Goal: Information Seeking & Learning: Check status

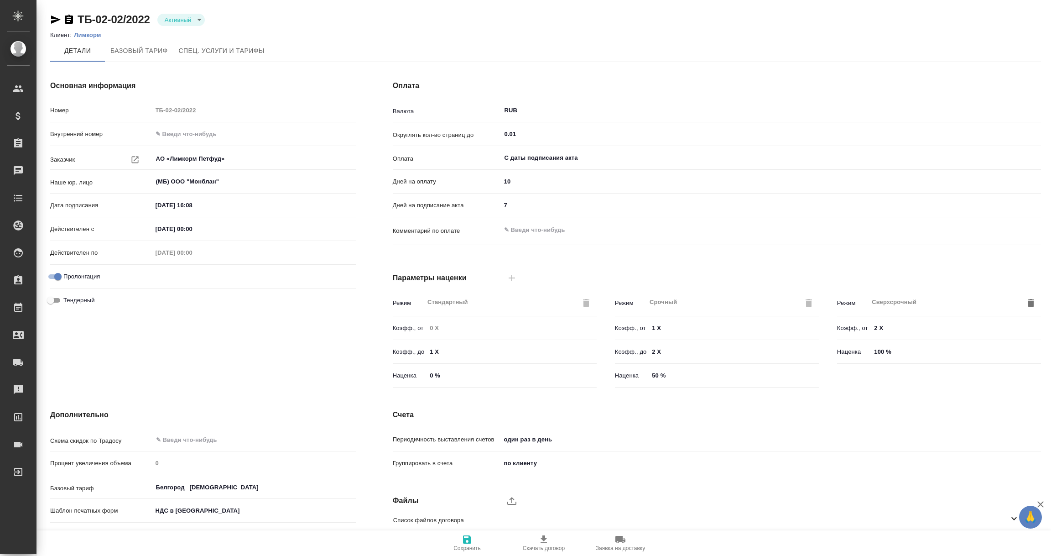
scroll to position [64, 0]
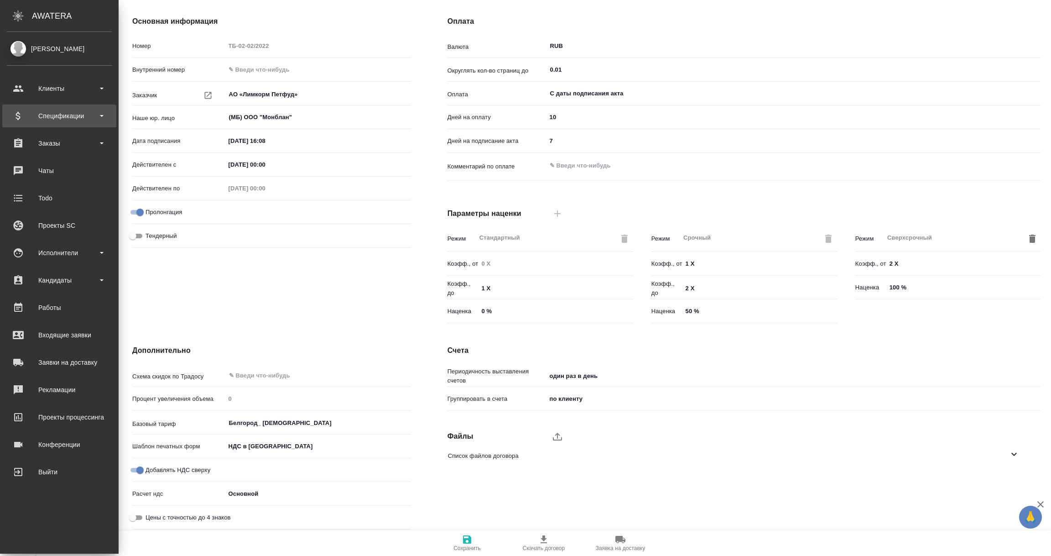
click at [43, 119] on div "Спецификации" at bounding box center [59, 116] width 105 height 14
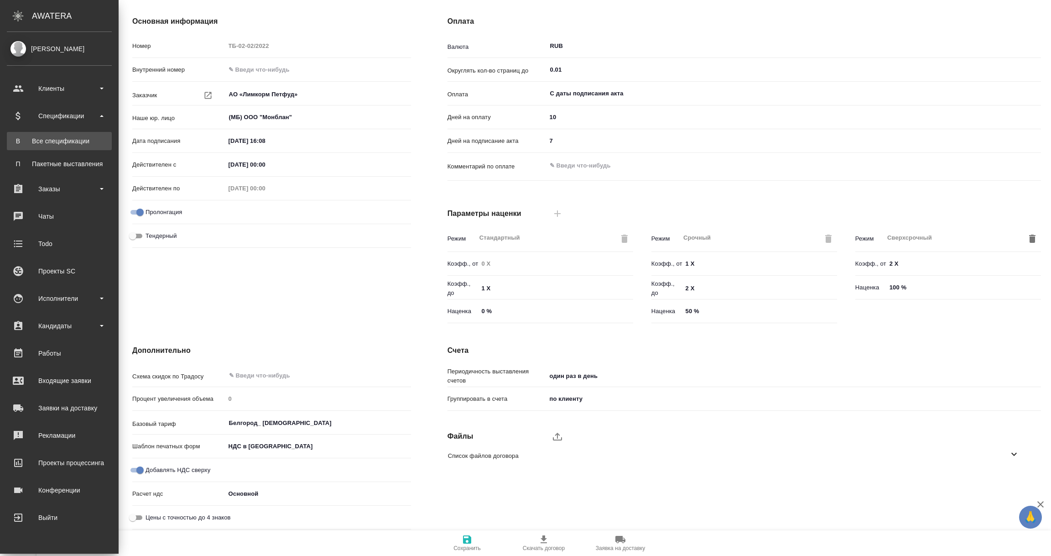
click at [63, 141] on div "Все спецификации" at bounding box center [59, 140] width 96 height 9
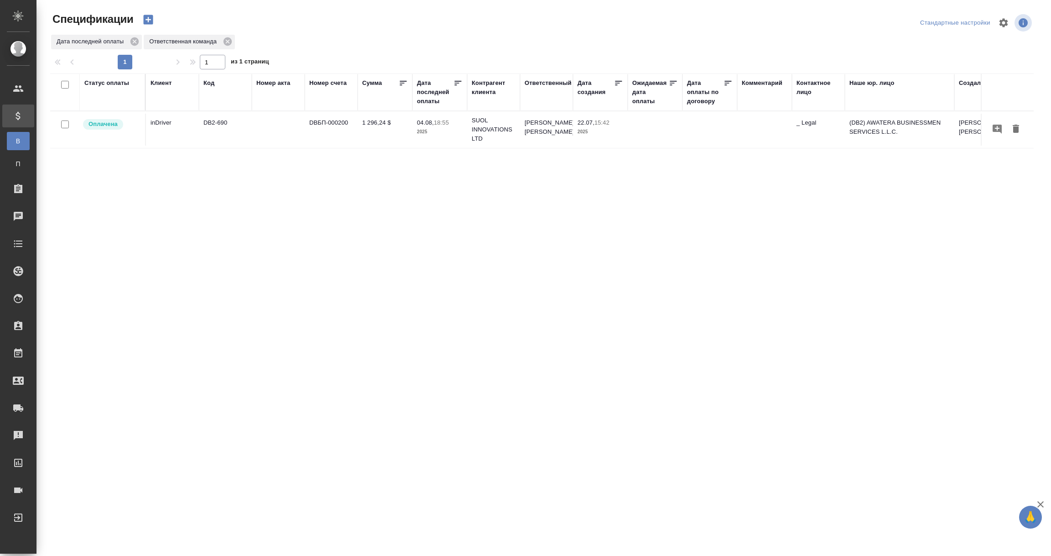
click at [430, 99] on div "Дата последней оплаты" at bounding box center [435, 91] width 36 height 27
select select "7"
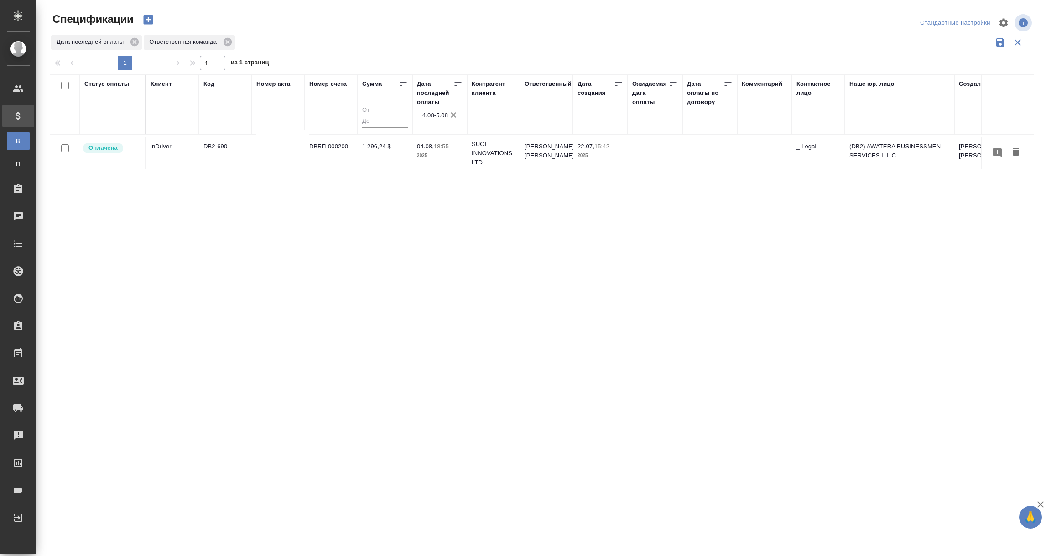
click at [425, 119] on input "4.08-5.08" at bounding box center [442, 115] width 40 height 13
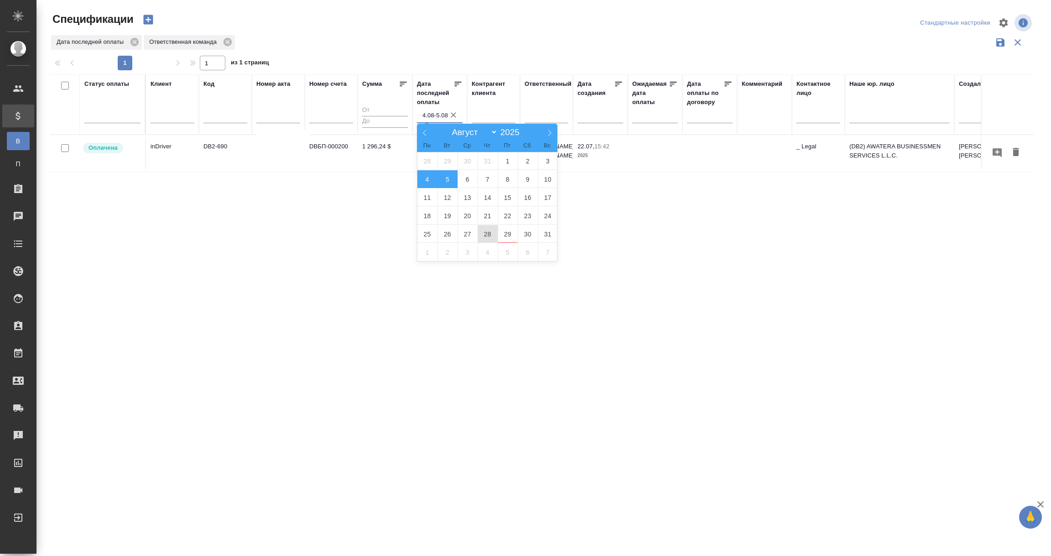
click at [483, 234] on span "28" at bounding box center [488, 234] width 20 height 18
click at [499, 234] on span "29" at bounding box center [508, 234] width 20 height 18
type div "2025-08-27T21:00:00.000Z — 2025-08-28T21:00:00.000Z"
type input "28.08-29.08"
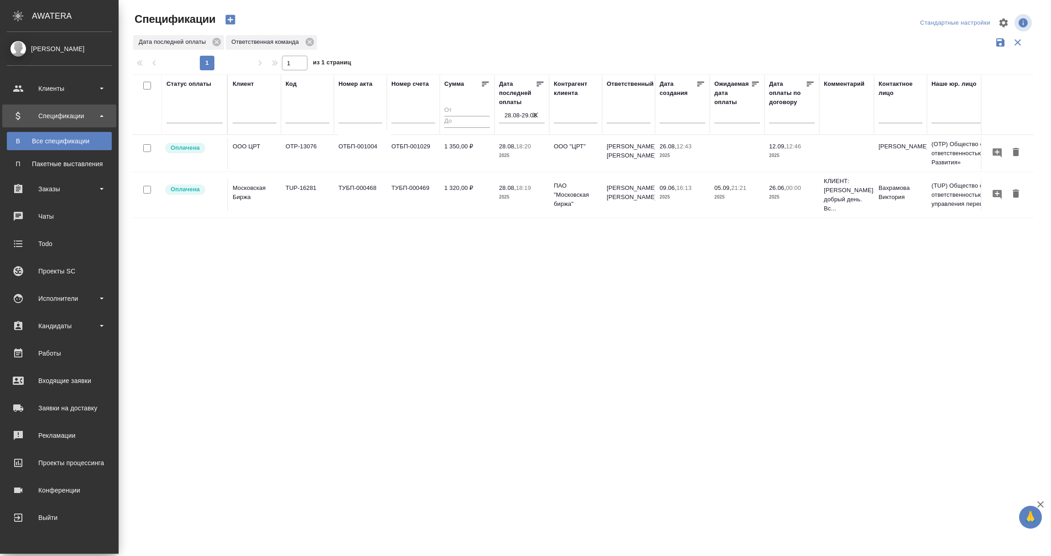
click at [63, 116] on div "Спецификации" at bounding box center [59, 116] width 105 height 14
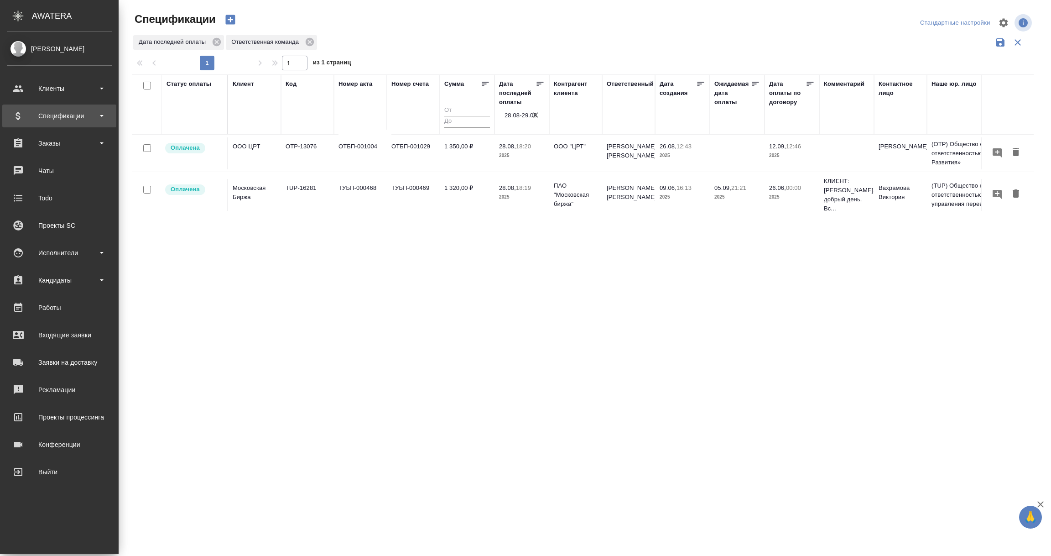
click at [63, 116] on div "Спецификации" at bounding box center [59, 116] width 105 height 14
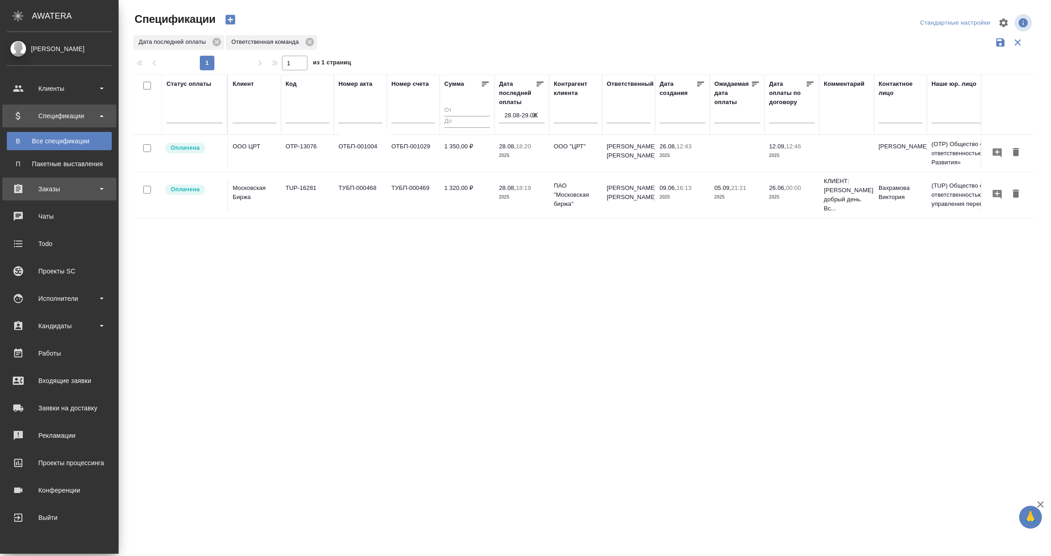
click at [58, 191] on div "Заказы" at bounding box center [59, 189] width 105 height 14
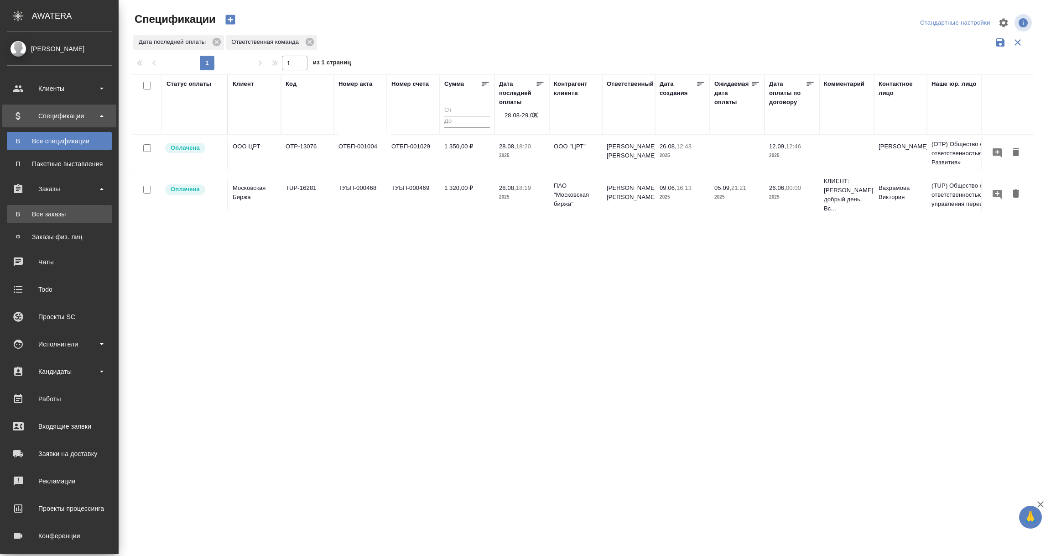
click at [52, 212] on div "Все заказы" at bounding box center [59, 213] width 96 height 9
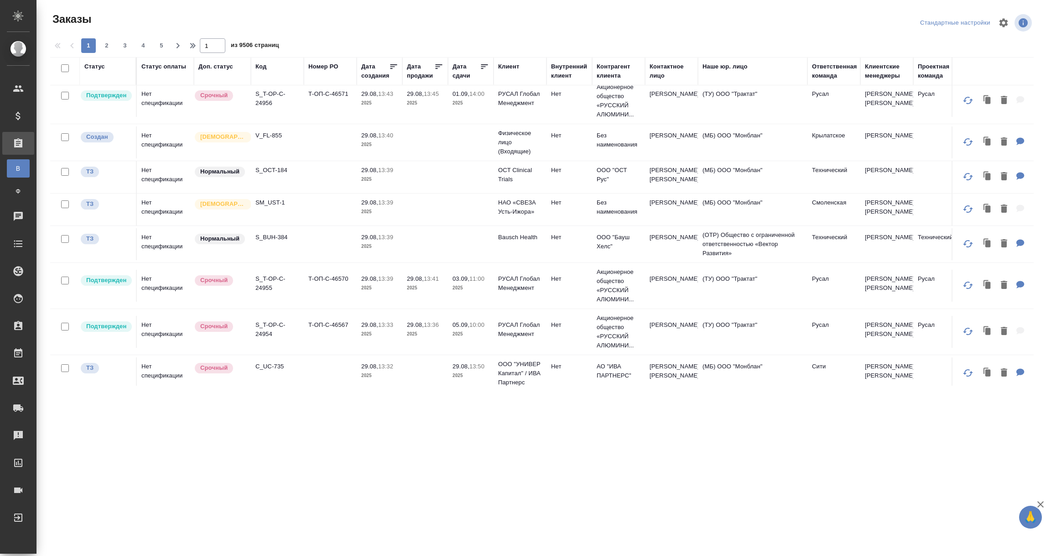
scroll to position [274, 0]
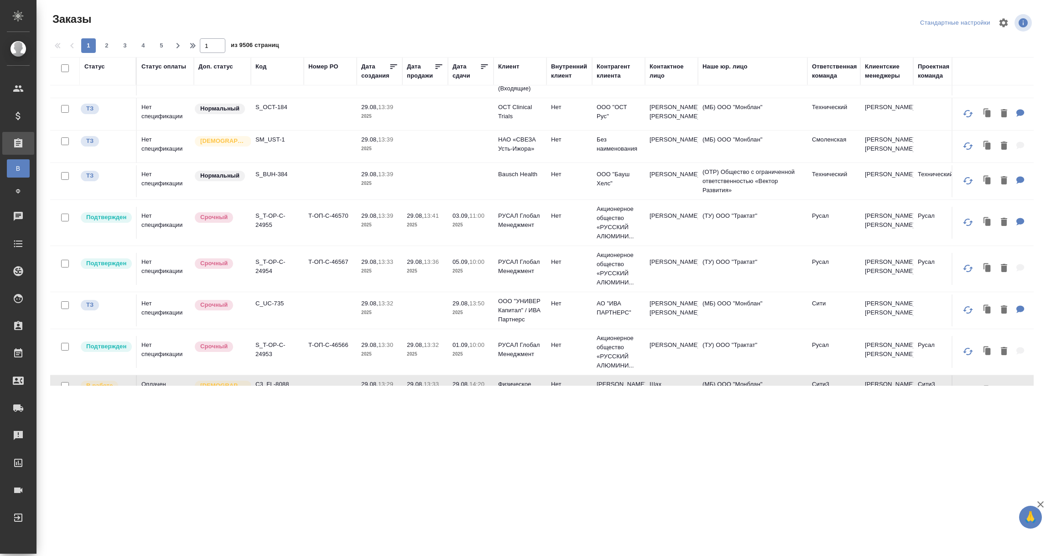
click at [248, 496] on div ".cls-1 fill:#fff; AWATERA Vorobyova Ekaterina Клиенты Спецификации Заказы В Все…" at bounding box center [525, 278] width 1051 height 556
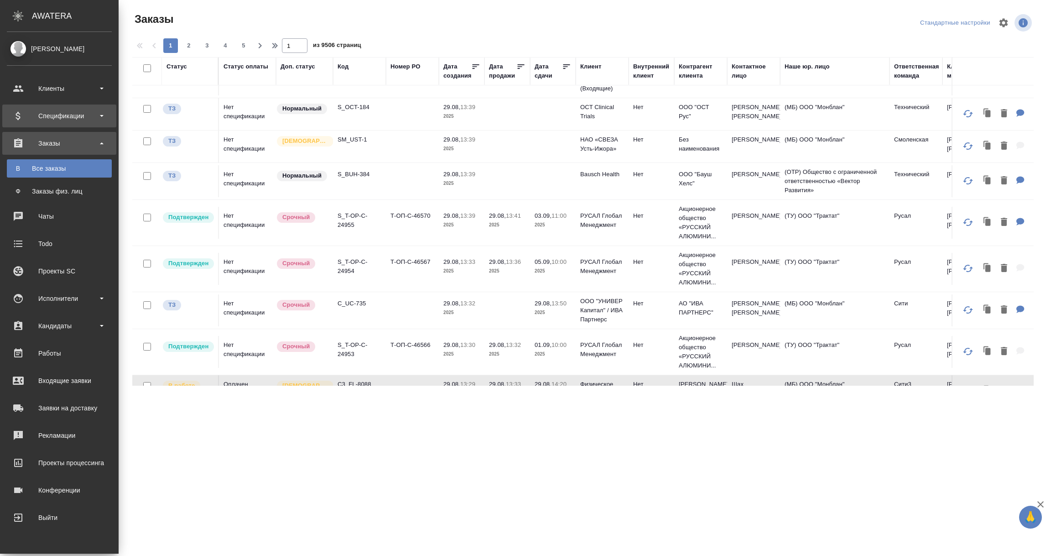
click at [24, 118] on div "Спецификации" at bounding box center [59, 116] width 105 height 14
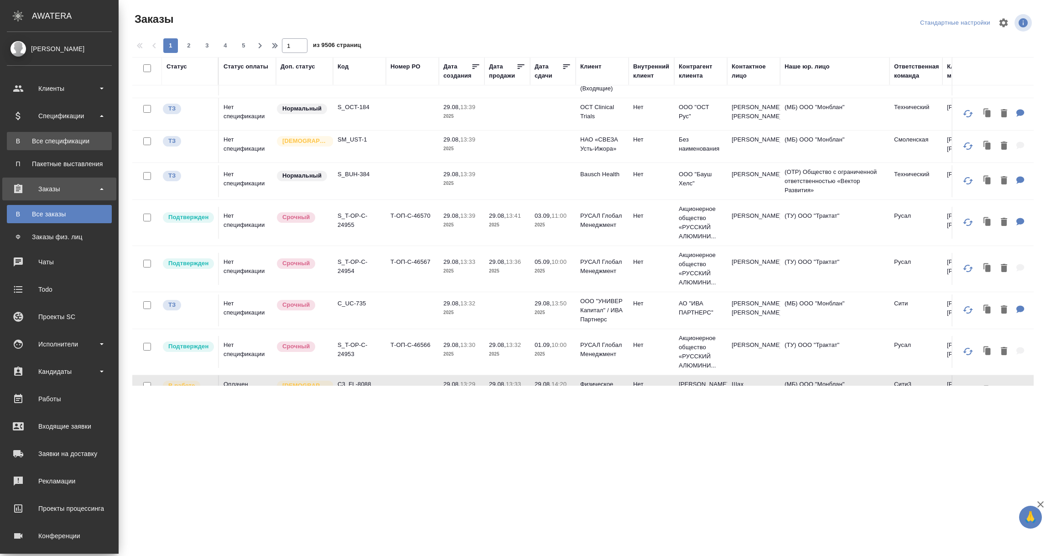
click at [38, 132] on link "В Все спецификации" at bounding box center [59, 141] width 105 height 18
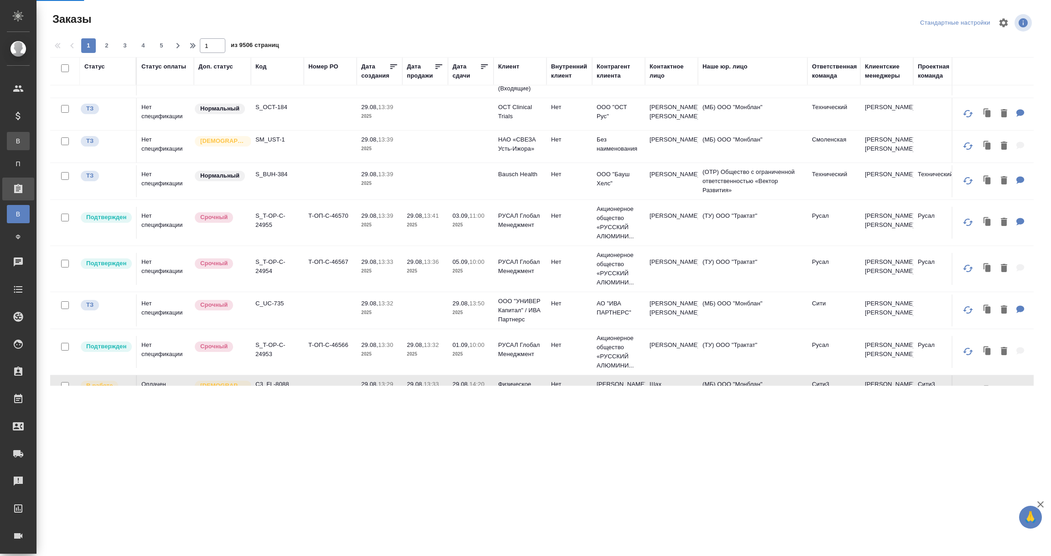
click at [14, 144] on div "Все спецификации" at bounding box center [7, 140] width 14 height 9
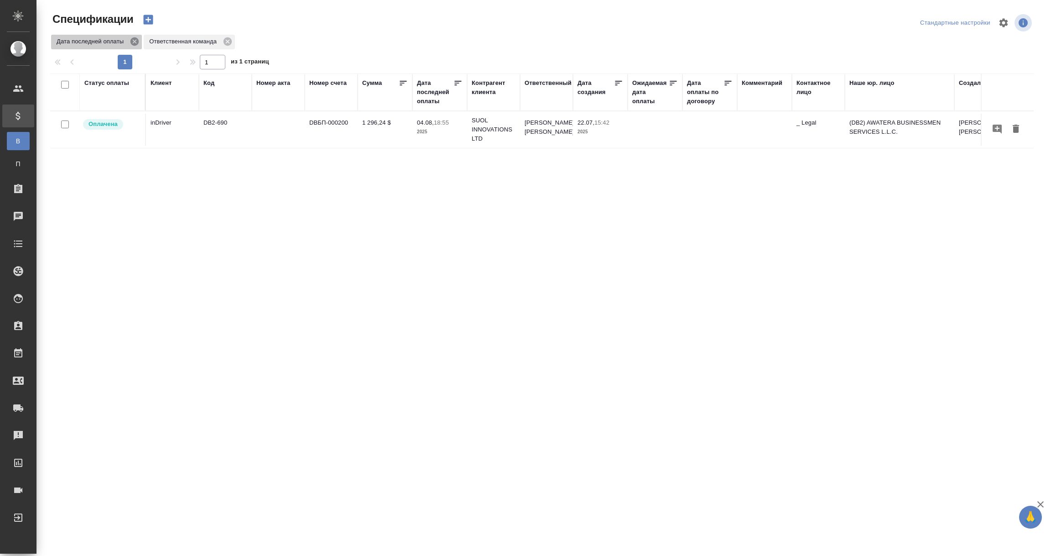
click at [133, 38] on icon at bounding box center [134, 41] width 8 height 8
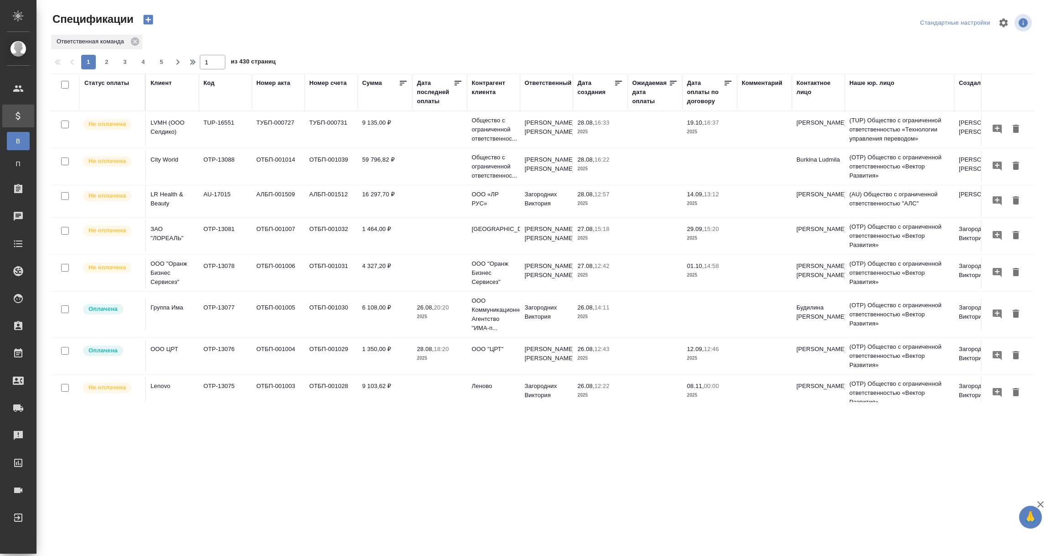
click at [106, 84] on div "Статус оплаты" at bounding box center [106, 82] width 45 height 9
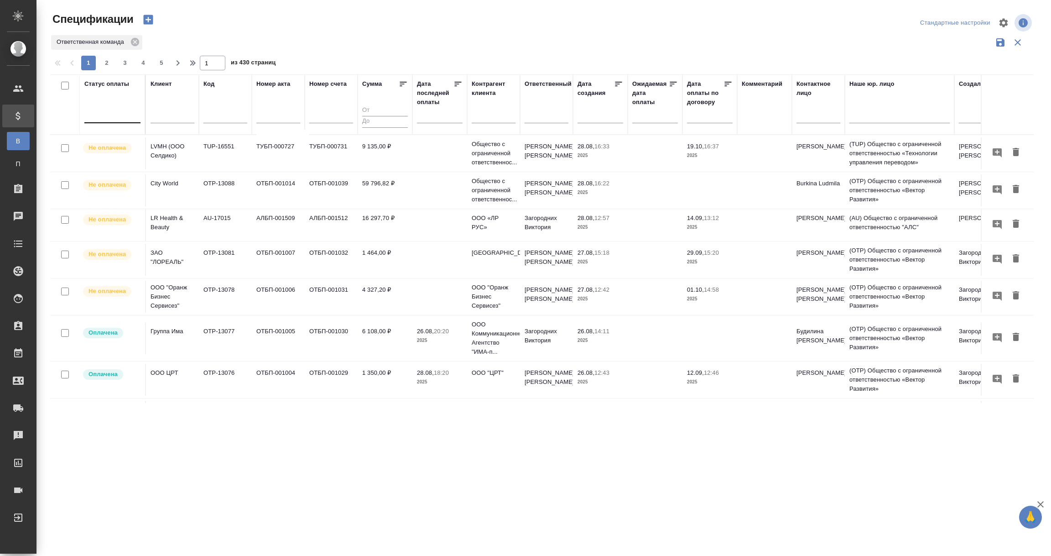
click at [110, 116] on div at bounding box center [112, 113] width 56 height 13
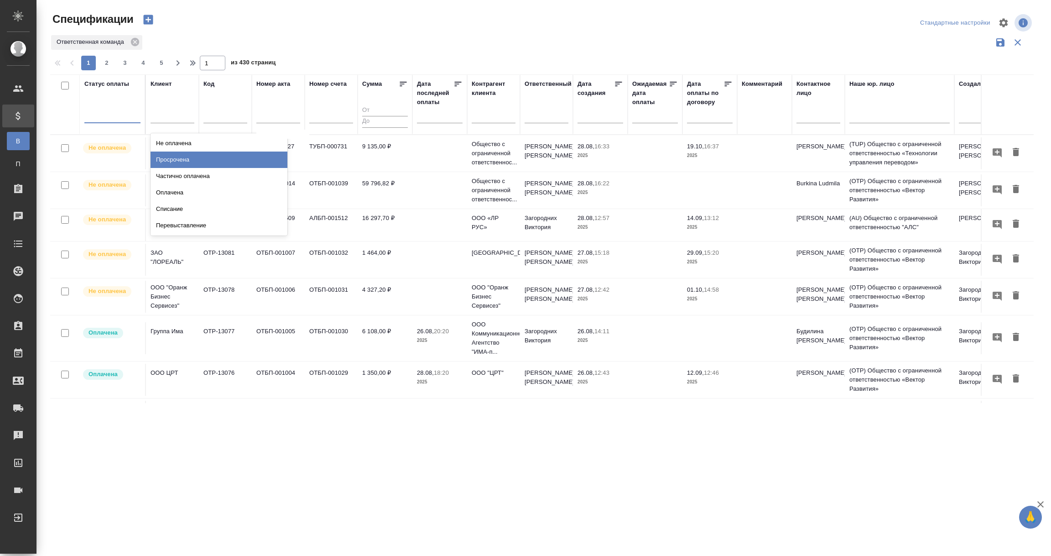
click at [174, 159] on div "Просрочена" at bounding box center [219, 159] width 137 height 16
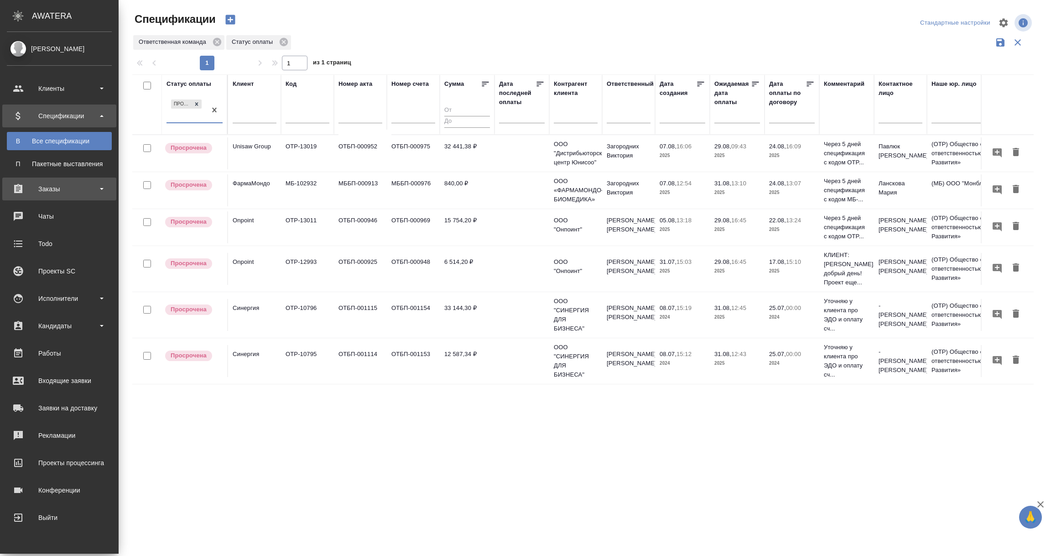
click at [53, 193] on div "Заказы" at bounding box center [59, 189] width 105 height 14
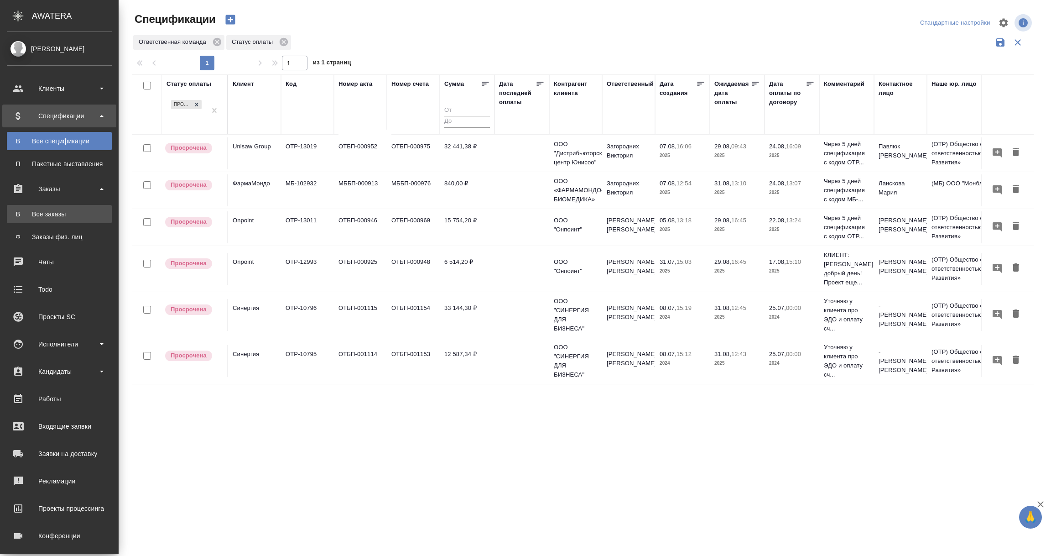
click at [53, 213] on div "Все заказы" at bounding box center [59, 213] width 96 height 9
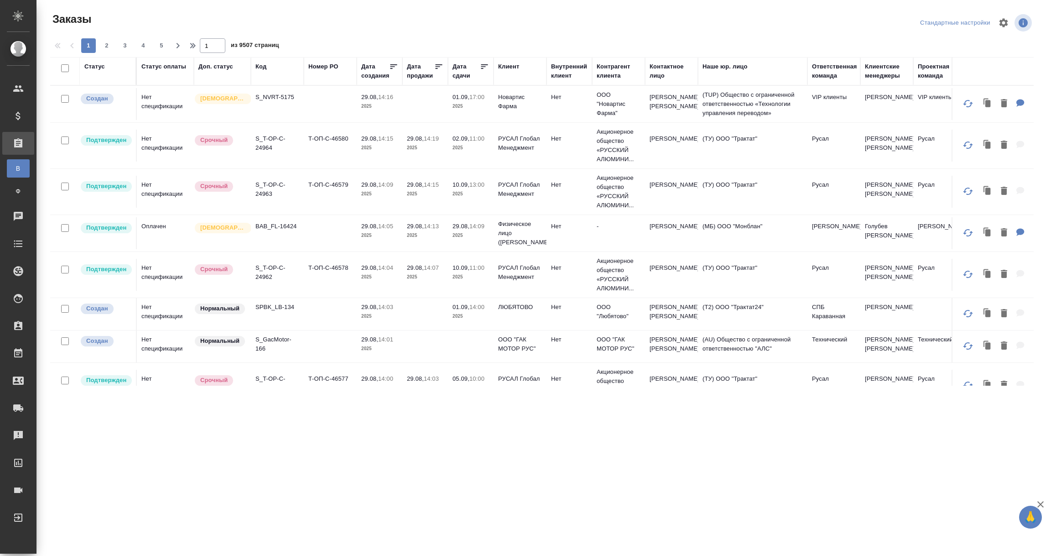
click at [831, 78] on div "Ответственная команда" at bounding box center [834, 71] width 45 height 18
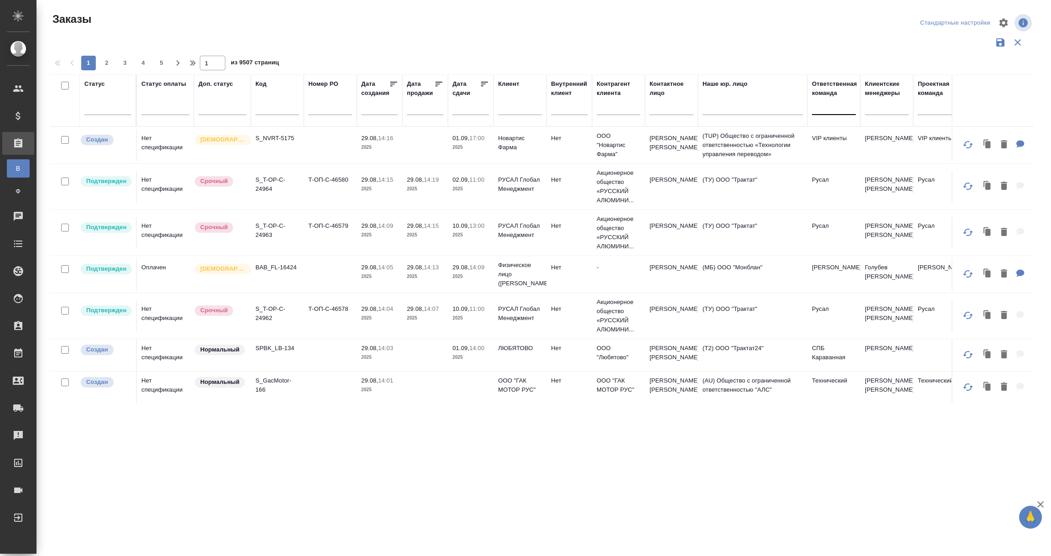
click at [828, 109] on div at bounding box center [834, 105] width 44 height 13
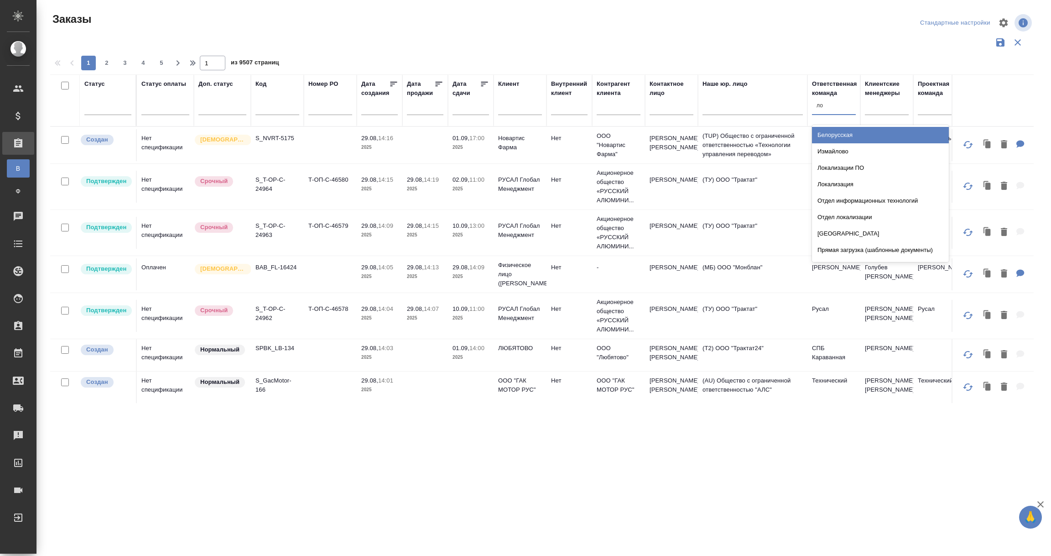
type input "лок"
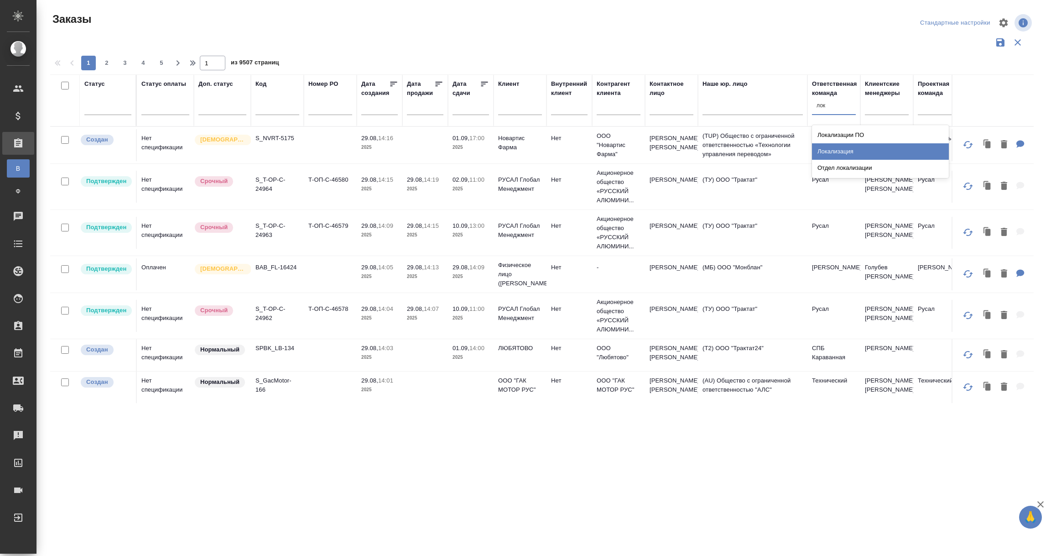
click at [844, 153] on div "Локализация" at bounding box center [880, 151] width 137 height 16
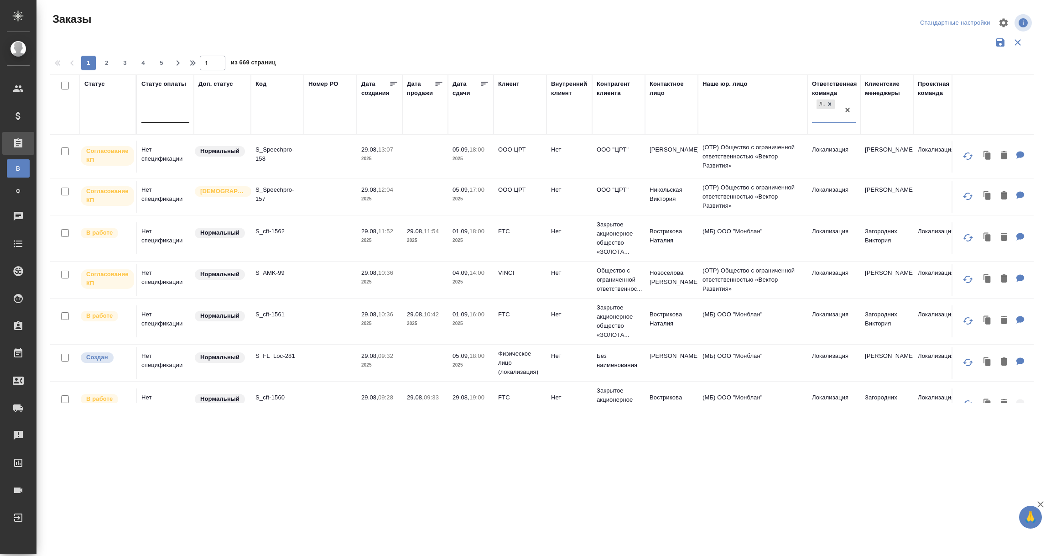
click at [163, 114] on div at bounding box center [165, 113] width 48 height 13
click at [170, 145] on div "Нет спецификации" at bounding box center [209, 143] width 137 height 16
click at [471, 119] on input "text" at bounding box center [473, 115] width 31 height 13
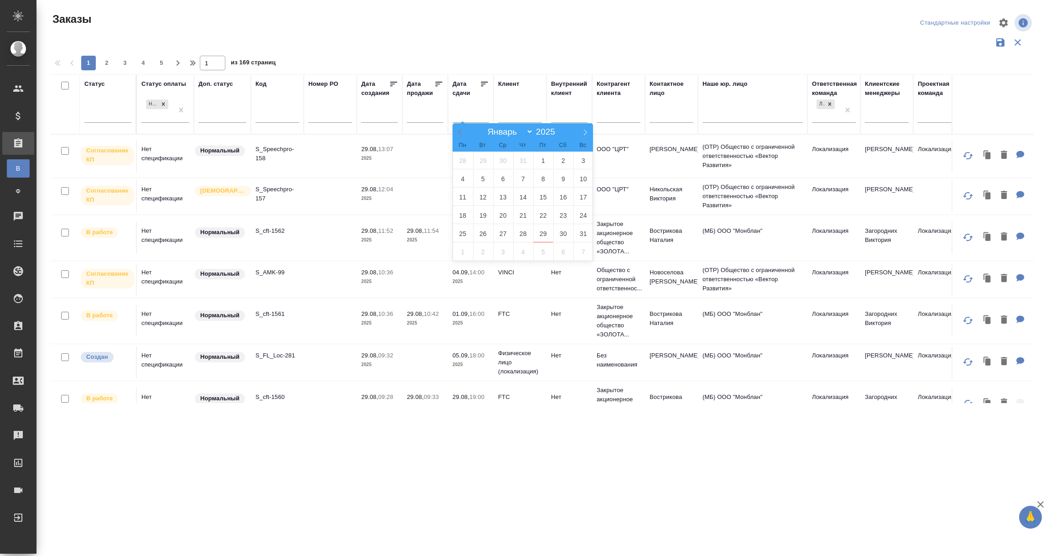
click at [458, 136] on span at bounding box center [461, 131] width 16 height 16
select select "6"
click at [484, 161] on span "1" at bounding box center [483, 160] width 20 height 18
type div "2025-06-30T21:00:00.000Z"
click at [584, 130] on icon at bounding box center [585, 132] width 6 height 6
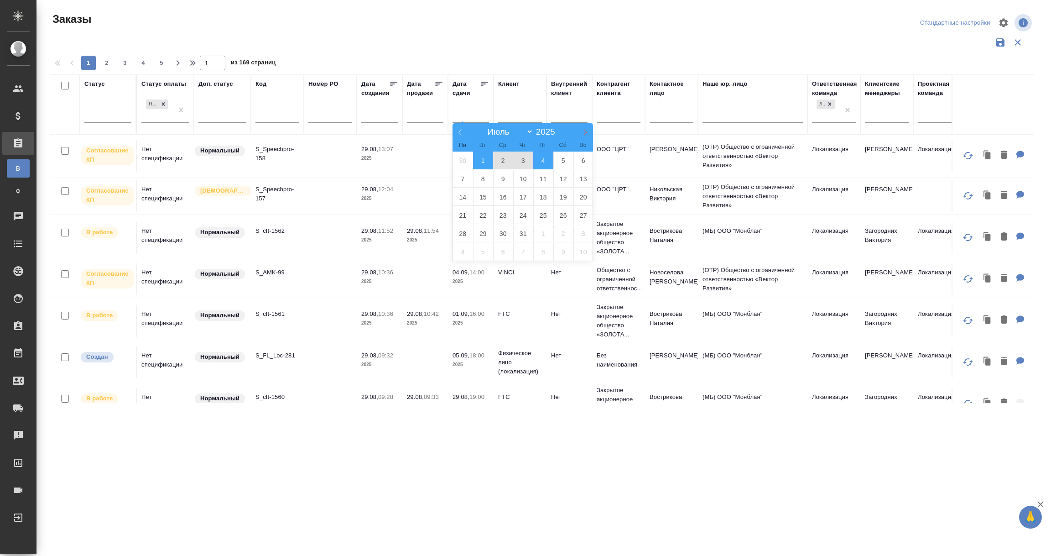
select select "7"
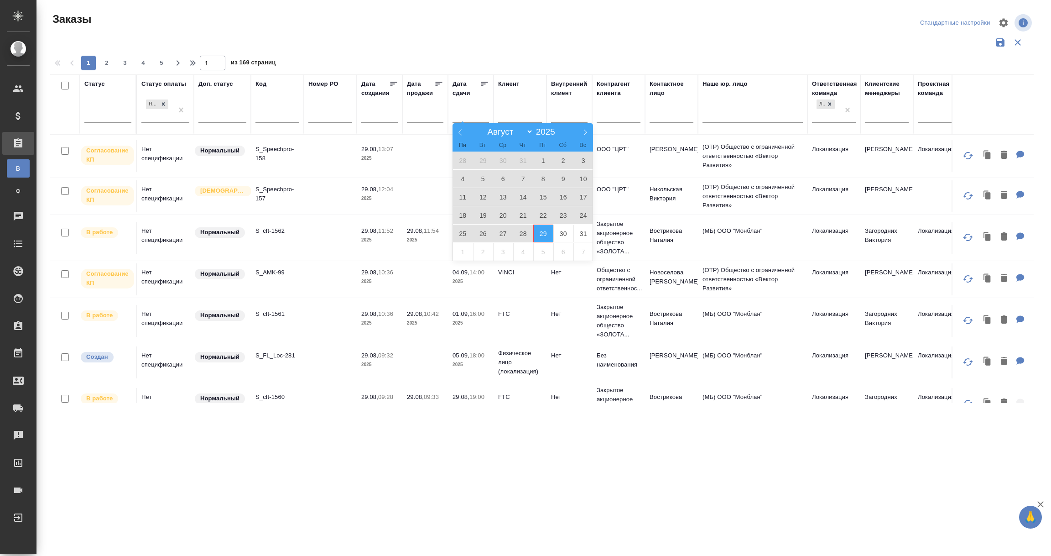
click at [539, 236] on span "29" at bounding box center [543, 233] width 20 height 18
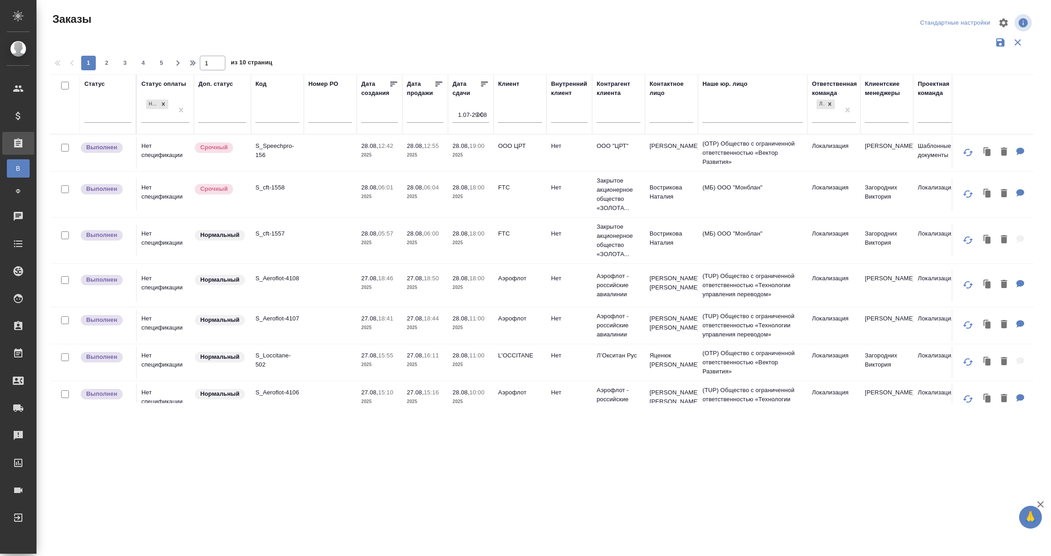
click at [141, 156] on td "Нет спецификации" at bounding box center [165, 153] width 57 height 32
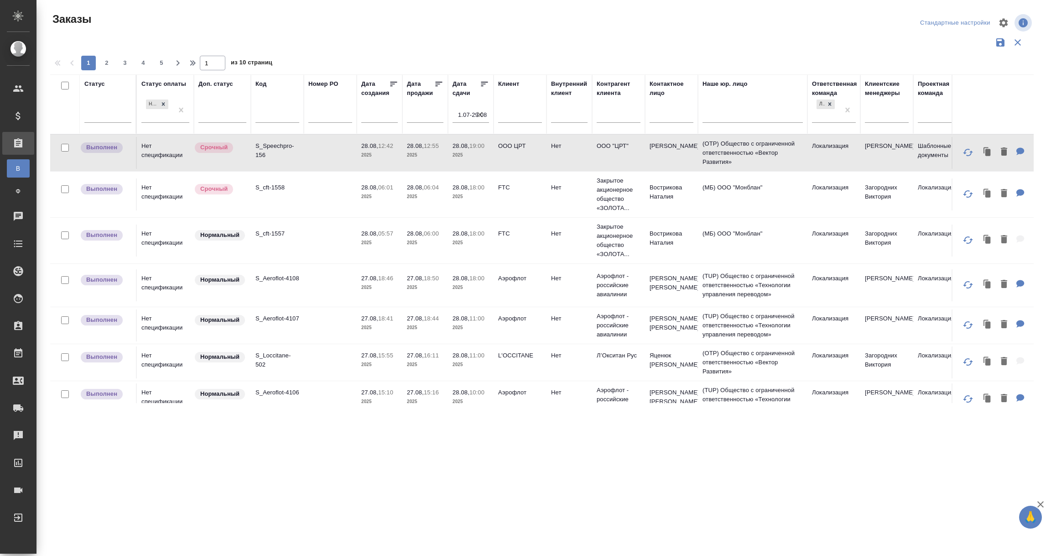
scroll to position [68, 0]
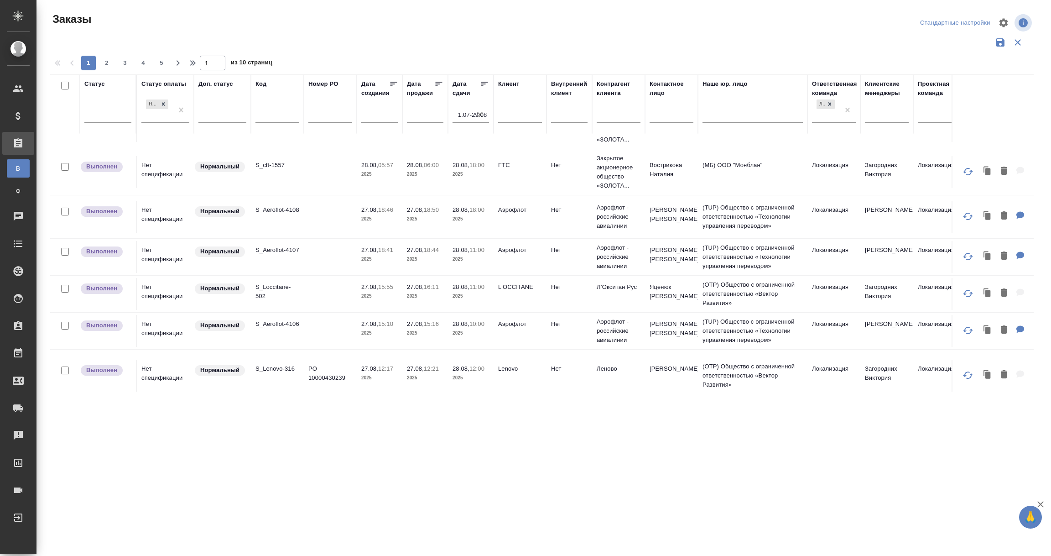
click at [275, 287] on p "S_Loccitane-502" at bounding box center [277, 291] width 44 height 18
click at [513, 289] on p "L'OCCITANE" at bounding box center [520, 286] width 44 height 9
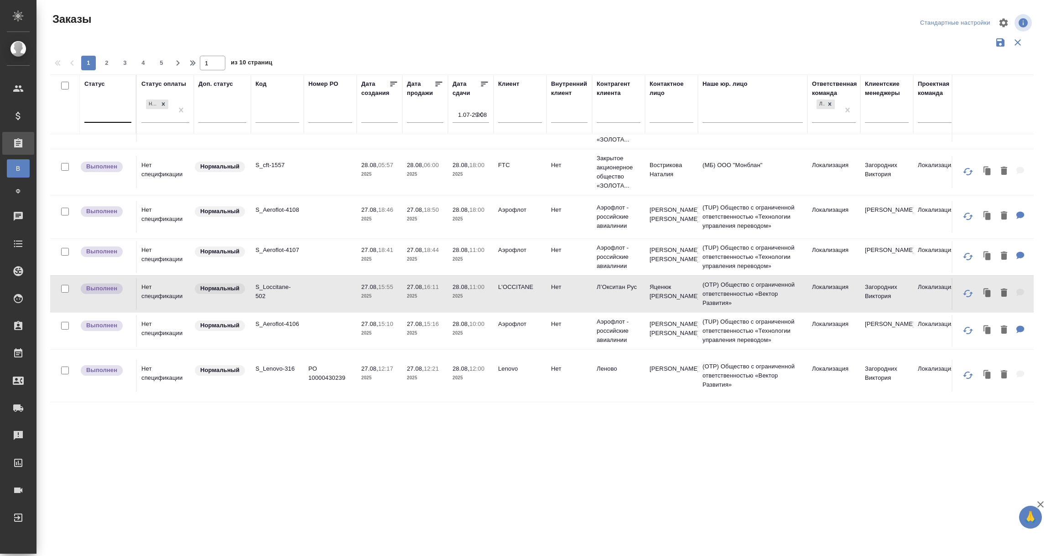
click at [108, 114] on div at bounding box center [107, 113] width 47 height 13
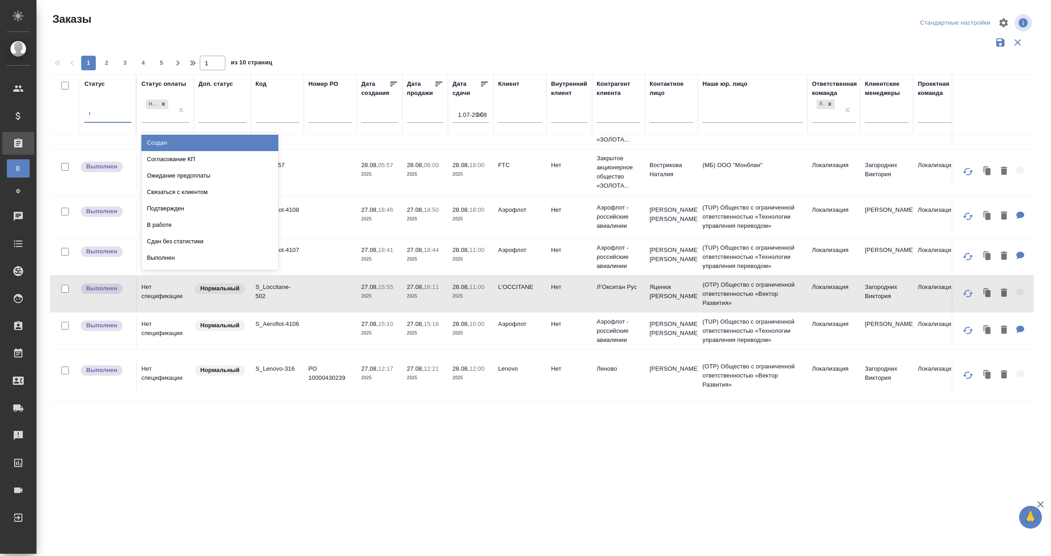
type input "вы"
click at [161, 143] on div "Выполнен" at bounding box center [209, 143] width 137 height 16
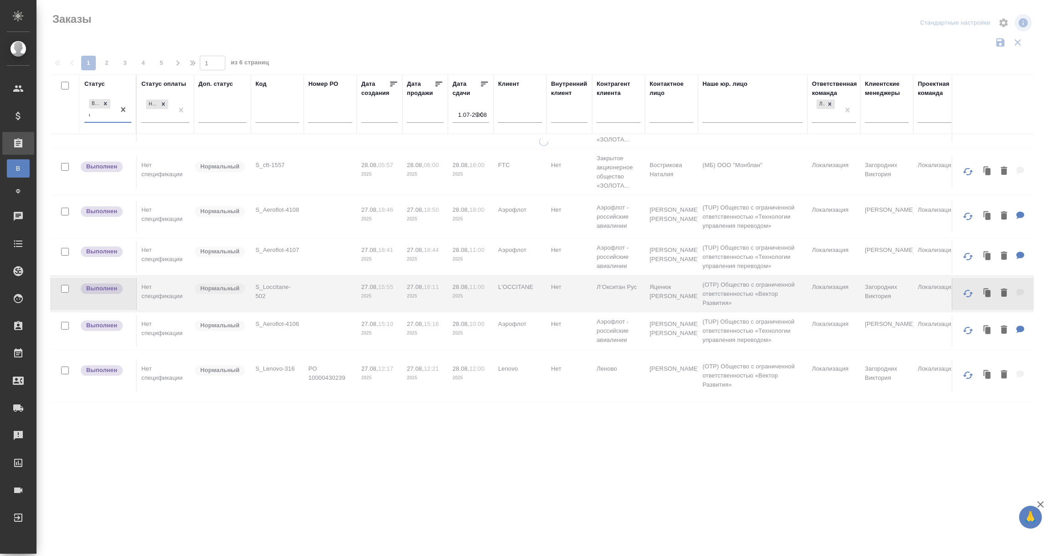
type input "сдан"
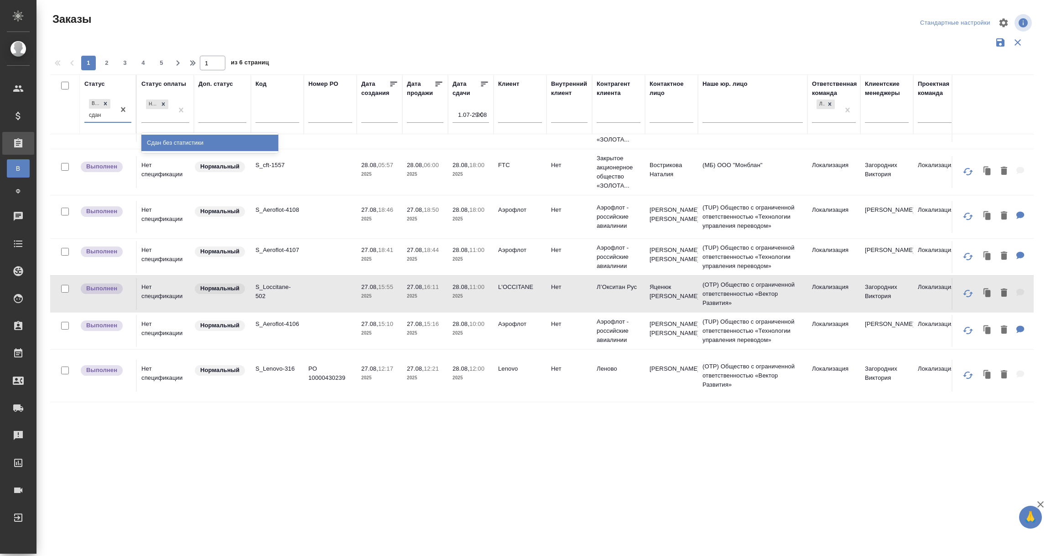
click at [189, 144] on div "Сдан без статистики" at bounding box center [209, 143] width 137 height 16
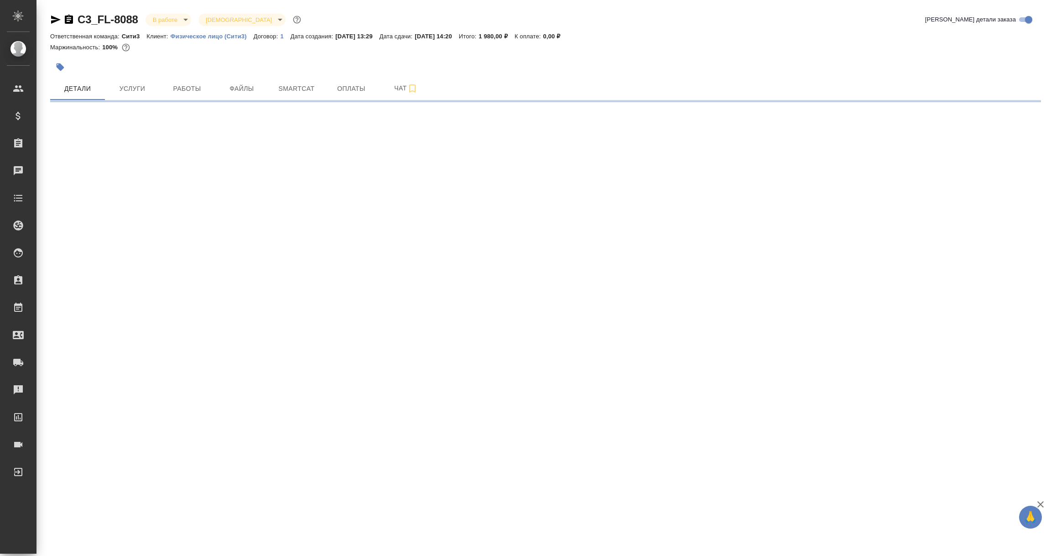
select select "RU"
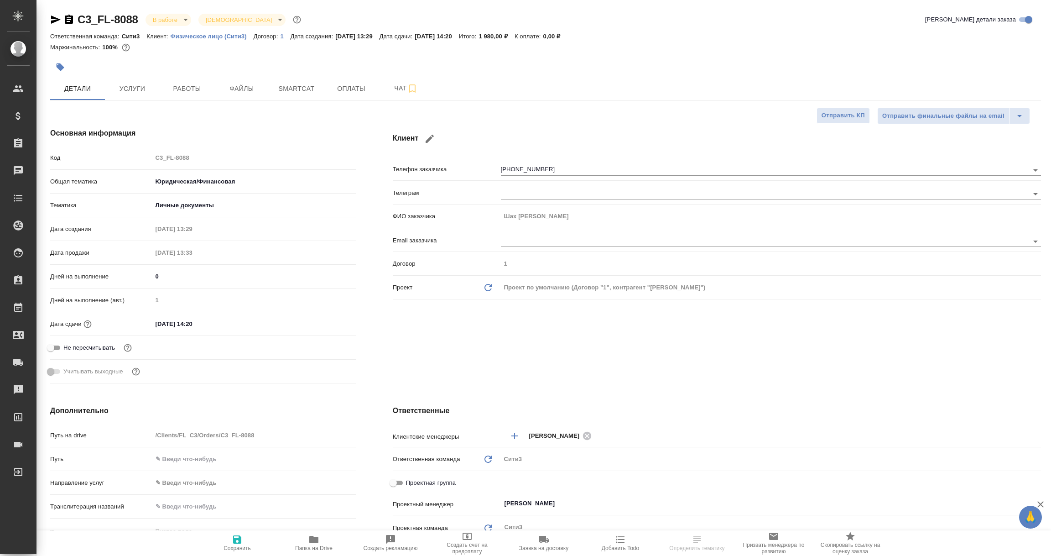
type textarea "x"
click at [141, 84] on span "Услуги" at bounding box center [132, 88] width 44 height 11
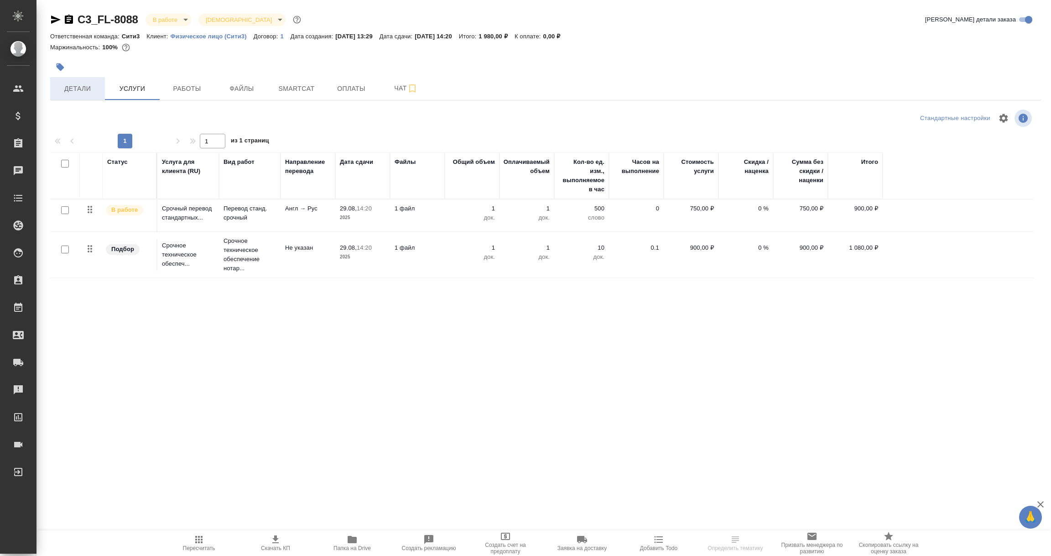
click at [78, 89] on span "Детали" at bounding box center [78, 88] width 44 height 11
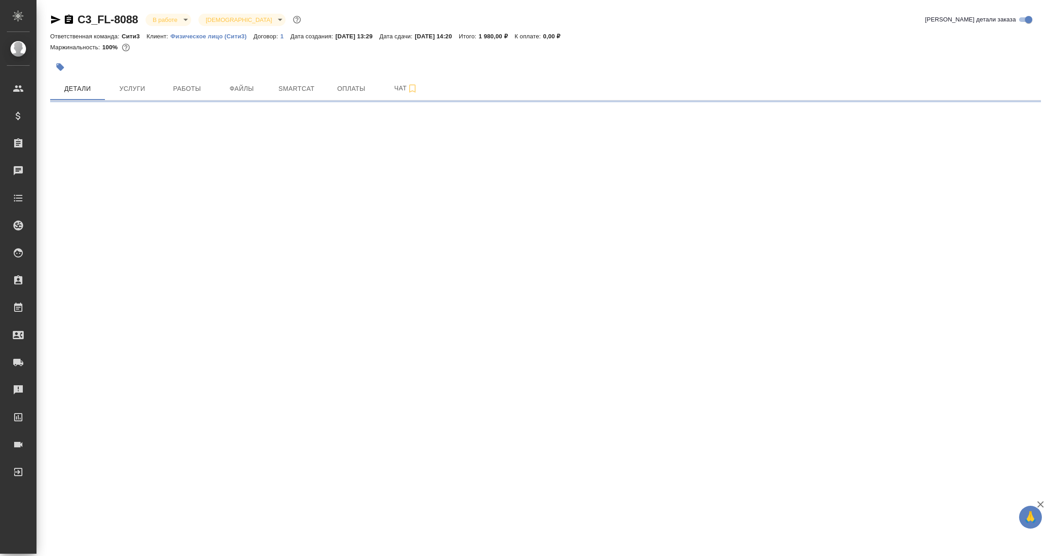
select select "RU"
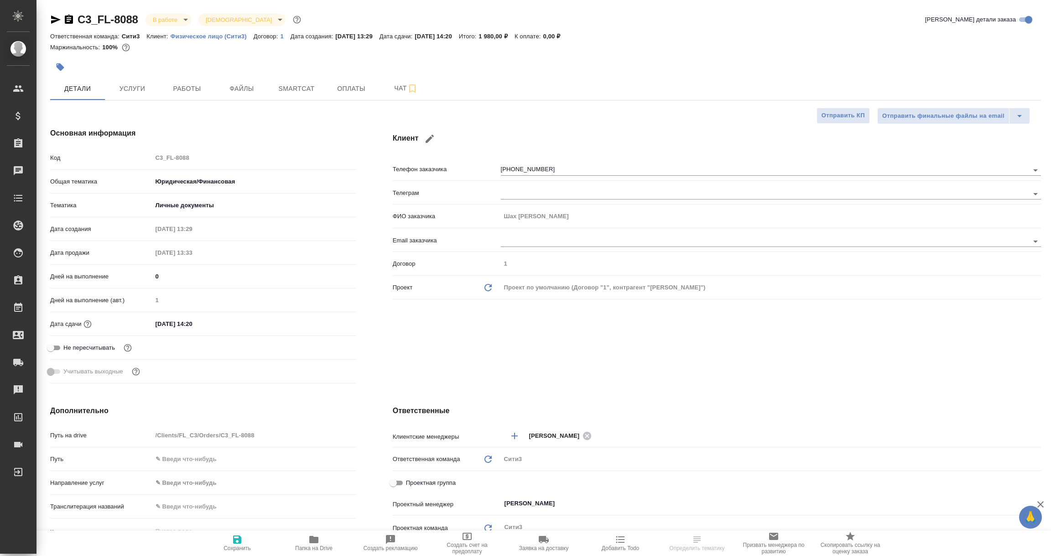
type textarea "x"
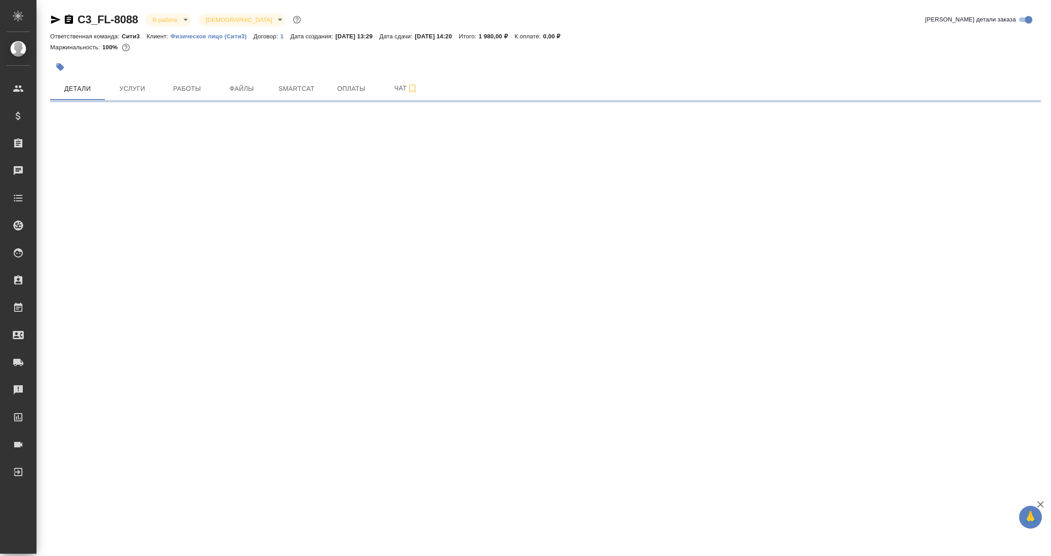
select select "RU"
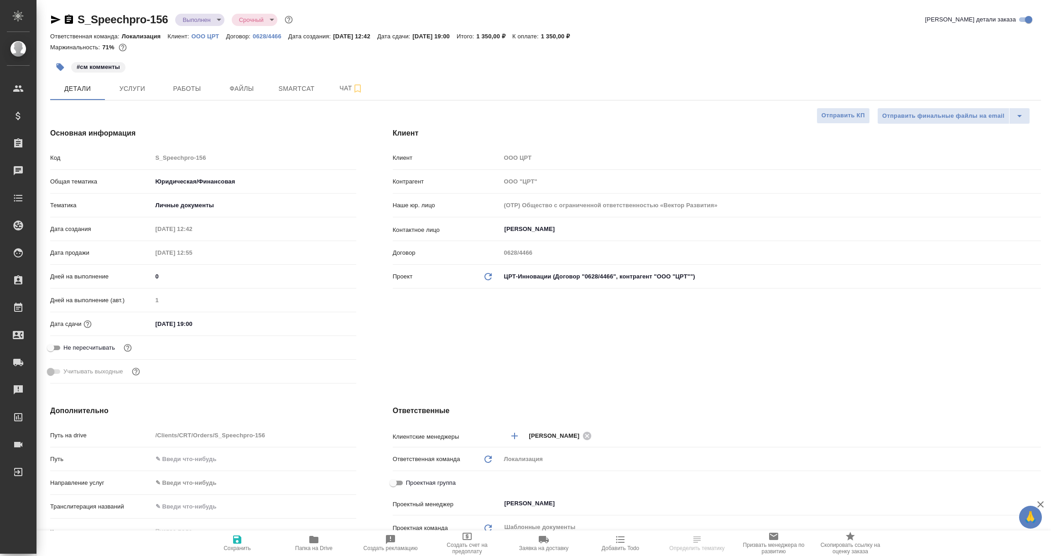
select select "RU"
type textarea "x"
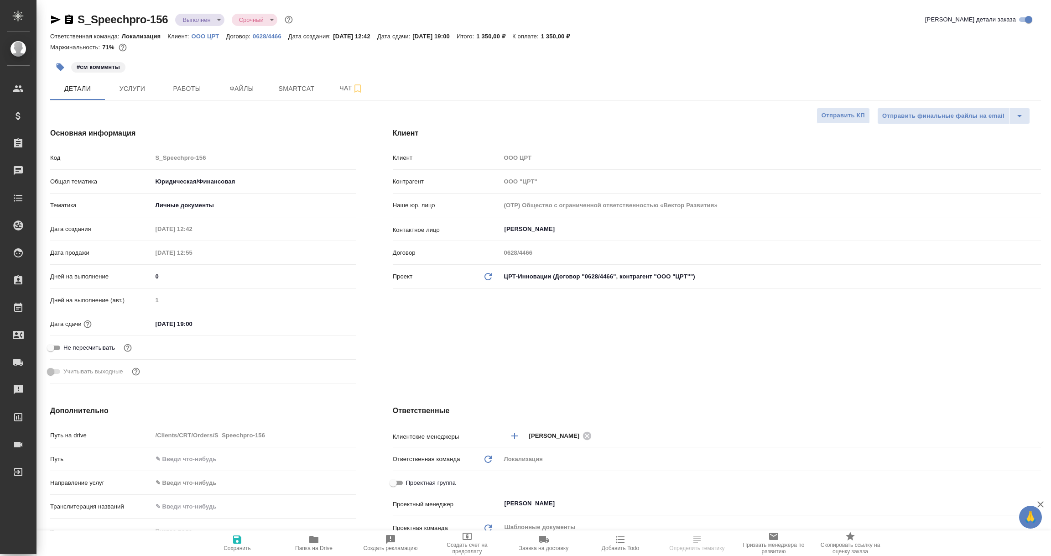
type textarea "x"
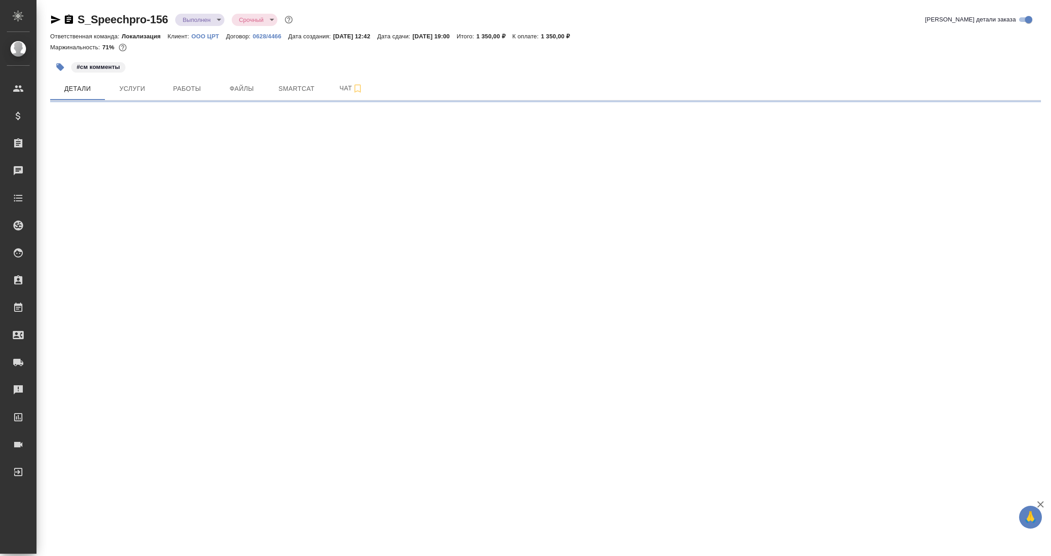
select select "RU"
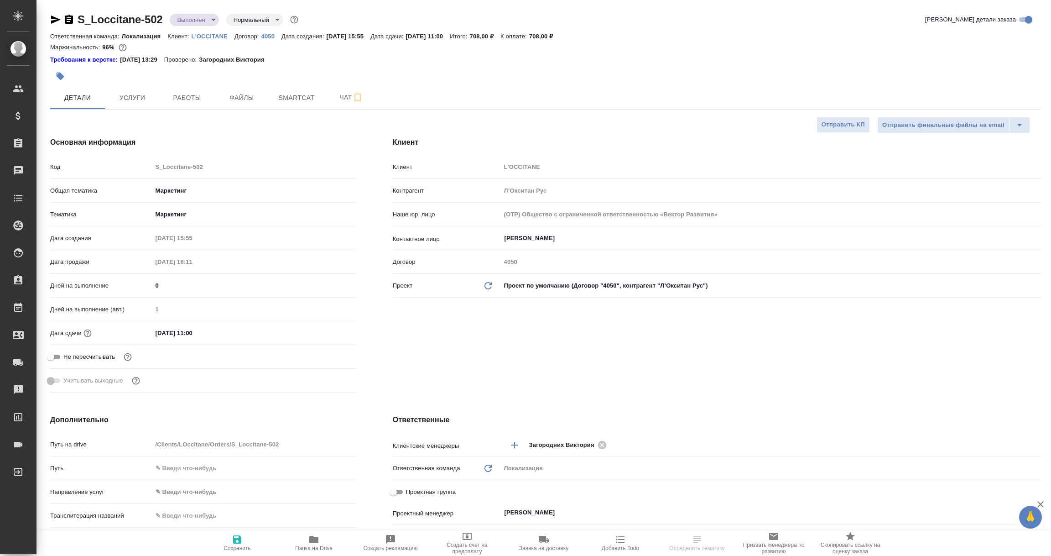
type textarea "x"
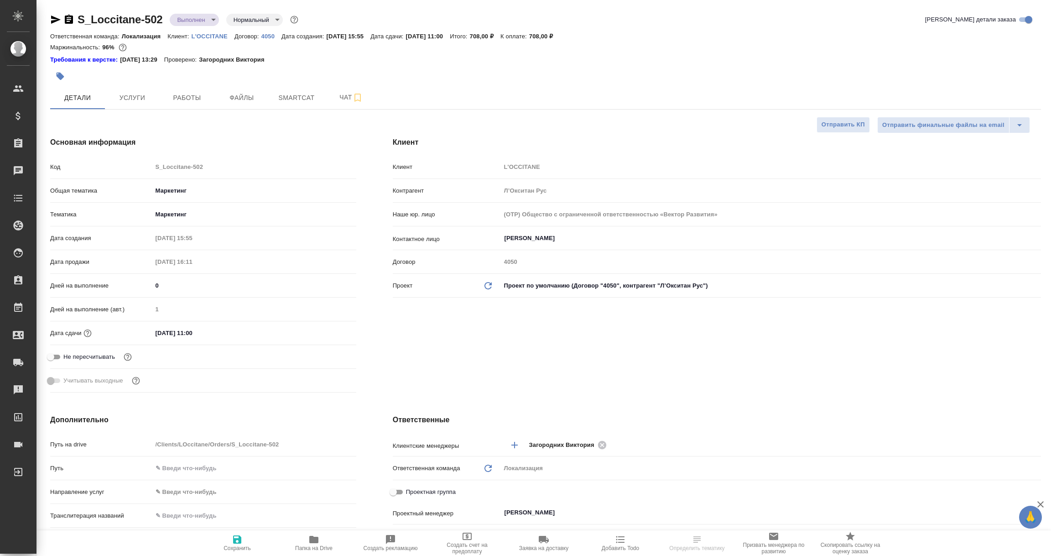
type textarea "x"
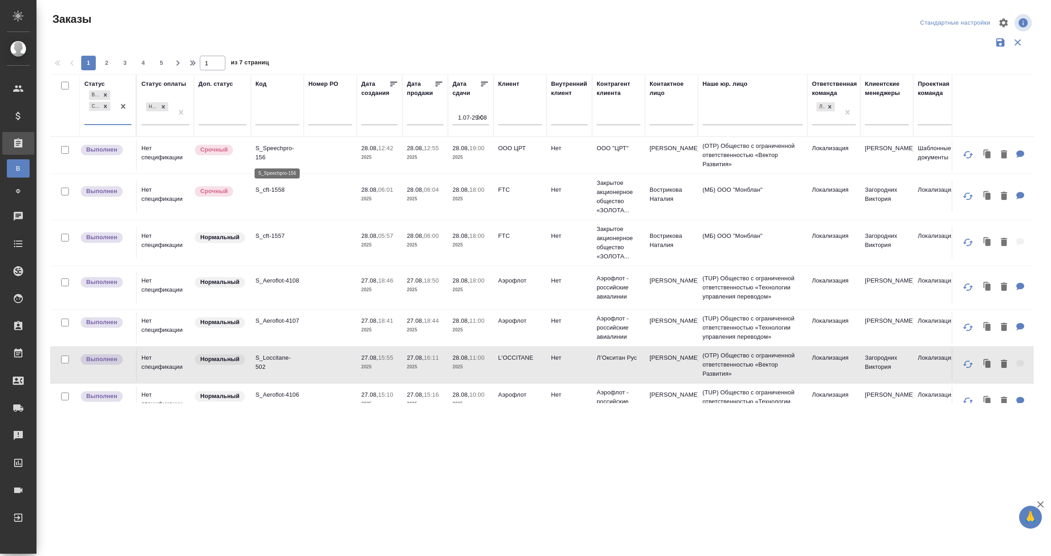
click at [288, 161] on p "S_Speechpro-156" at bounding box center [277, 153] width 44 height 18
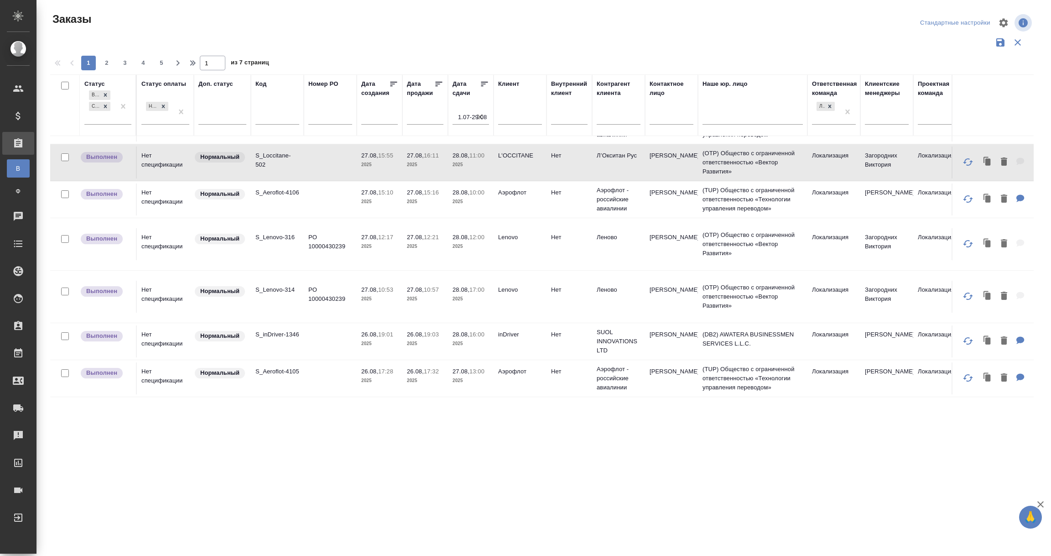
scroll to position [205, 0]
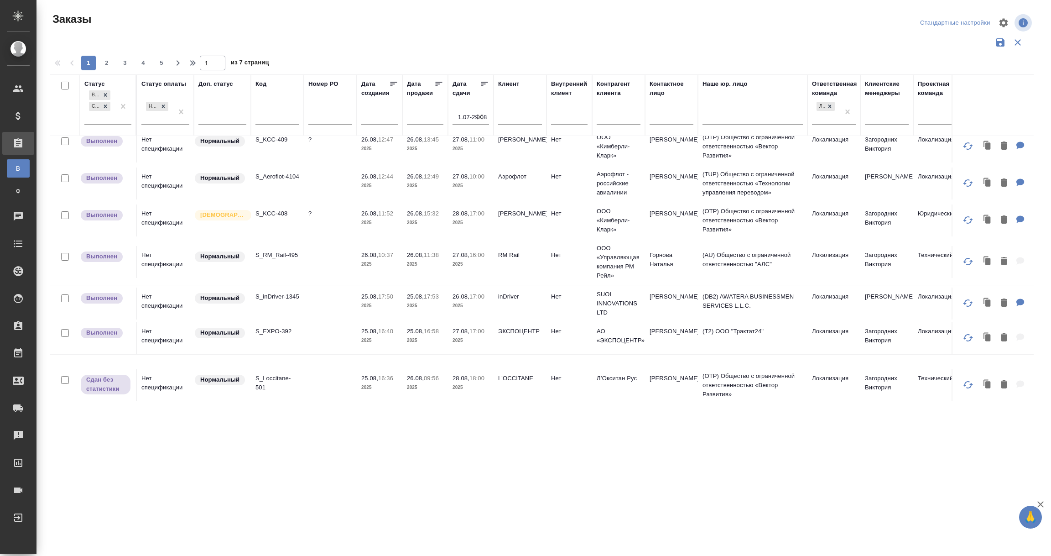
scroll to position [615, 0]
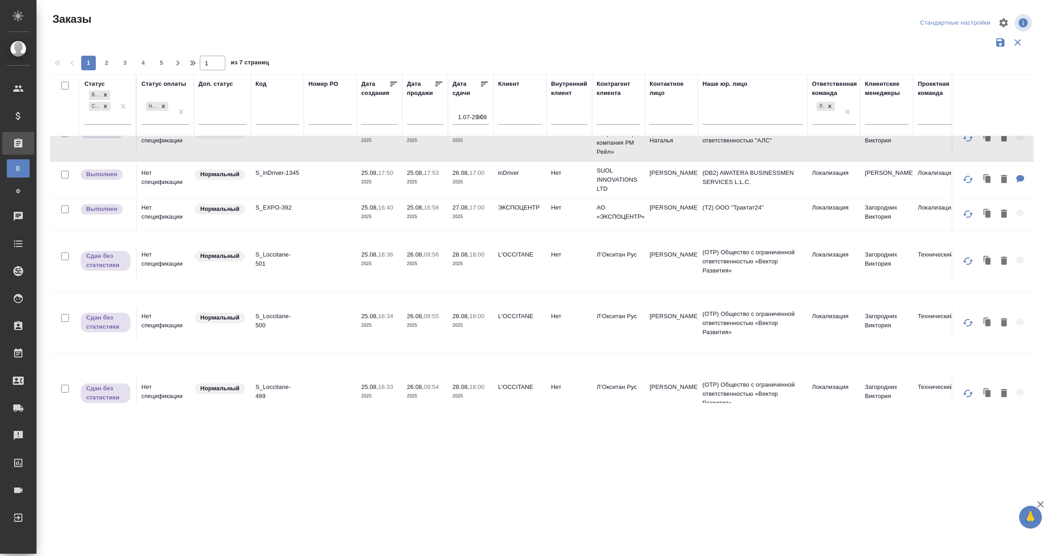
scroll to position [752, 0]
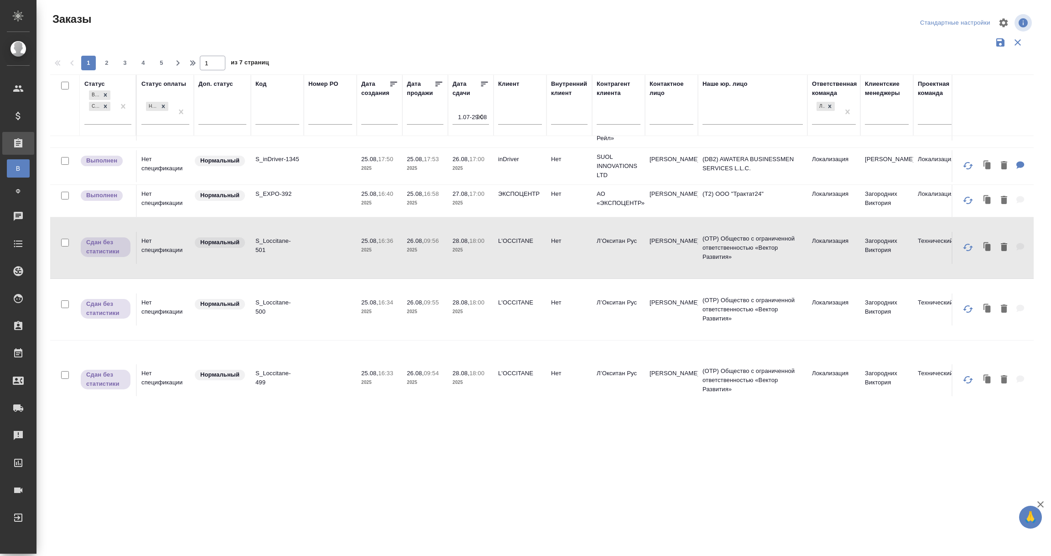
click at [221, 330] on tr "Сдан без статистики Нет спецификации Нормальный S_Loccitane-500 25.08, 16:34 20…" at bounding box center [813, 310] width 1527 height 62
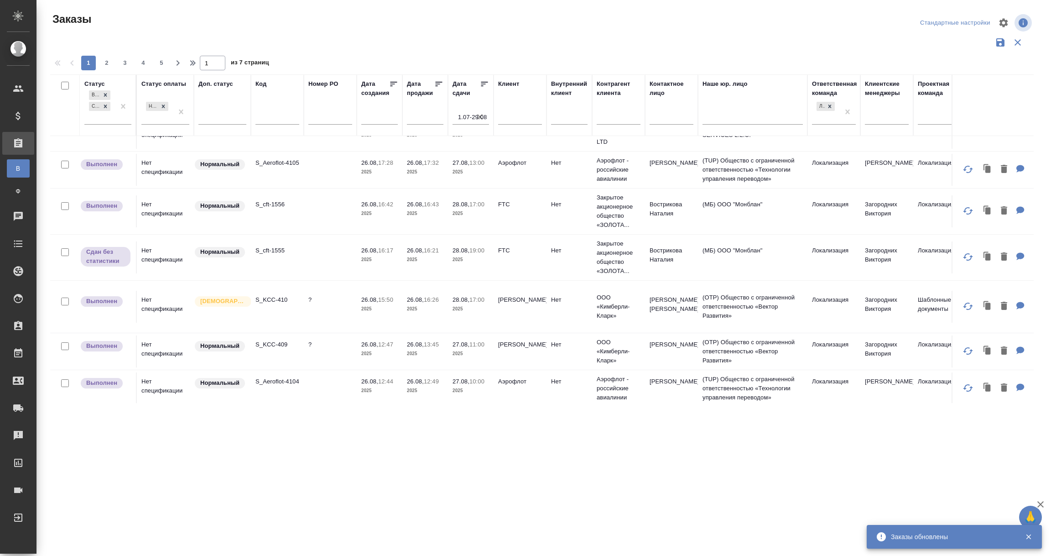
scroll to position [915, 0]
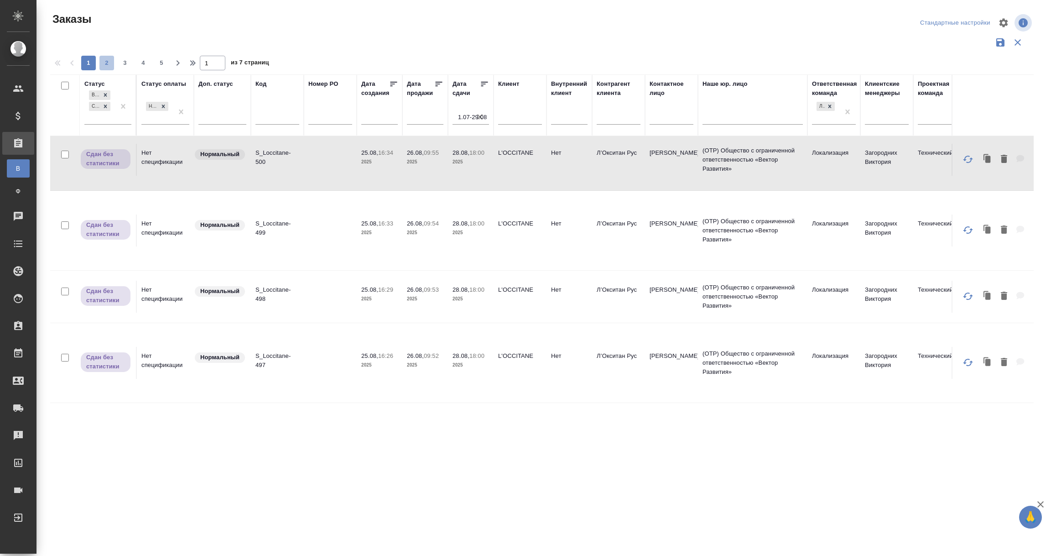
click at [110, 60] on span "2" at bounding box center [106, 62] width 15 height 9
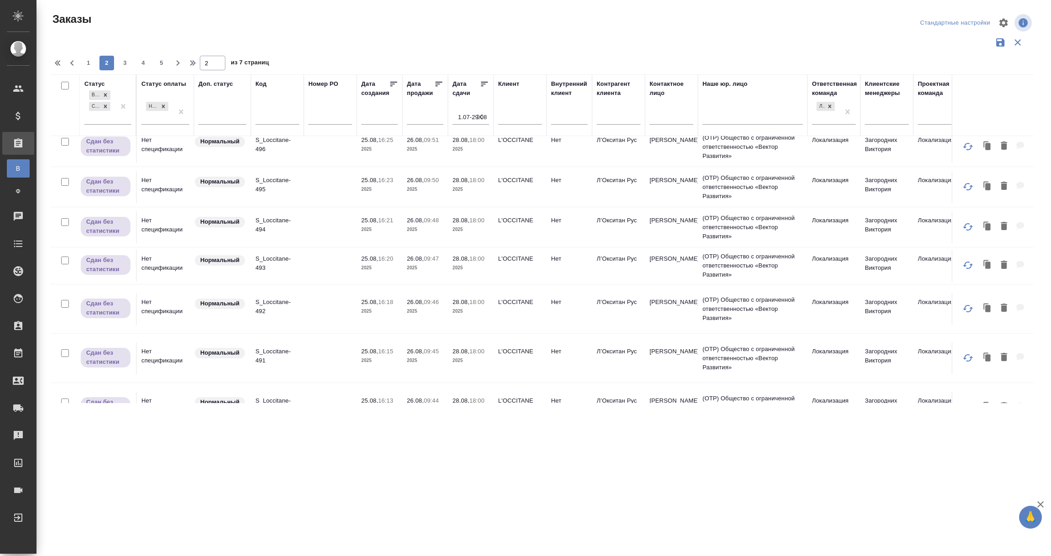
scroll to position [0, 0]
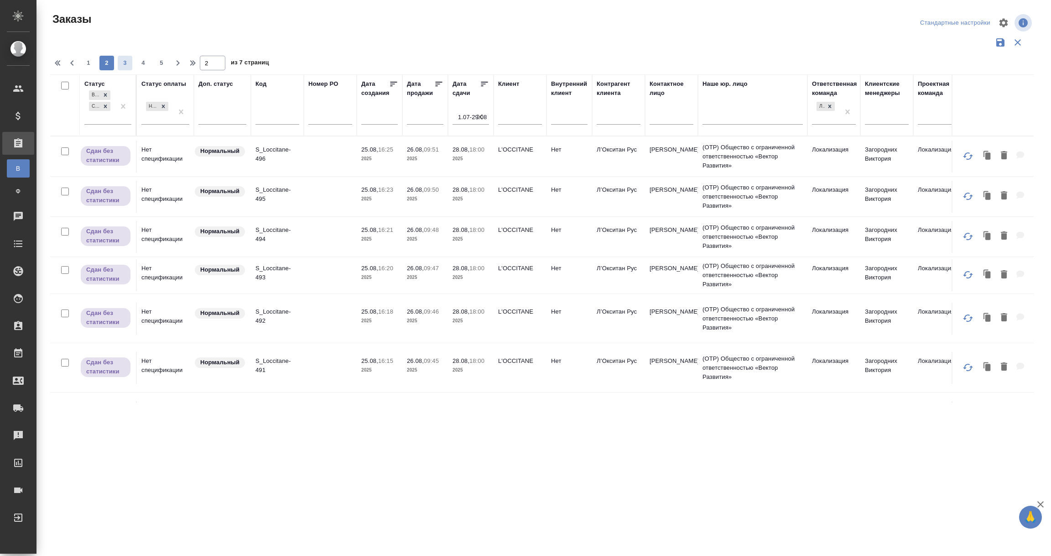
click at [125, 63] on span "3" at bounding box center [125, 62] width 15 height 9
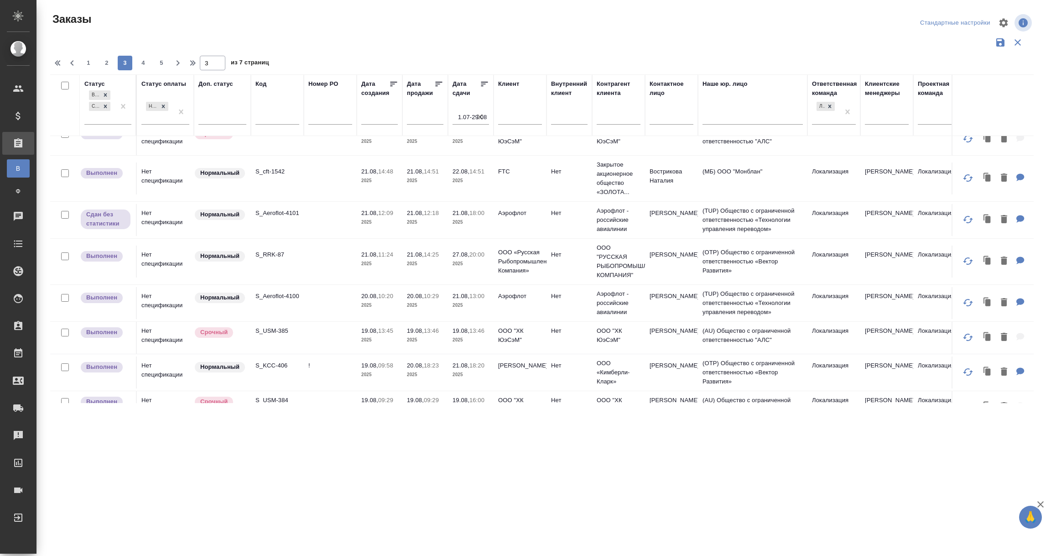
scroll to position [479, 0]
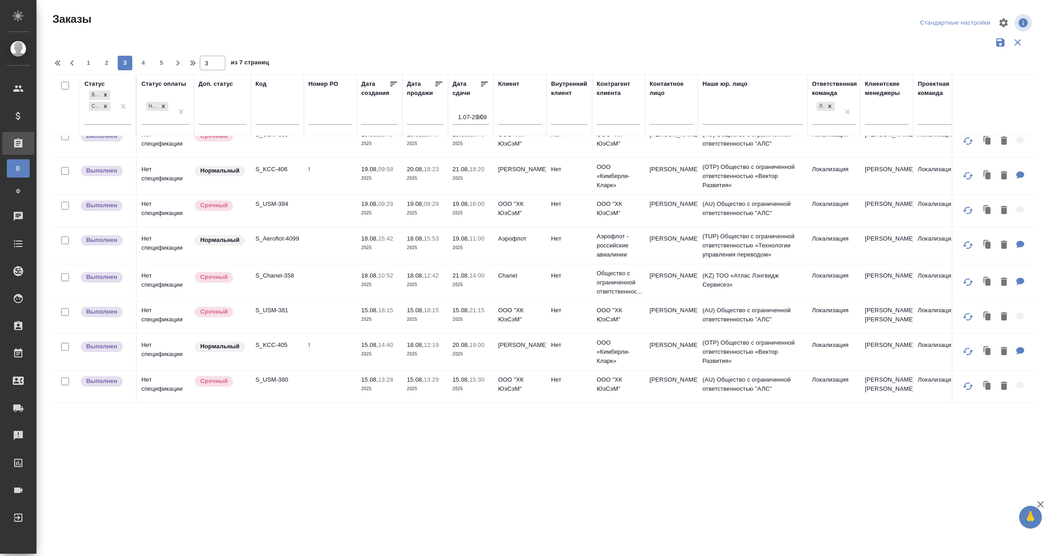
scroll to position [697, 0]
click at [141, 62] on span "4" at bounding box center [143, 62] width 15 height 9
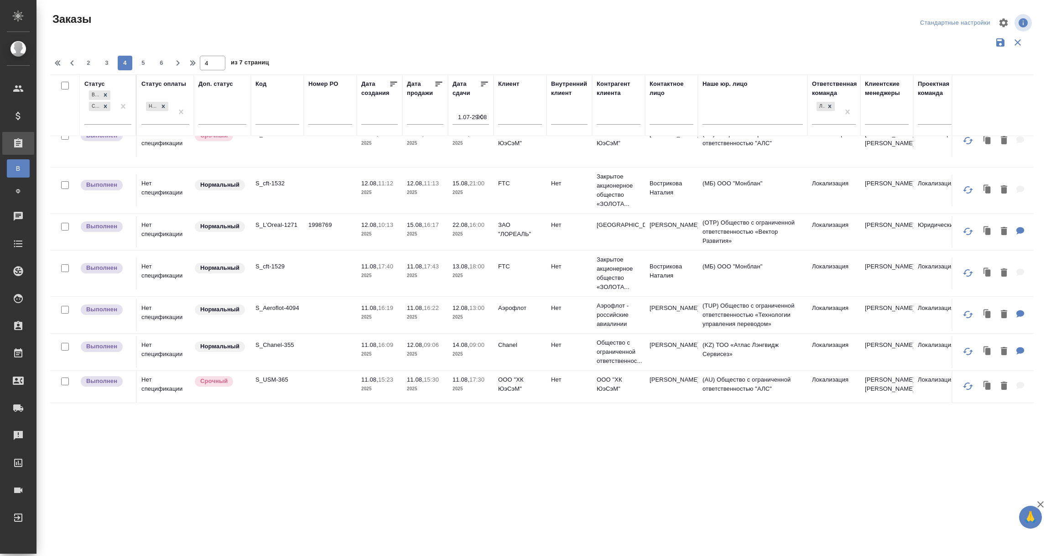
scroll to position [681, 0]
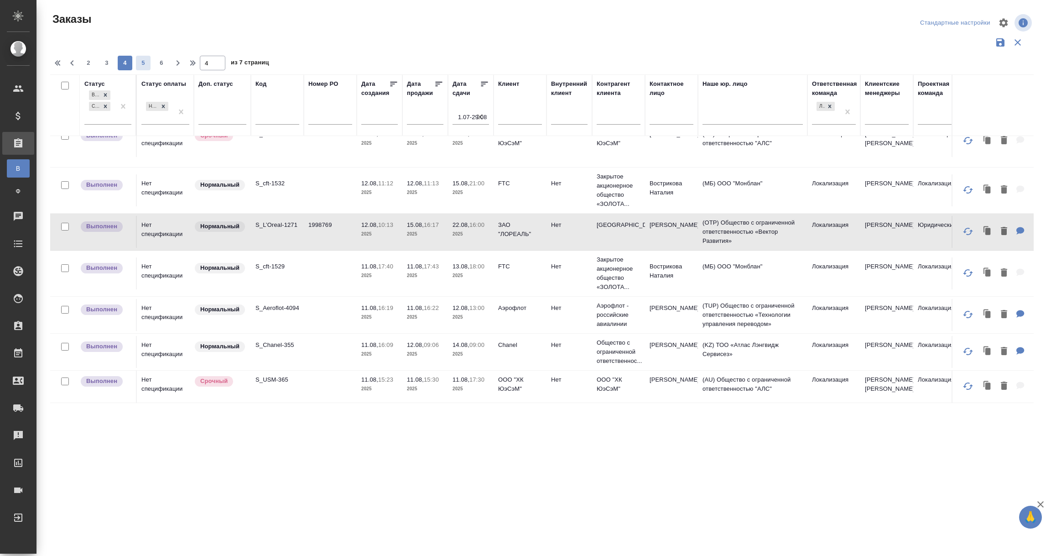
click at [143, 62] on span "5" at bounding box center [143, 62] width 15 height 9
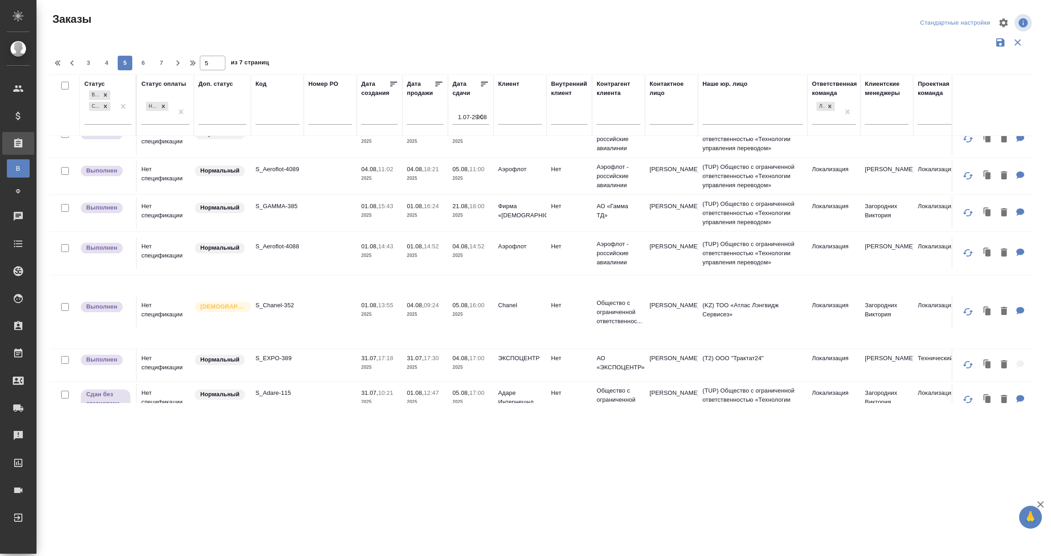
scroll to position [410, 0]
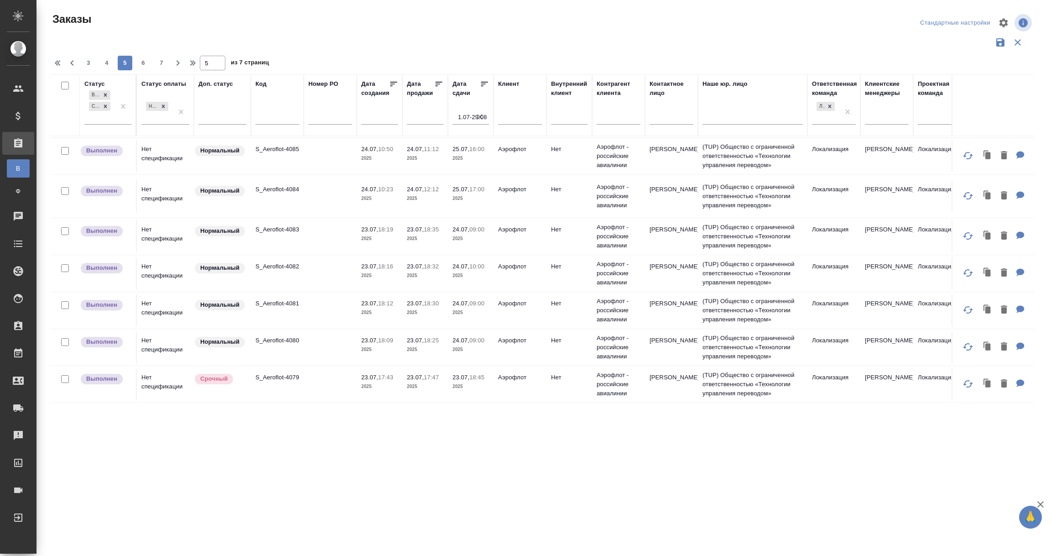
scroll to position [781, 0]
click at [143, 63] on span "6" at bounding box center [143, 62] width 15 height 9
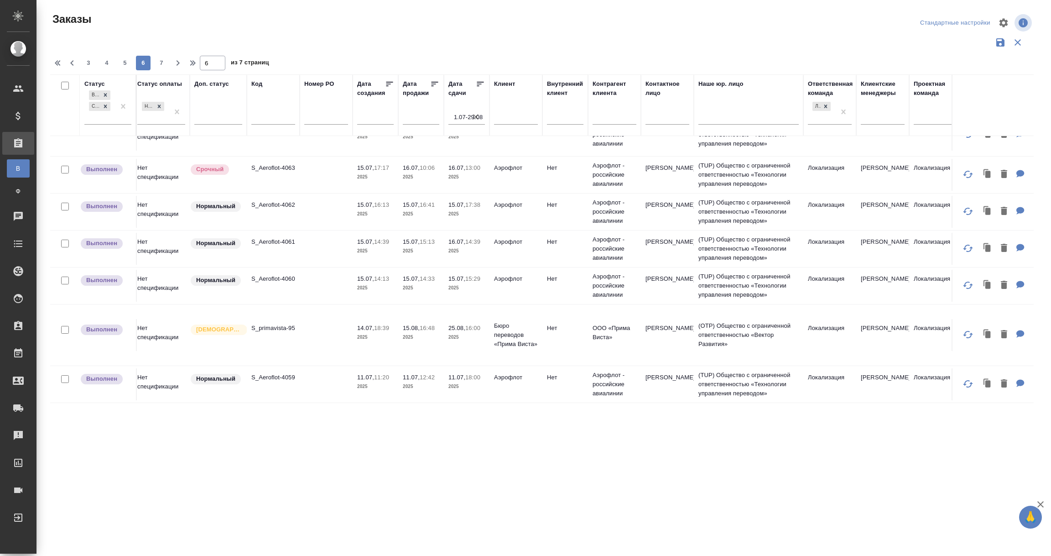
scroll to position [752, 0]
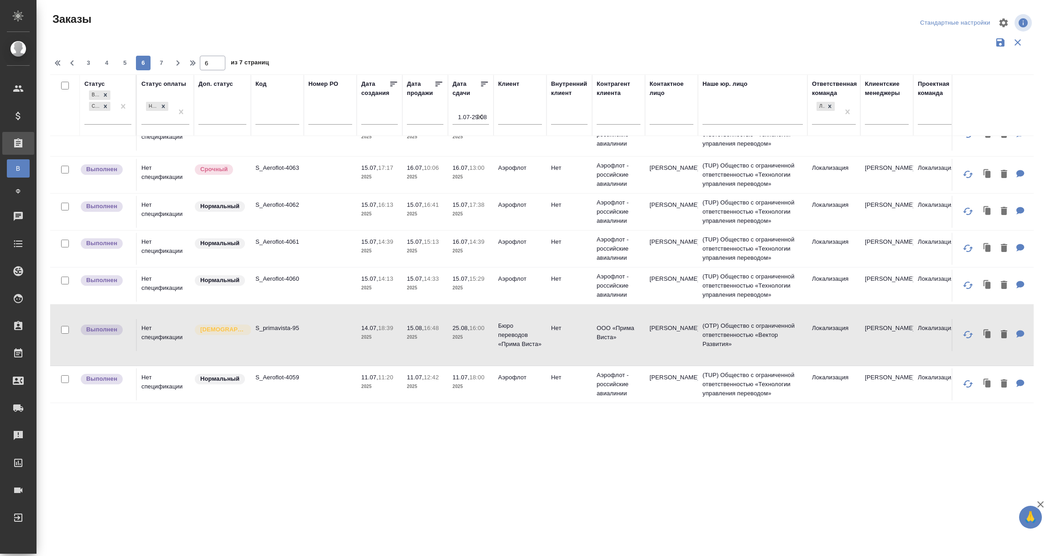
scroll to position [758, 0]
click at [160, 59] on span "7" at bounding box center [161, 62] width 15 height 9
type input "7"
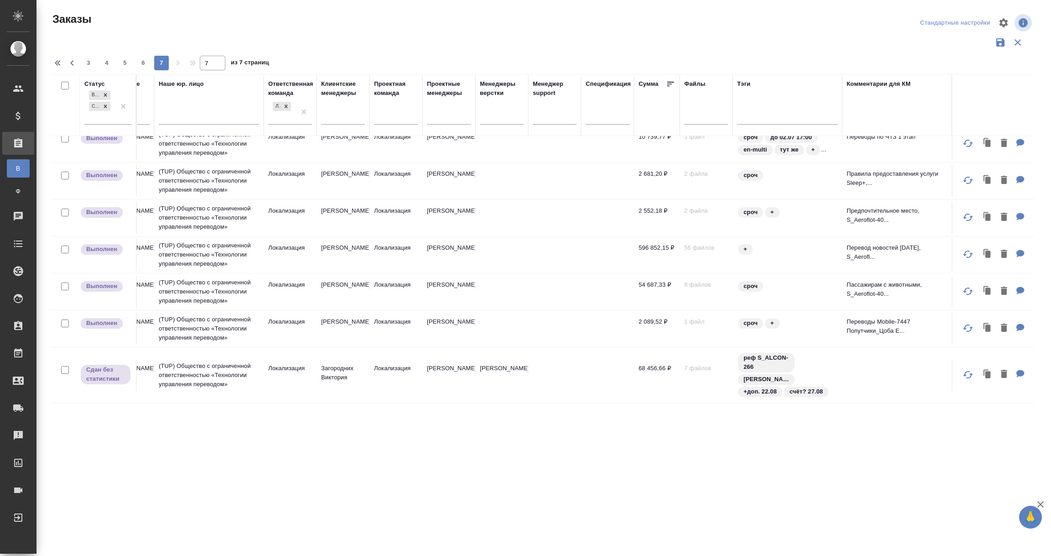
scroll to position [738, 0]
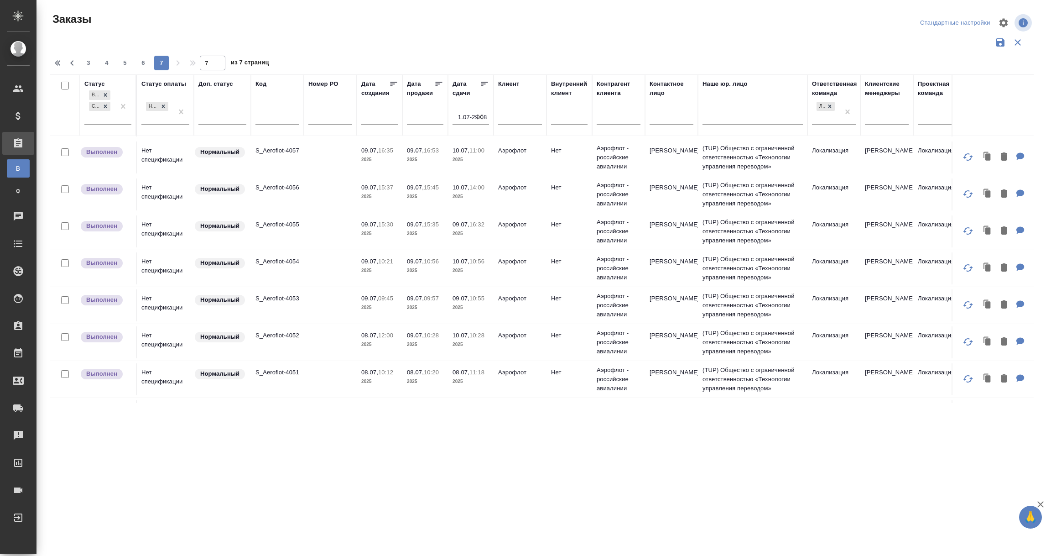
scroll to position [0, 0]
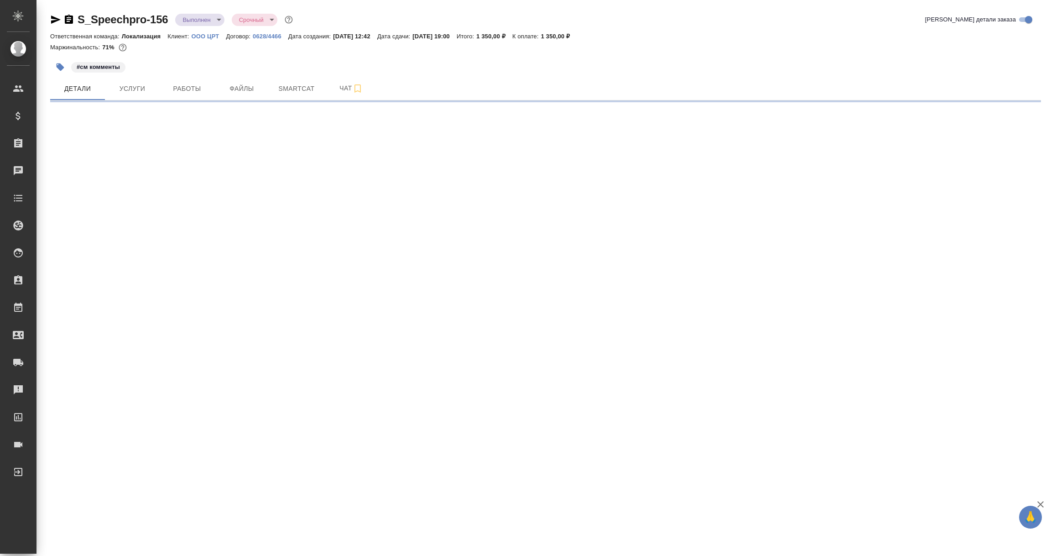
select select "RU"
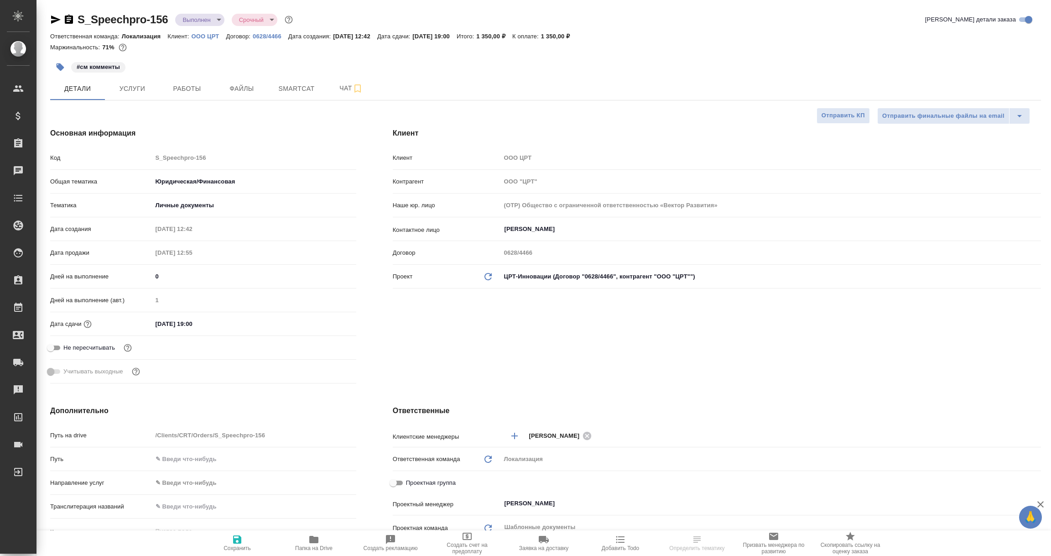
type textarea "x"
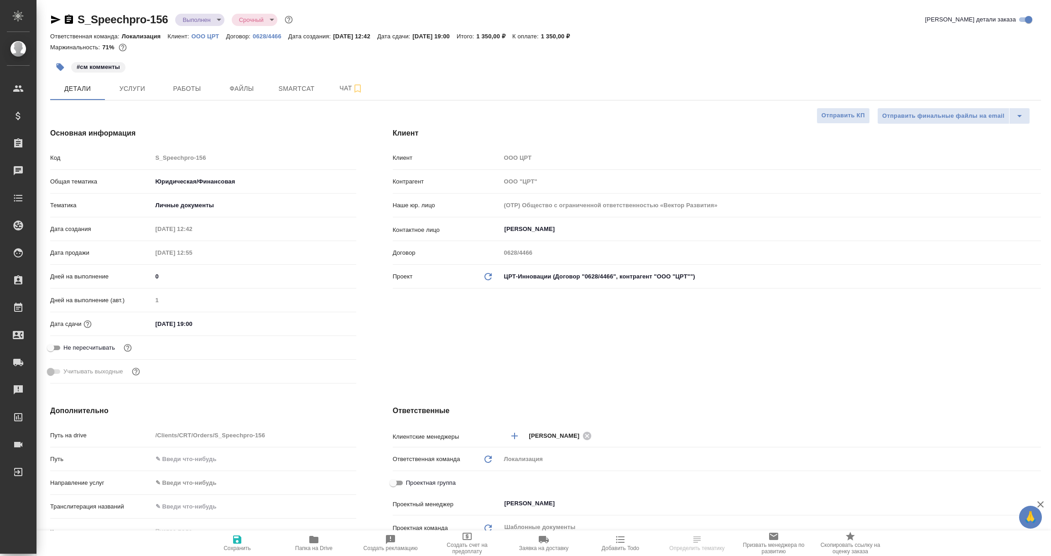
type textarea "x"
click at [56, 20] on icon "button" at bounding box center [56, 20] width 10 height 8
select select "RU"
type textarea "x"
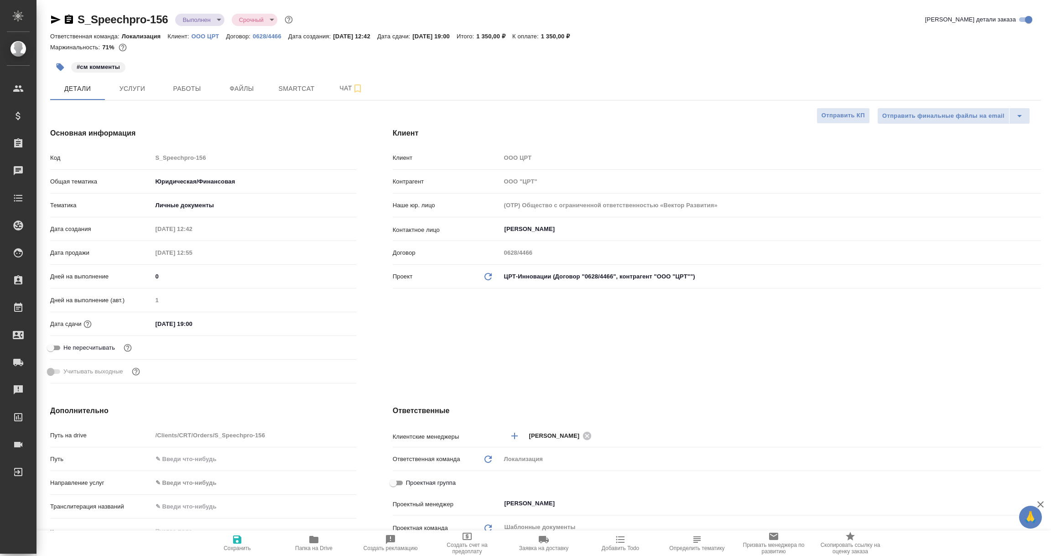
type textarea "x"
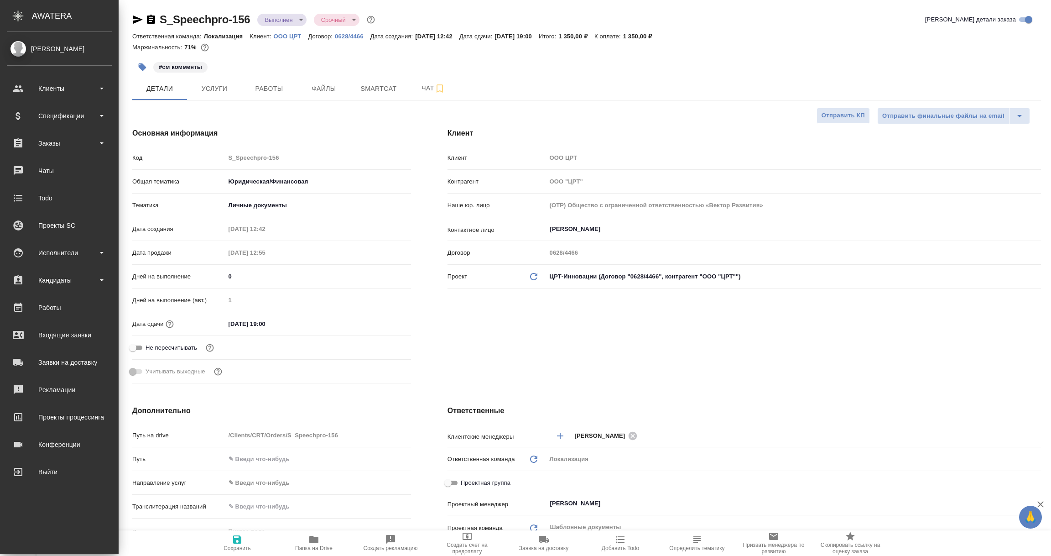
type textarea "x"
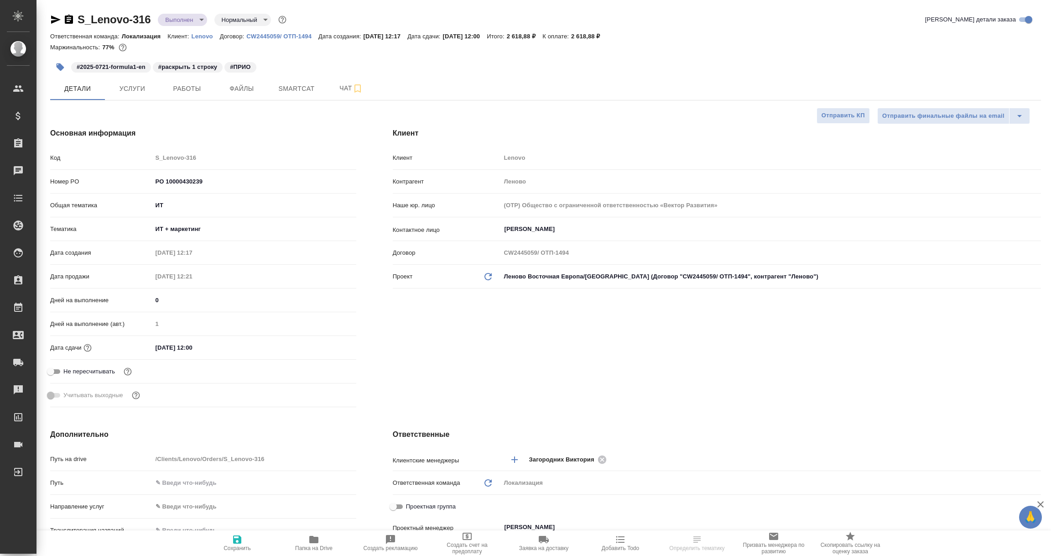
select select "RU"
click at [55, 20] on icon "button" at bounding box center [55, 19] width 11 height 11
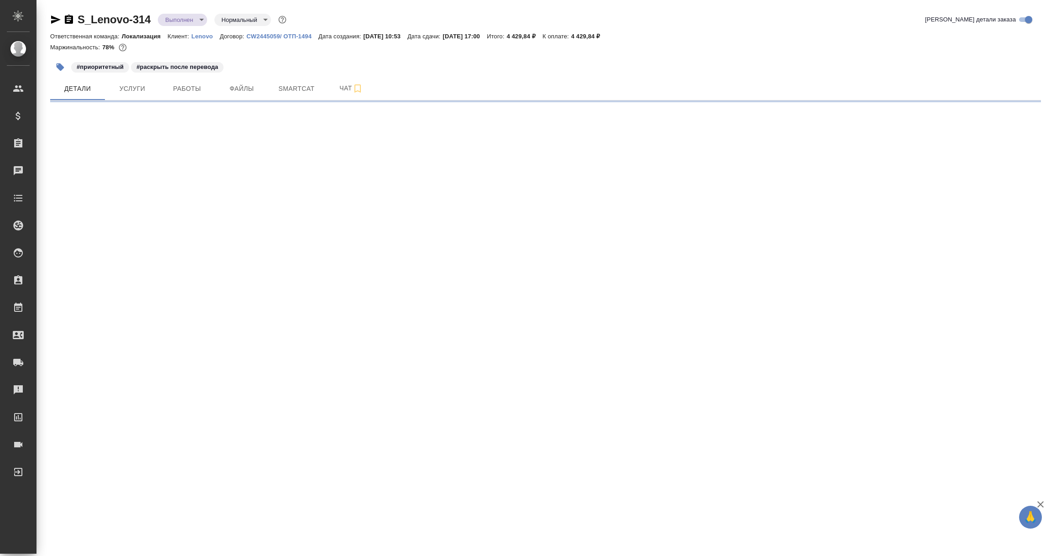
select select "RU"
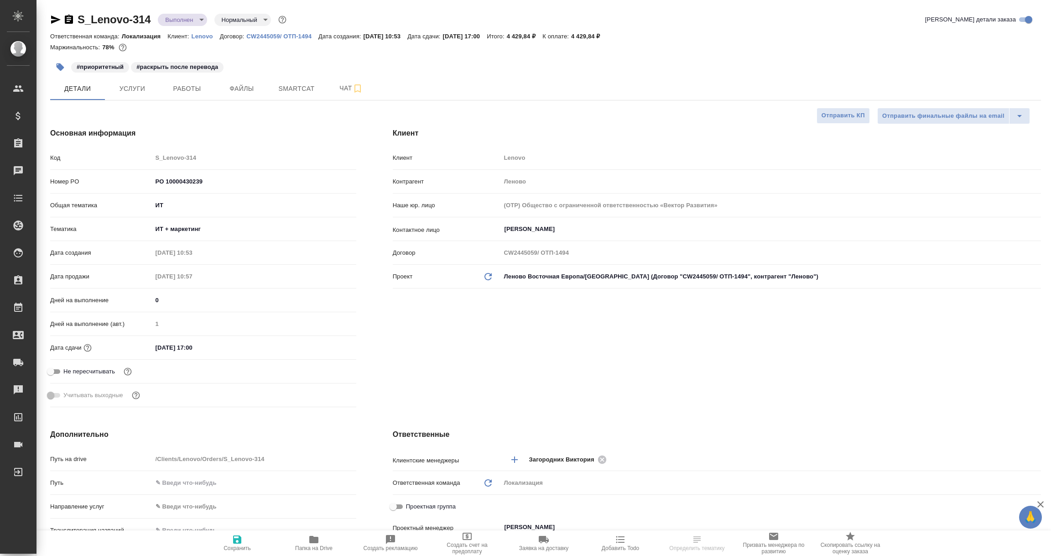
type textarea "x"
click at [55, 20] on icon "button" at bounding box center [55, 19] width 11 height 11
type textarea "x"
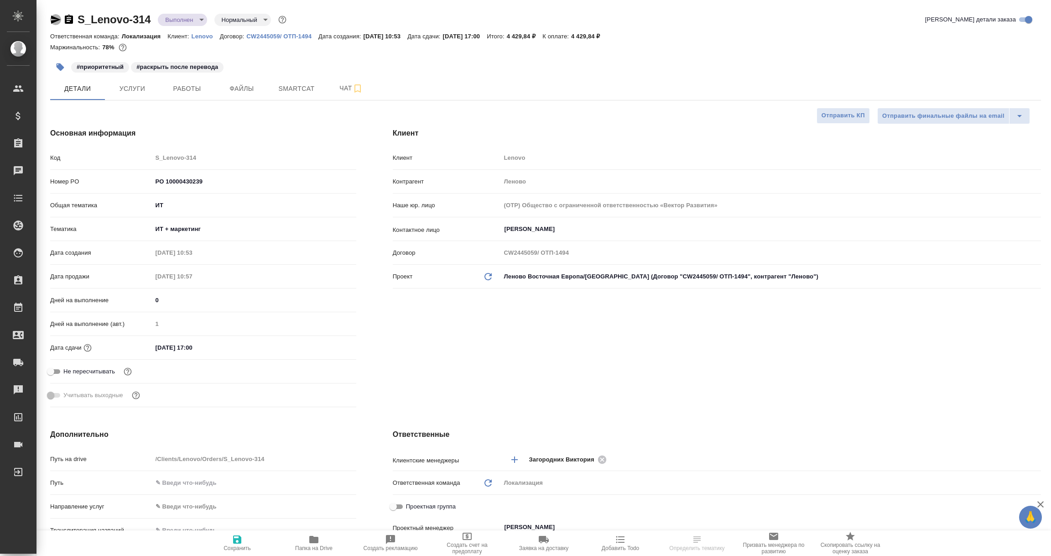
type textarea "x"
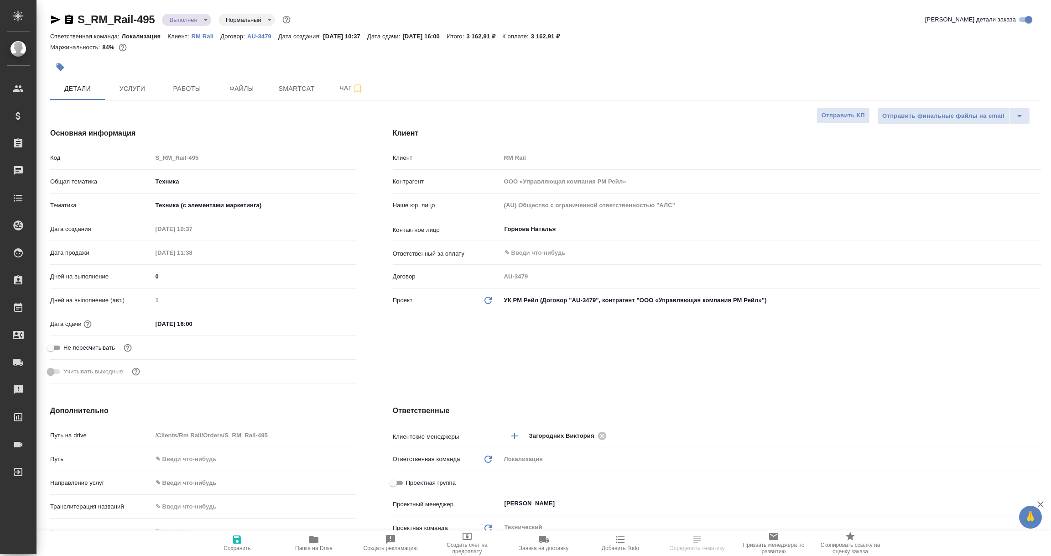
select select "RU"
type textarea "x"
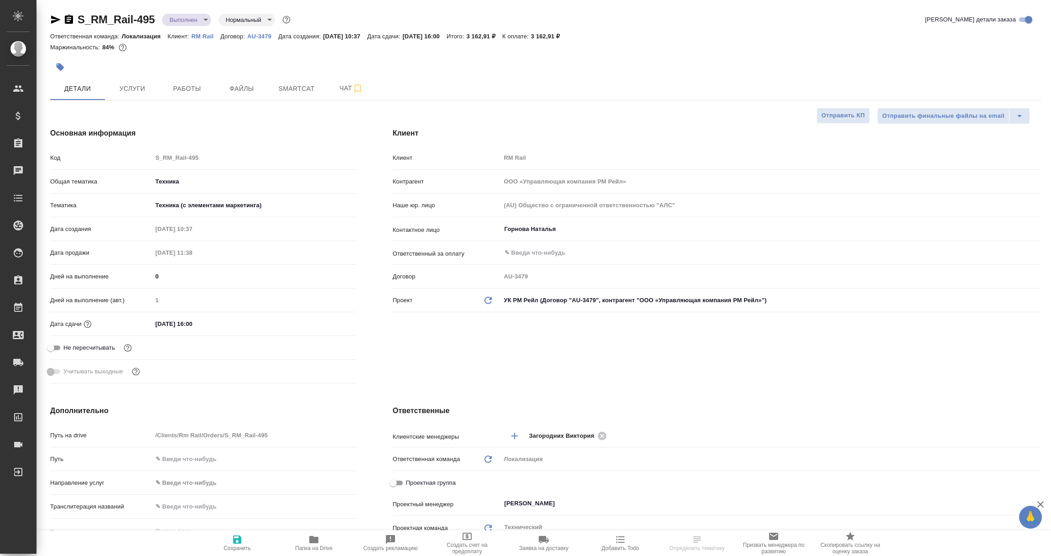
type textarea "x"
click at [51, 14] on icon "button" at bounding box center [55, 19] width 11 height 11
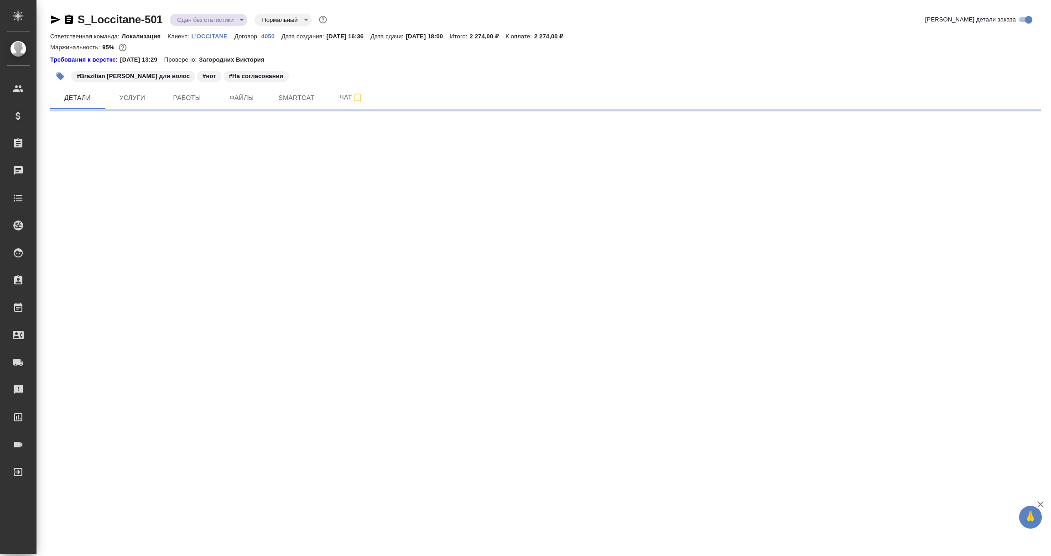
select select "RU"
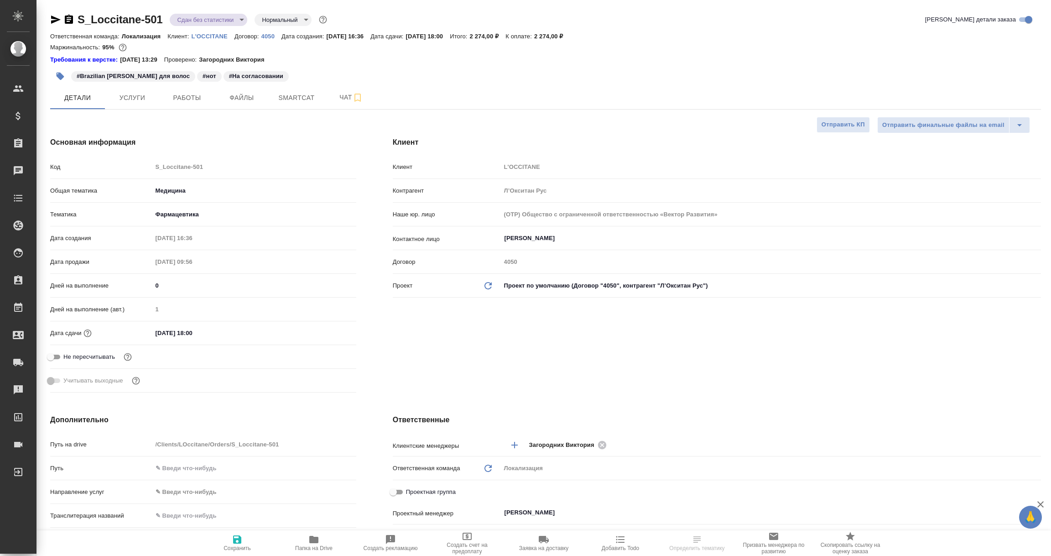
type textarea "x"
click at [52, 18] on icon "button" at bounding box center [56, 20] width 10 height 8
type textarea "x"
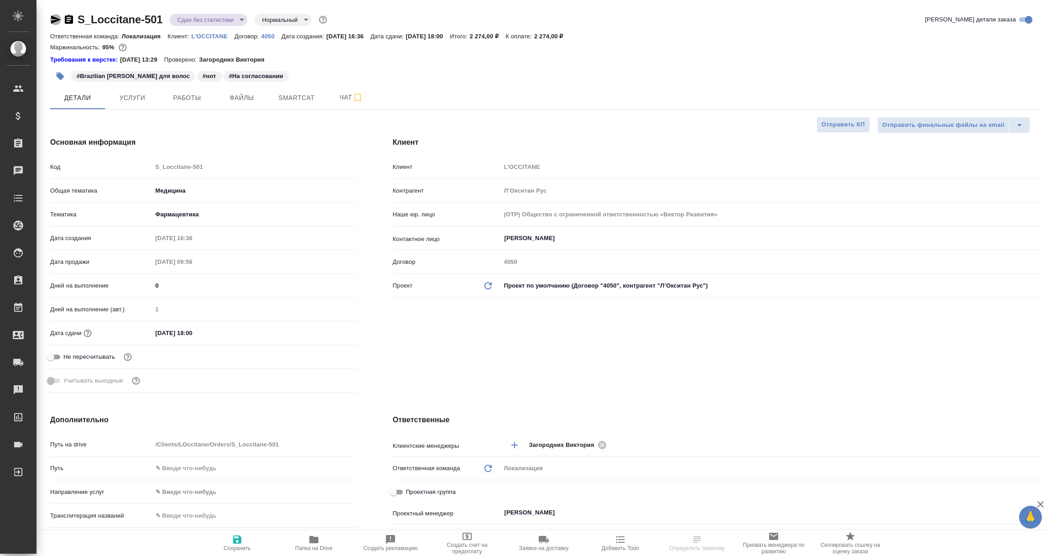
type textarea "x"
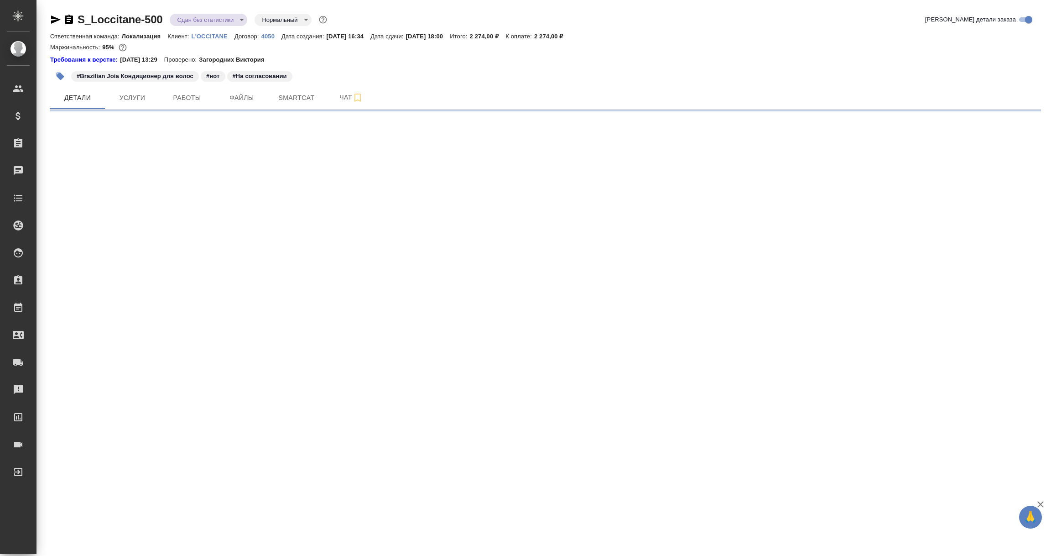
select select "RU"
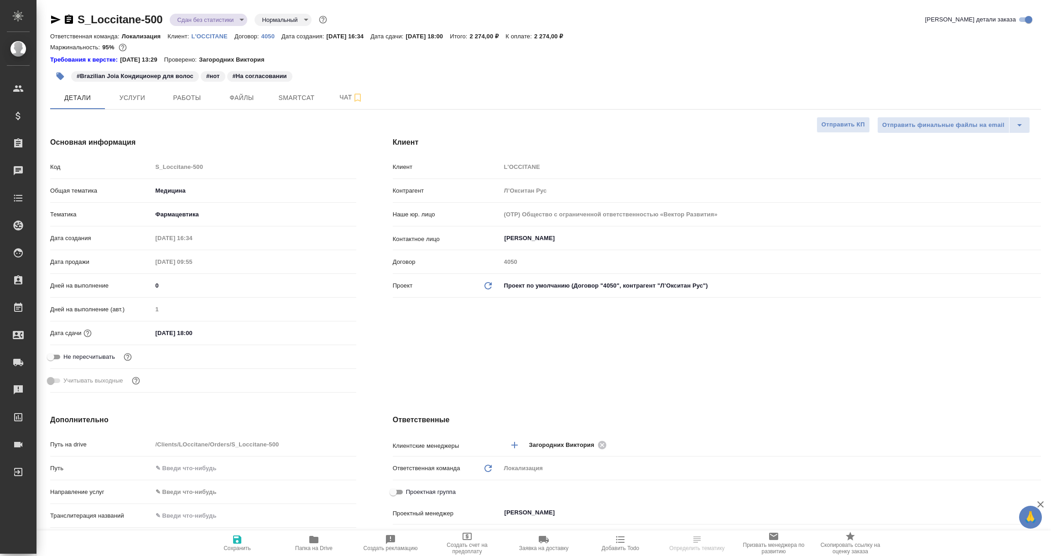
type textarea "x"
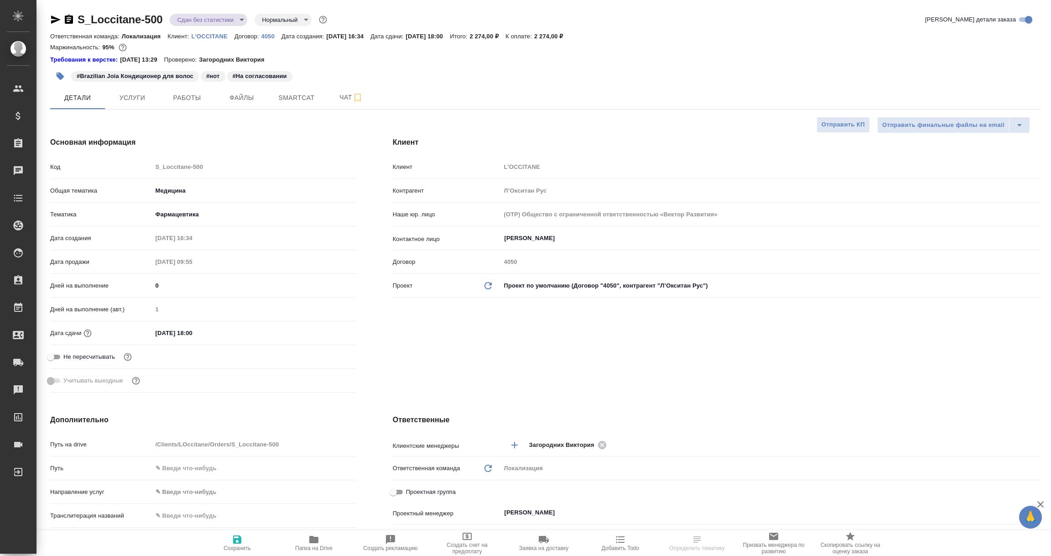
type textarea "x"
click at [54, 18] on icon "button" at bounding box center [56, 20] width 10 height 8
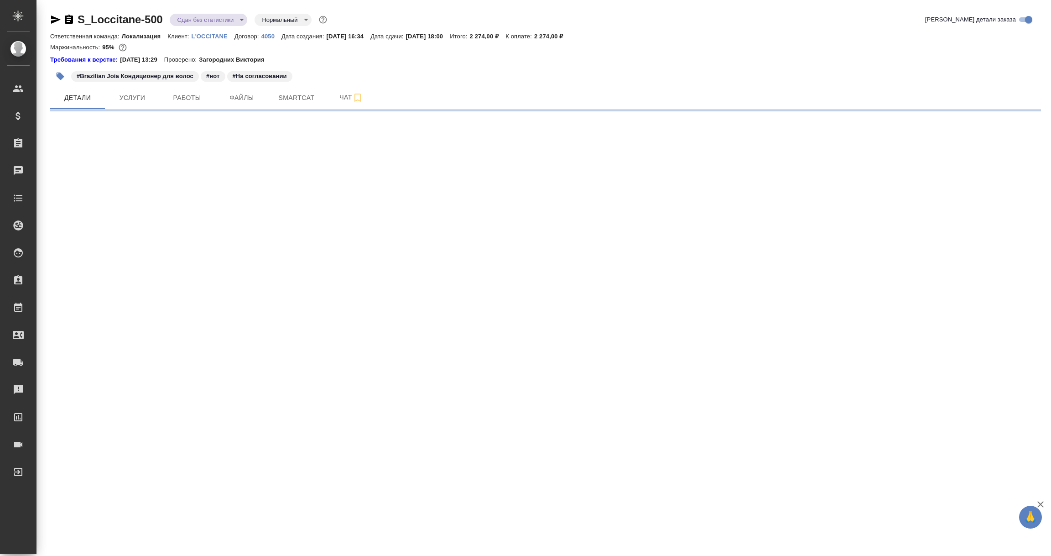
select select "RU"
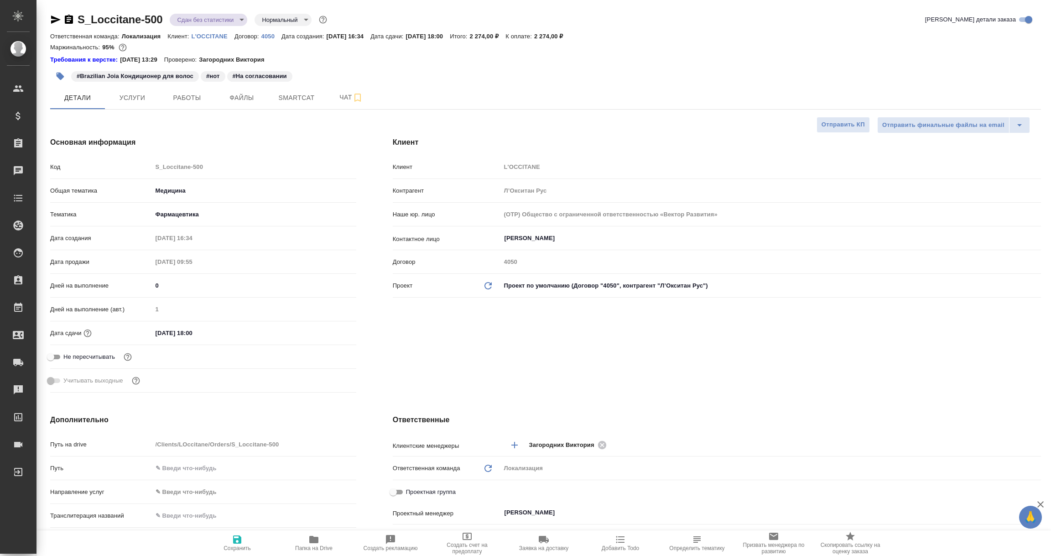
type textarea "x"
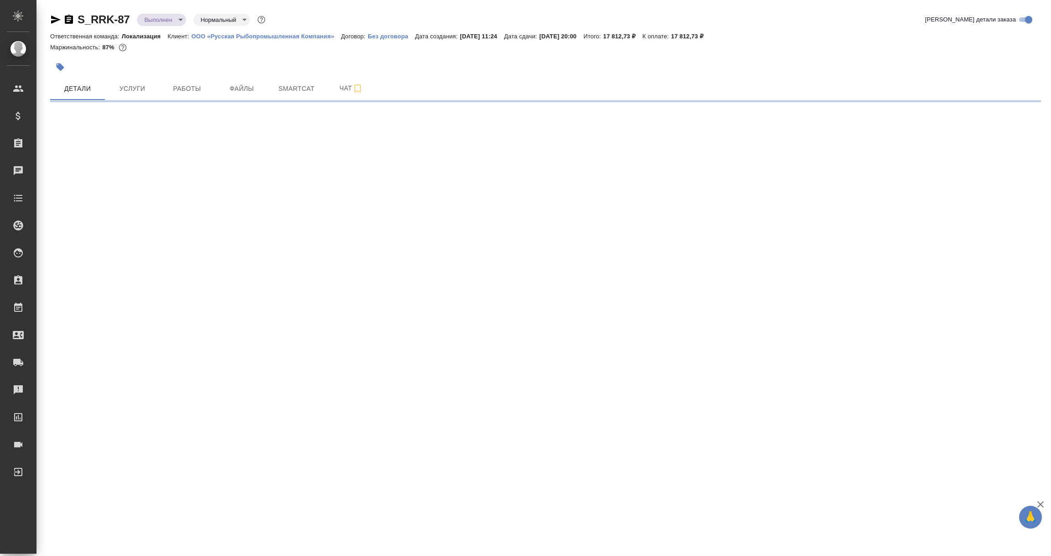
select select "RU"
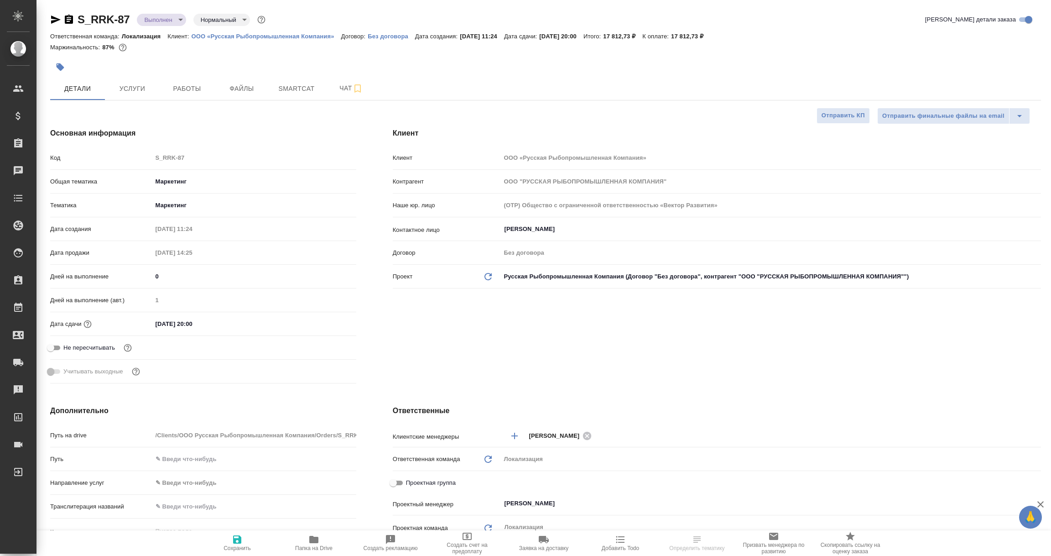
type textarea "x"
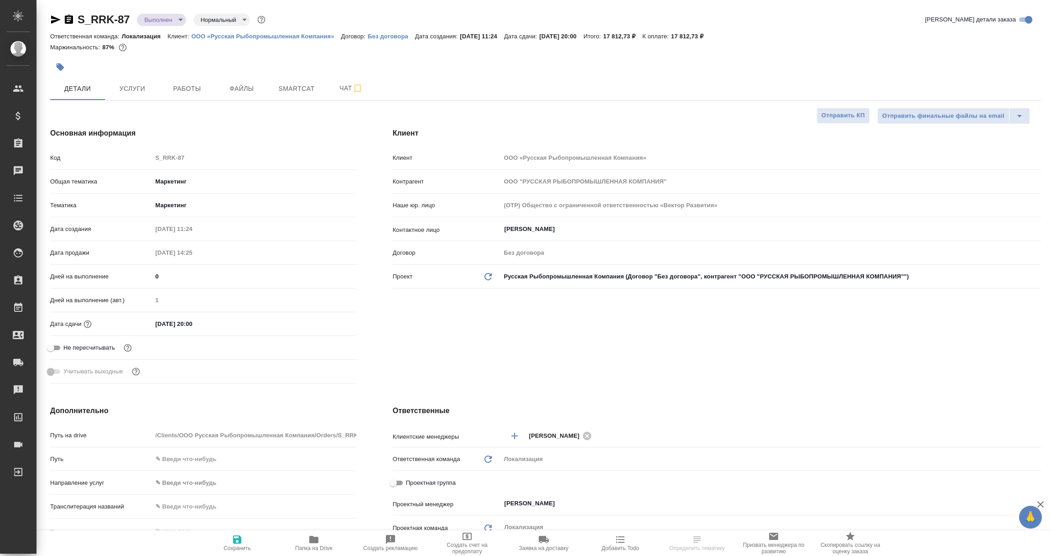
type textarea "x"
click at [52, 20] on icon "button" at bounding box center [55, 19] width 11 height 11
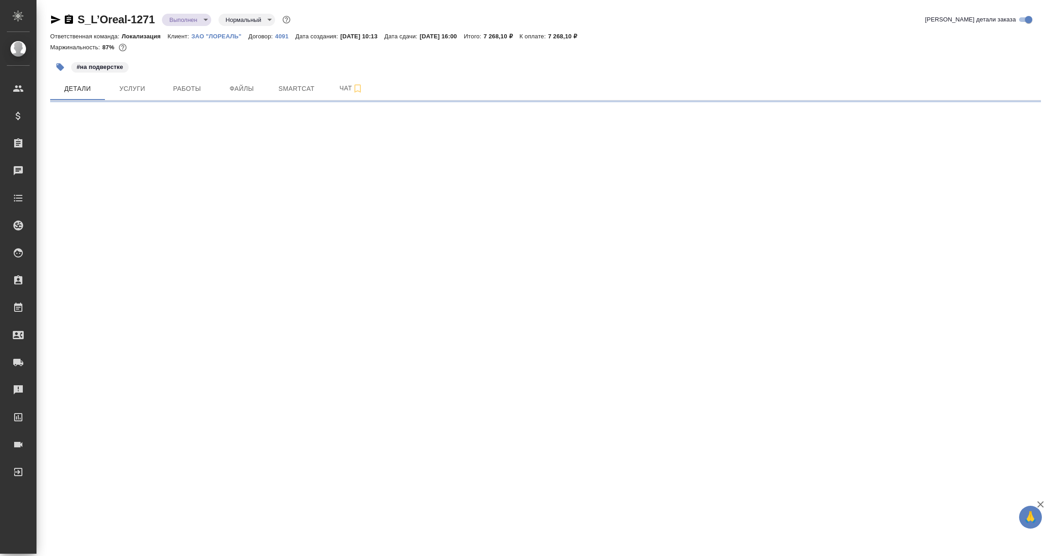
select select "RU"
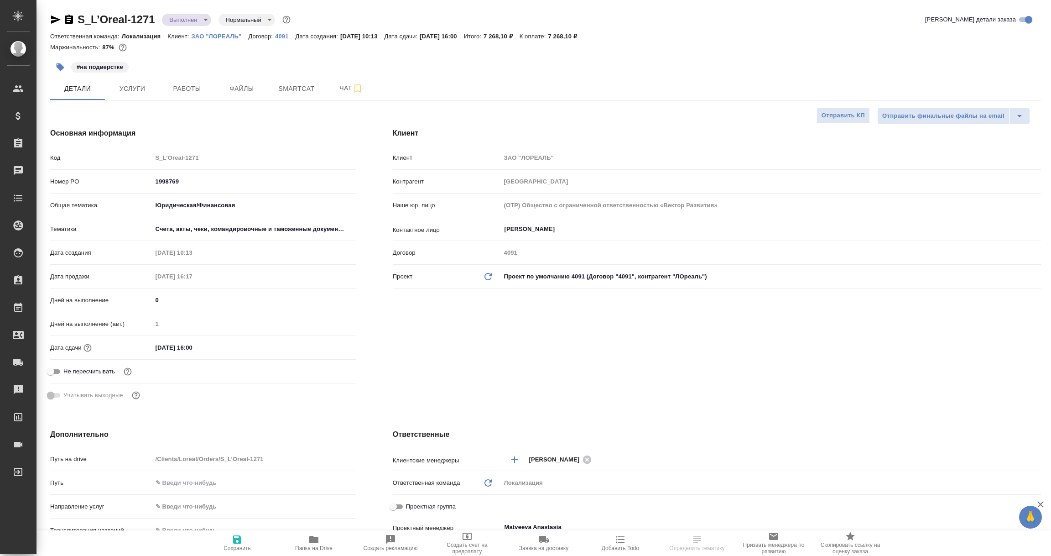
type textarea "x"
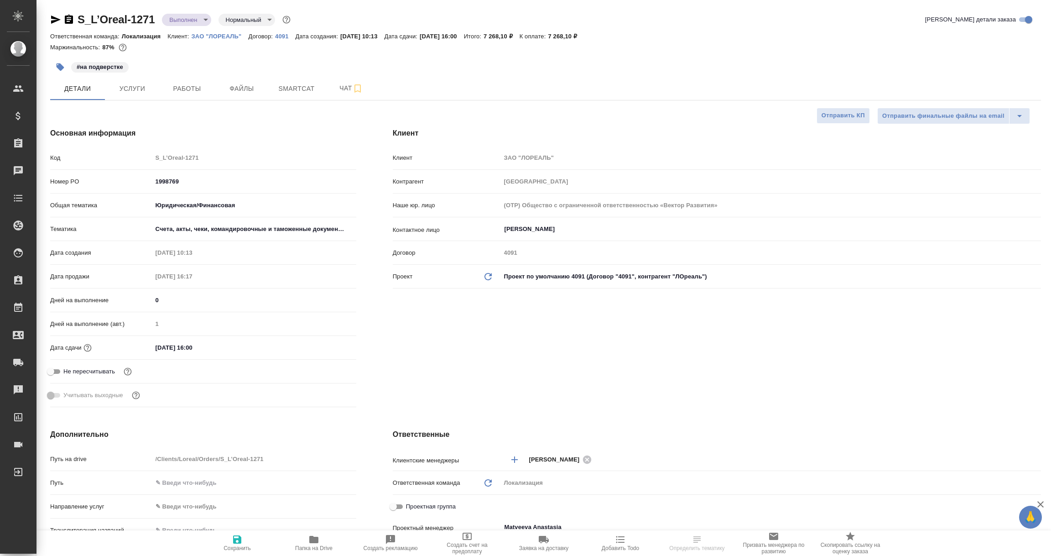
type textarea "x"
click at [50, 18] on icon "button" at bounding box center [55, 19] width 11 height 11
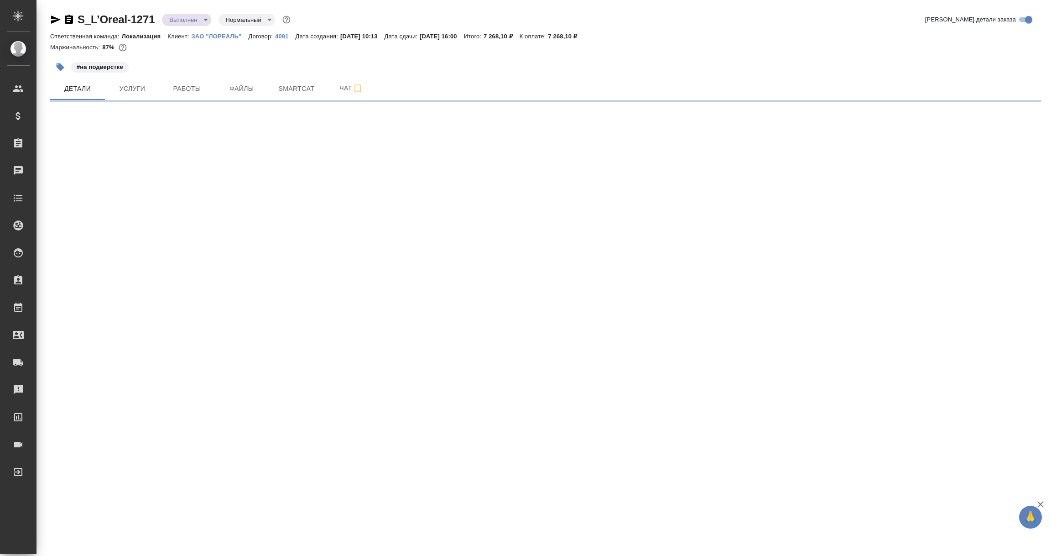
select select "RU"
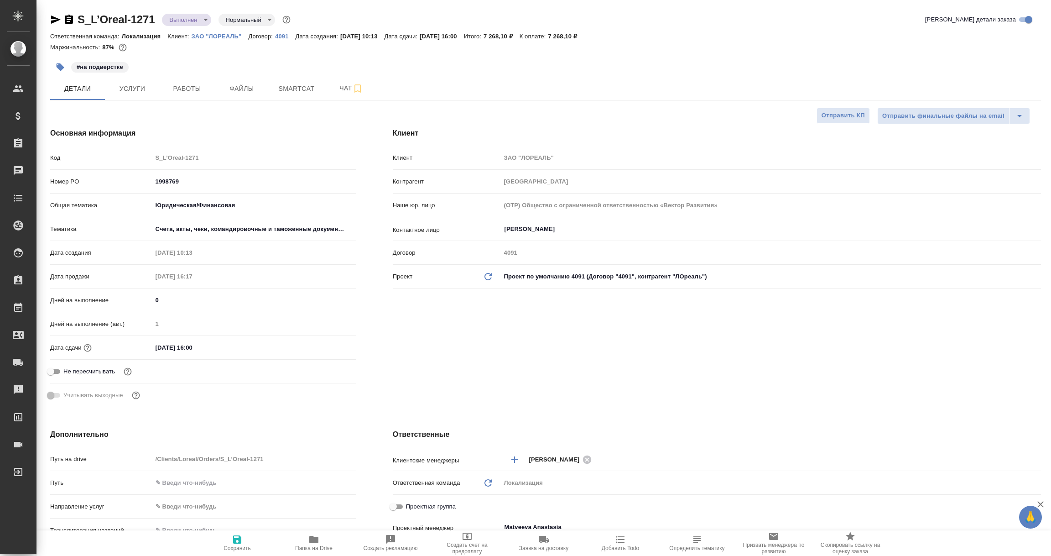
type textarea "x"
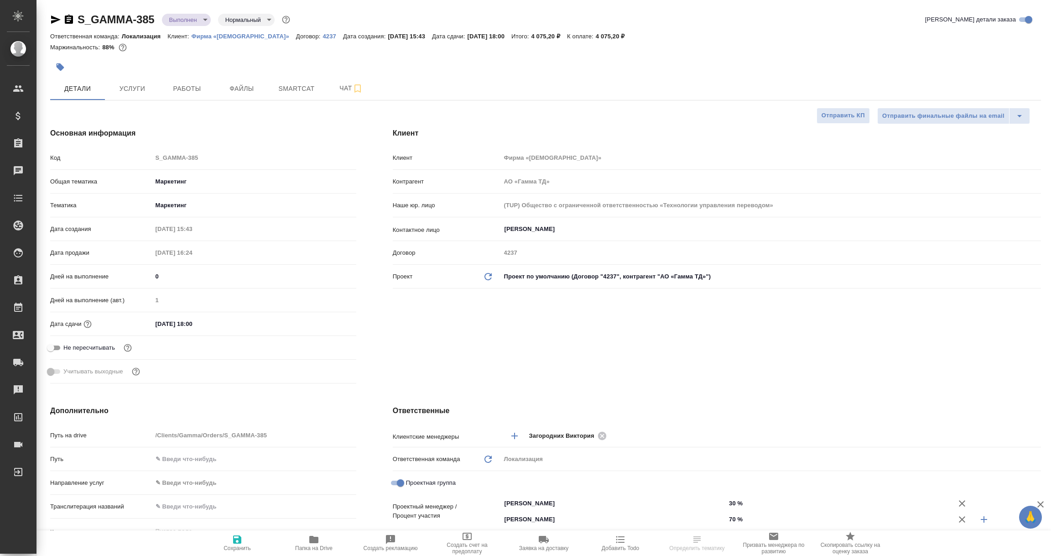
select select "RU"
click at [54, 17] on icon "button" at bounding box center [56, 20] width 10 height 8
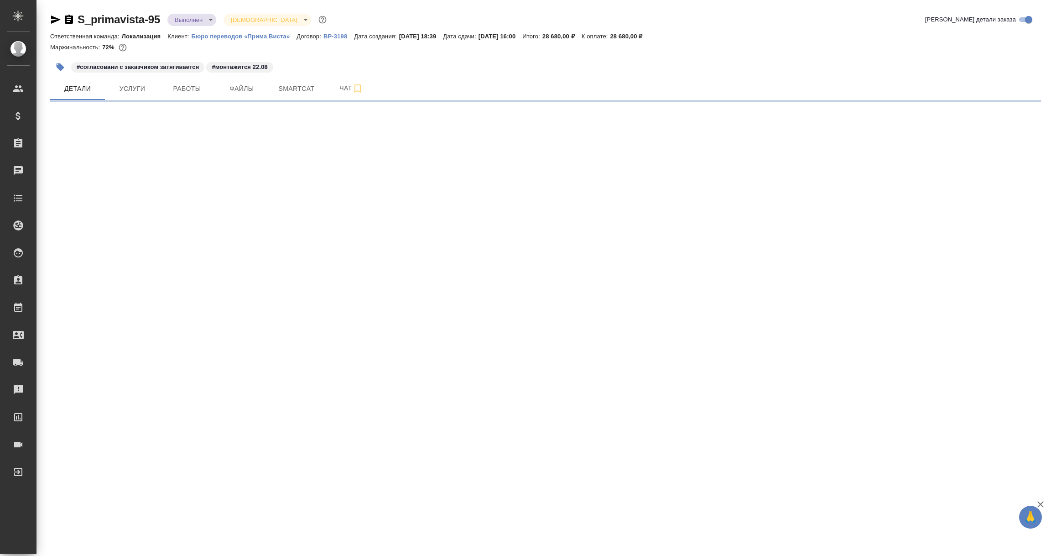
select select "RU"
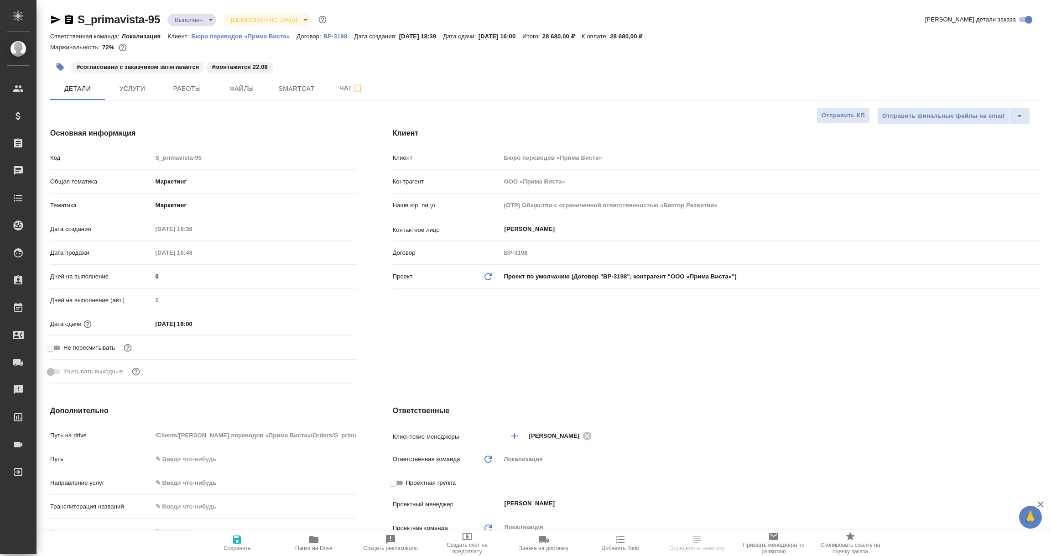
type textarea "x"
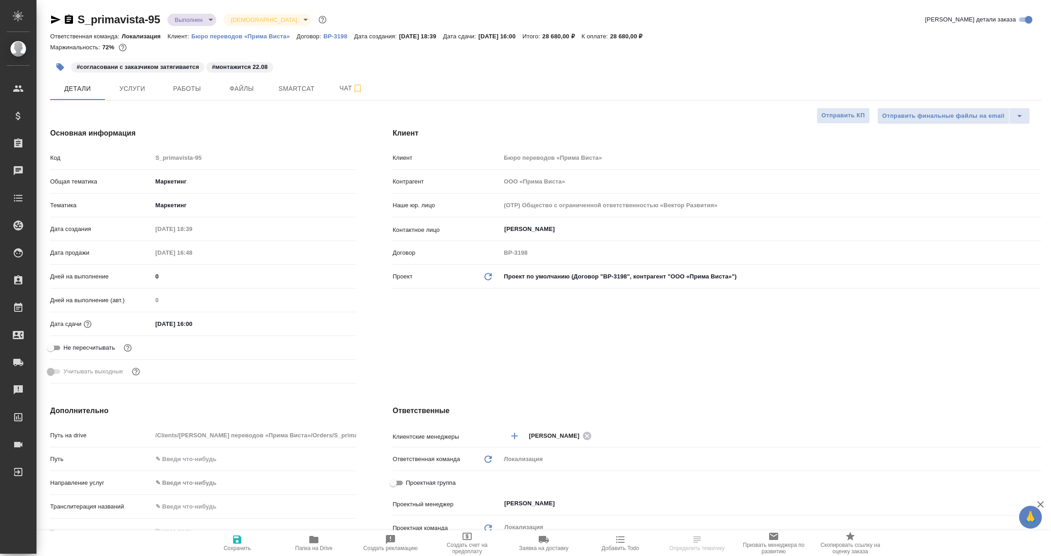
type textarea "x"
click at [51, 18] on icon "button" at bounding box center [56, 20] width 10 height 8
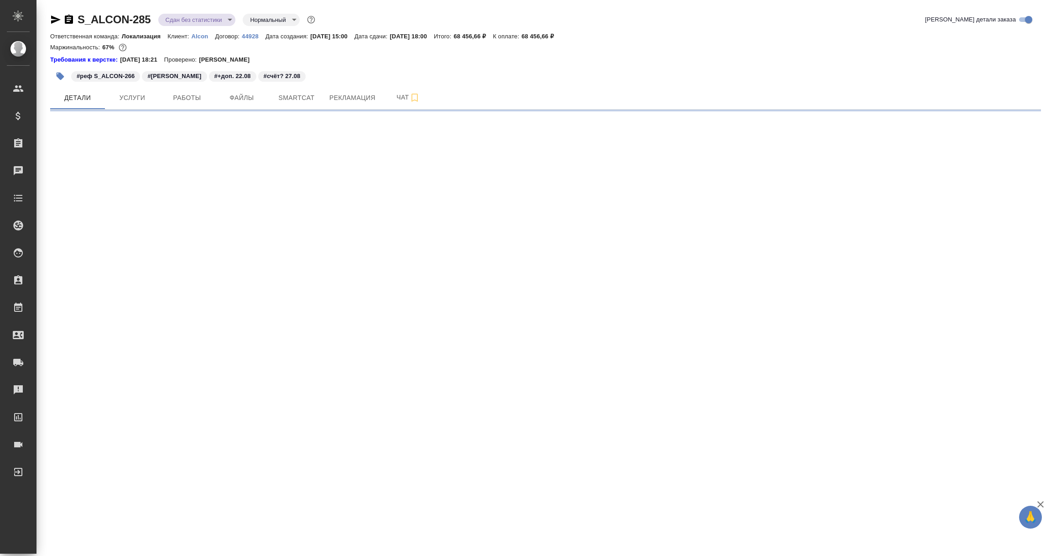
select select "RU"
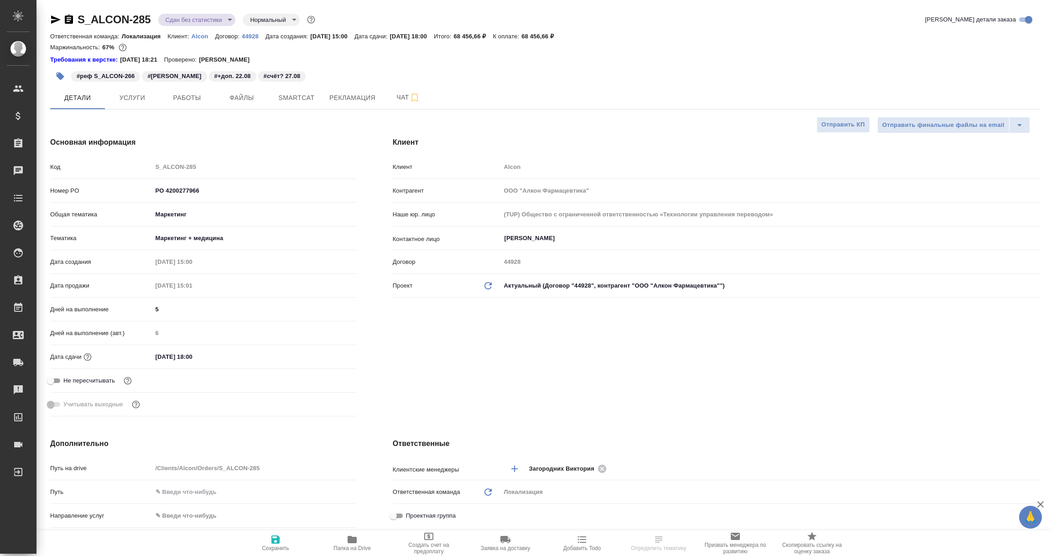
type textarea "x"
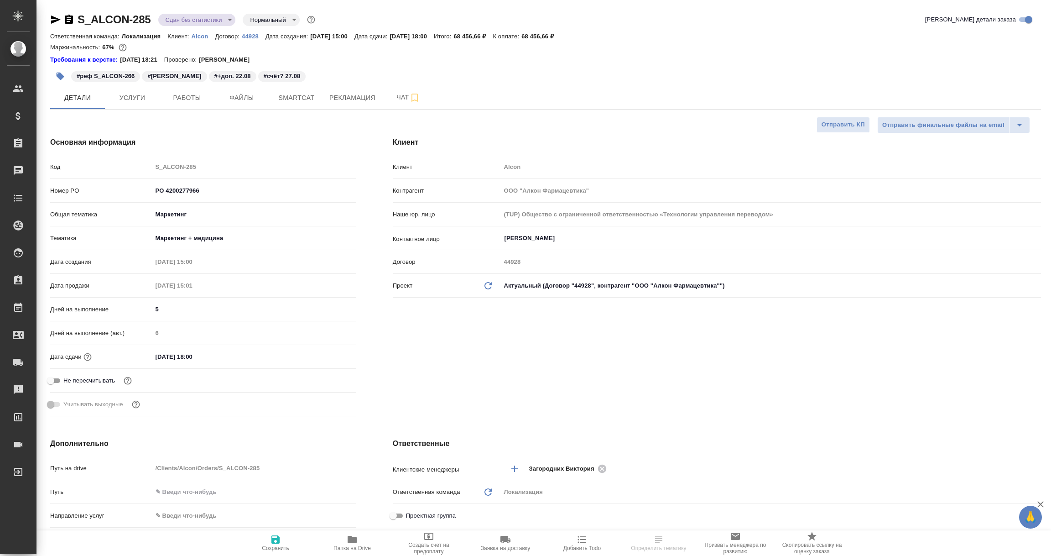
type textarea "x"
click at [54, 18] on icon "button" at bounding box center [56, 20] width 10 height 8
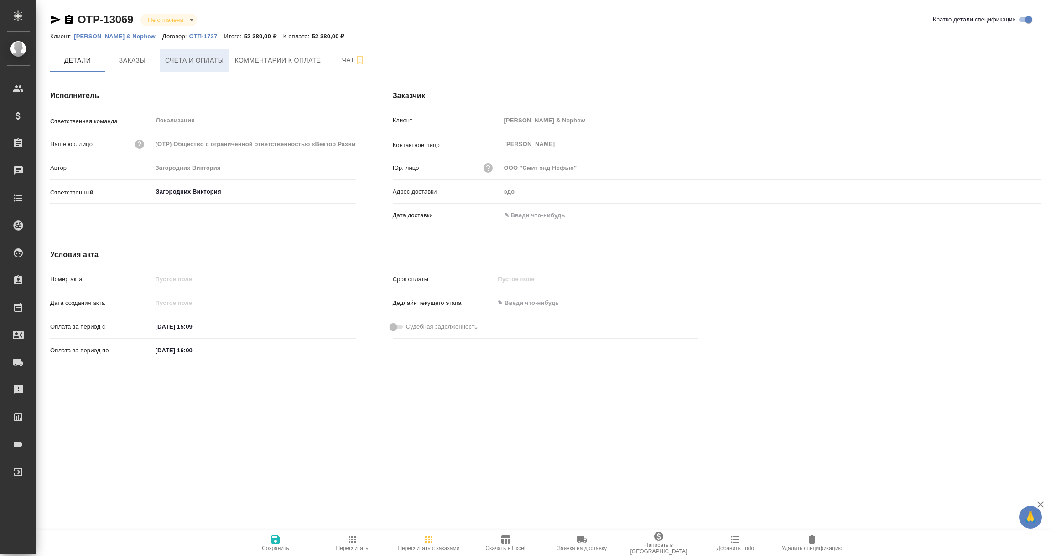
click at [196, 63] on span "Счета и оплаты" at bounding box center [194, 60] width 59 height 11
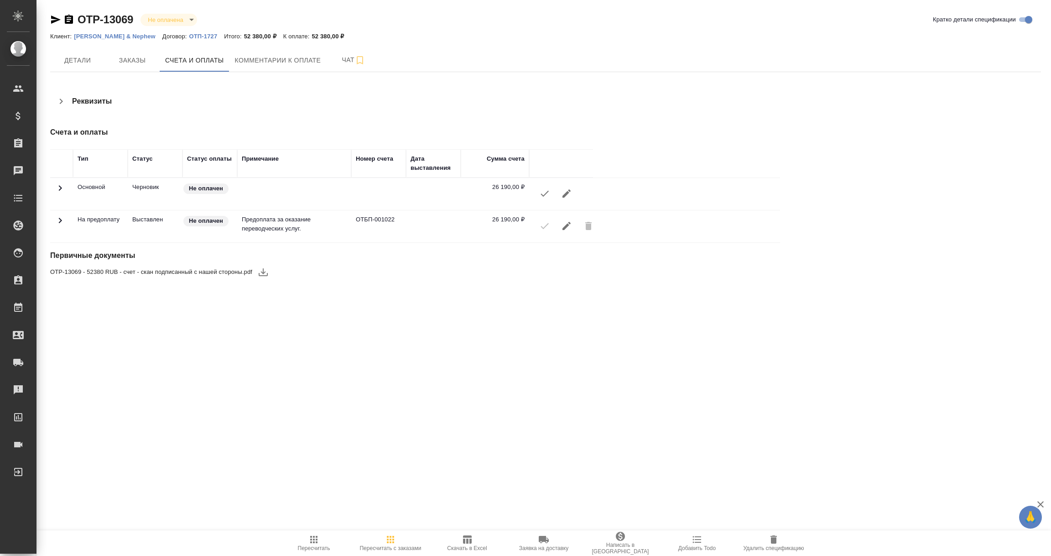
click at [57, 18] on icon "button" at bounding box center [55, 19] width 11 height 11
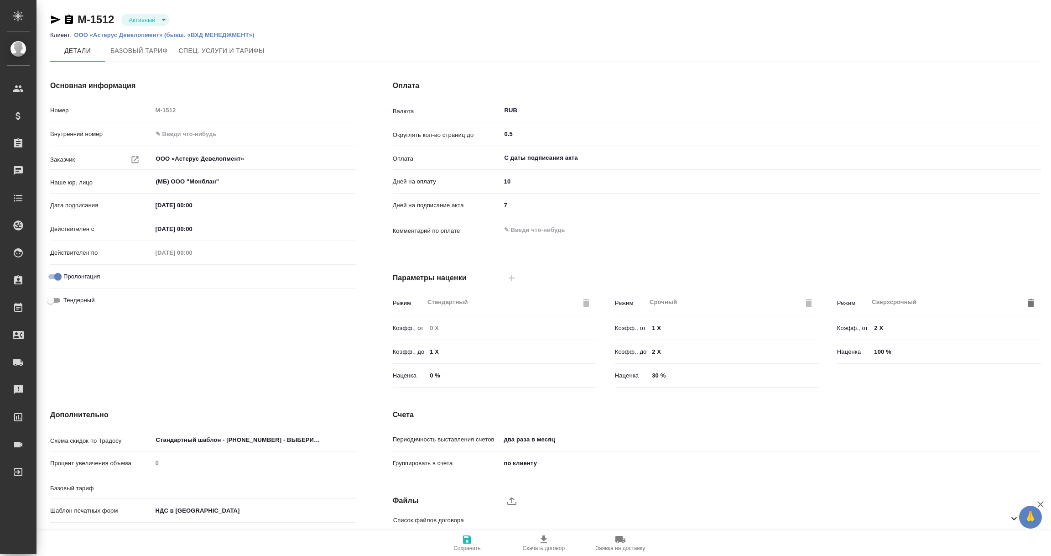
type input "1062 awatera"
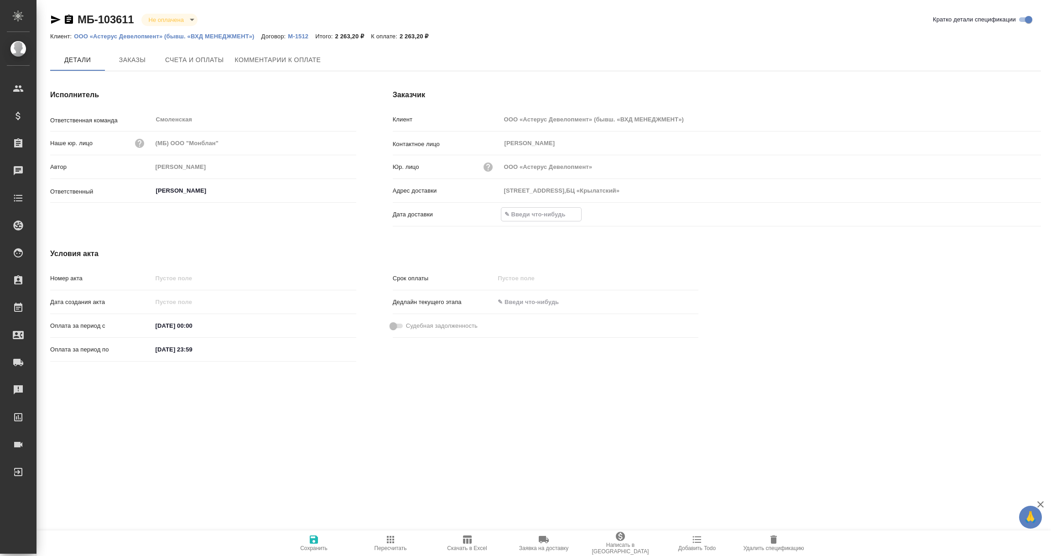
click at [549, 216] on input "text" at bounding box center [541, 214] width 80 height 13
click at [1018, 214] on icon "button" at bounding box center [1015, 213] width 8 height 9
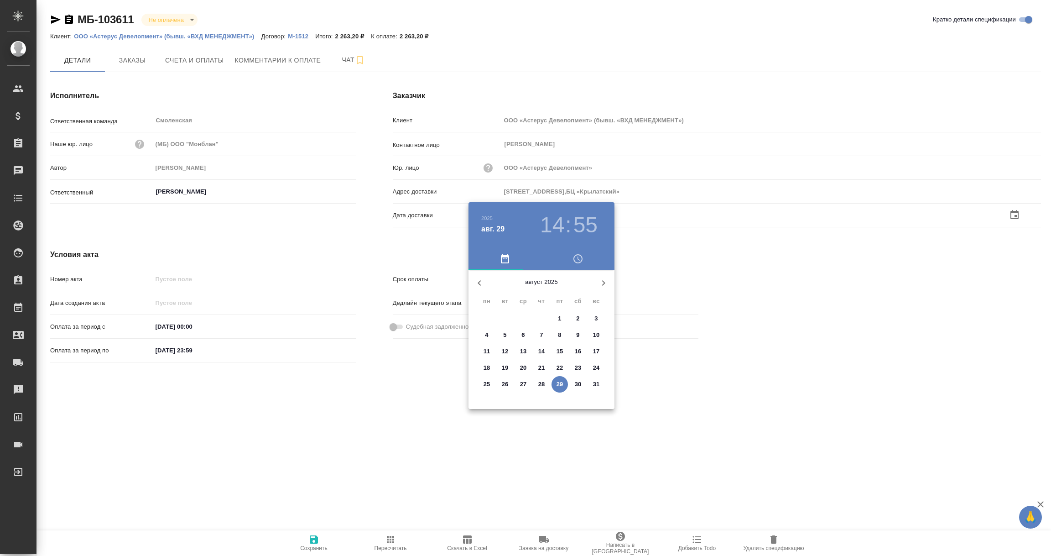
click at [560, 380] on p "29" at bounding box center [560, 384] width 7 height 9
type input "Осенний бульвар, д. 23,БЦ «Крылатский»"
type input "29.08.2025 14:55"
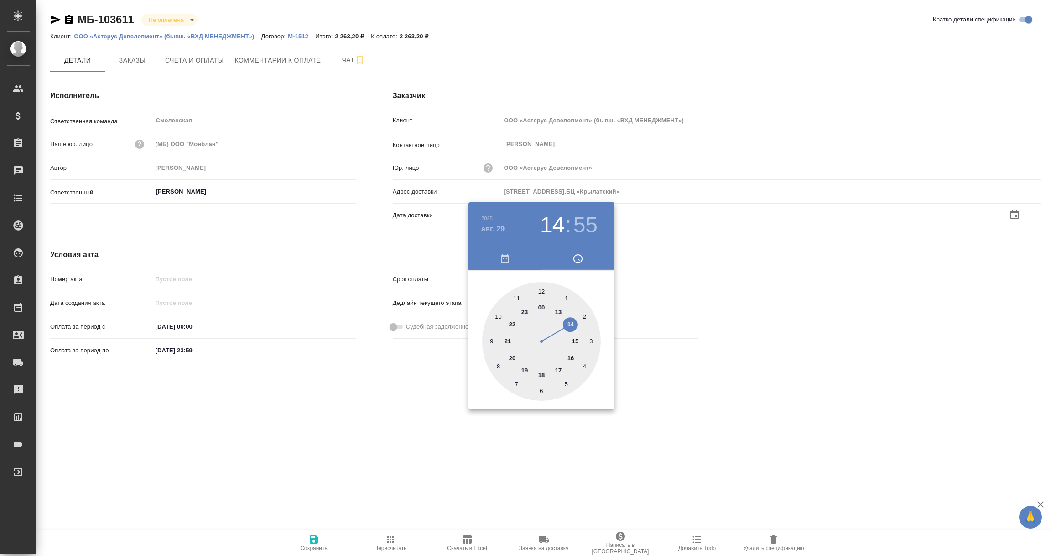
drag, startPoint x: 474, startPoint y: 454, endPoint x: 470, endPoint y: 460, distance: 7.6
click at [472, 458] on div at bounding box center [525, 278] width 1051 height 556
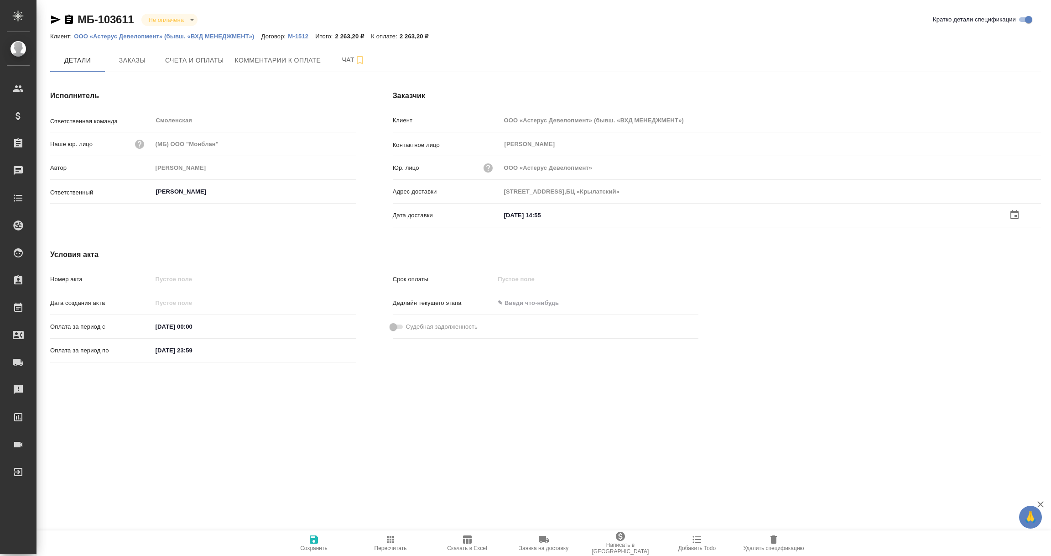
click at [313, 541] on icon "button" at bounding box center [313, 539] width 11 height 11
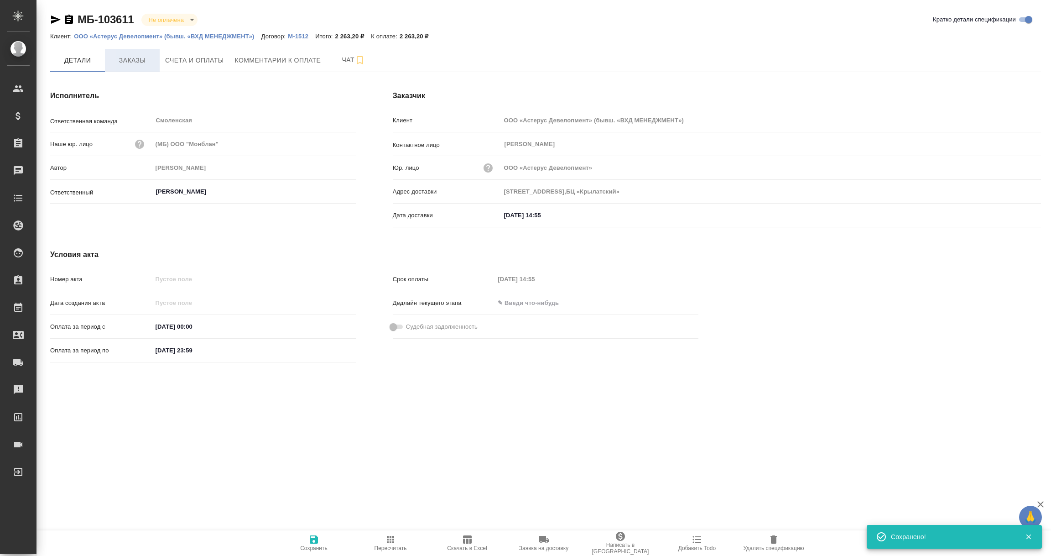
click at [131, 66] on button "Заказы" at bounding box center [132, 60] width 55 height 23
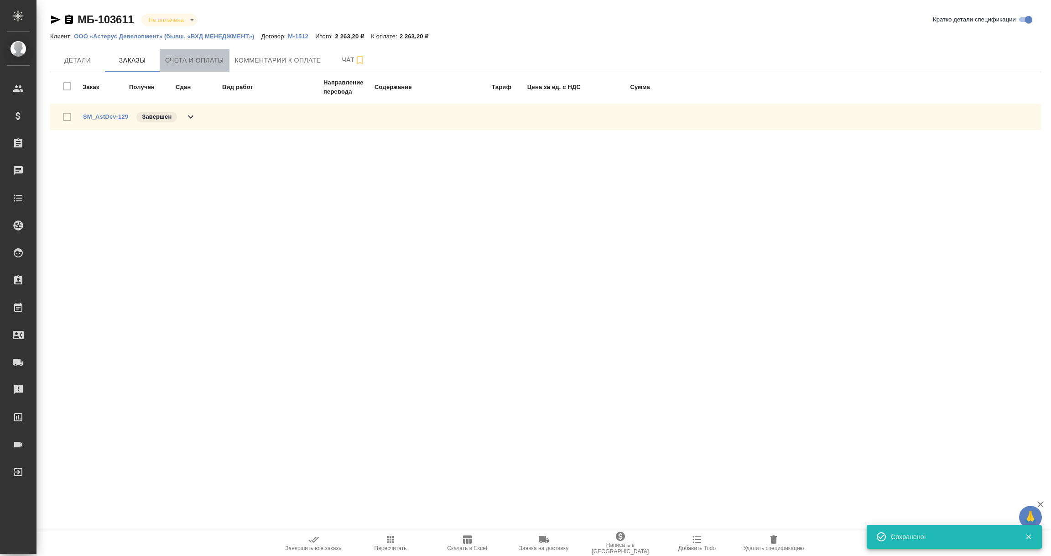
click at [184, 59] on span "Счета и оплаты" at bounding box center [194, 60] width 59 height 11
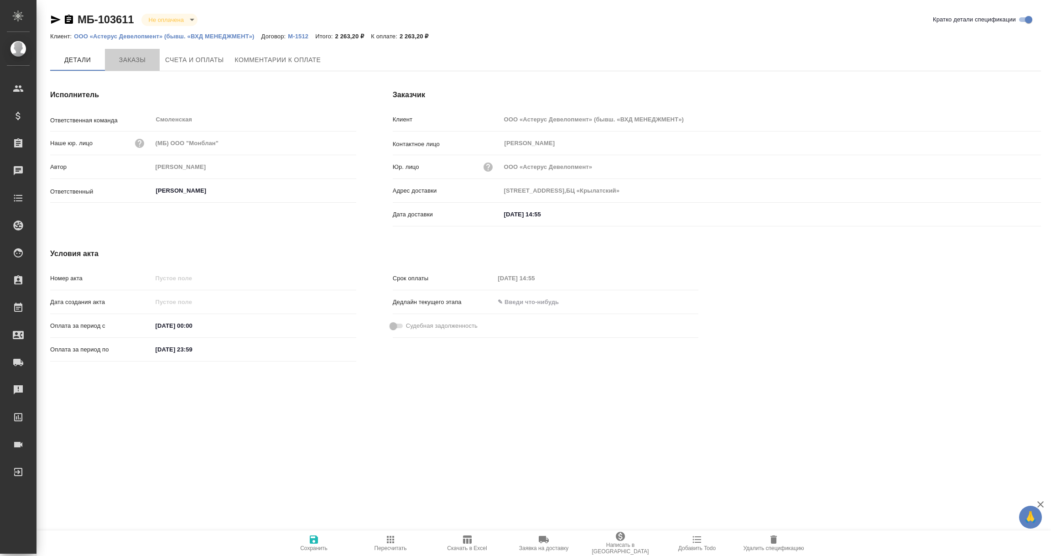
click at [133, 59] on span "Заказы" at bounding box center [132, 59] width 44 height 11
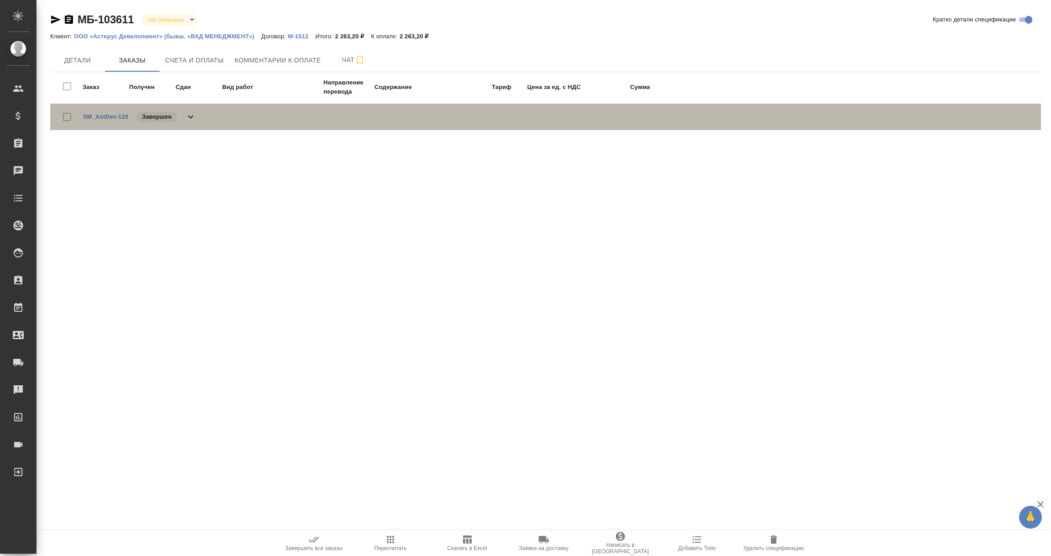
click at [99, 112] on span "SM_AstDev-129" at bounding box center [105, 116] width 45 height 9
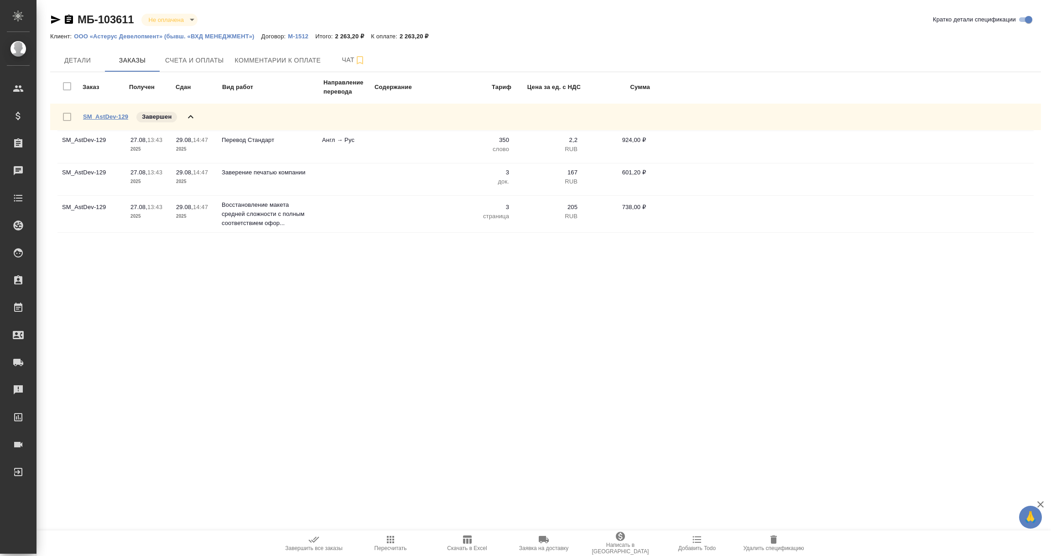
click at [111, 115] on link "SM_AstDev-129" at bounding box center [105, 116] width 45 height 7
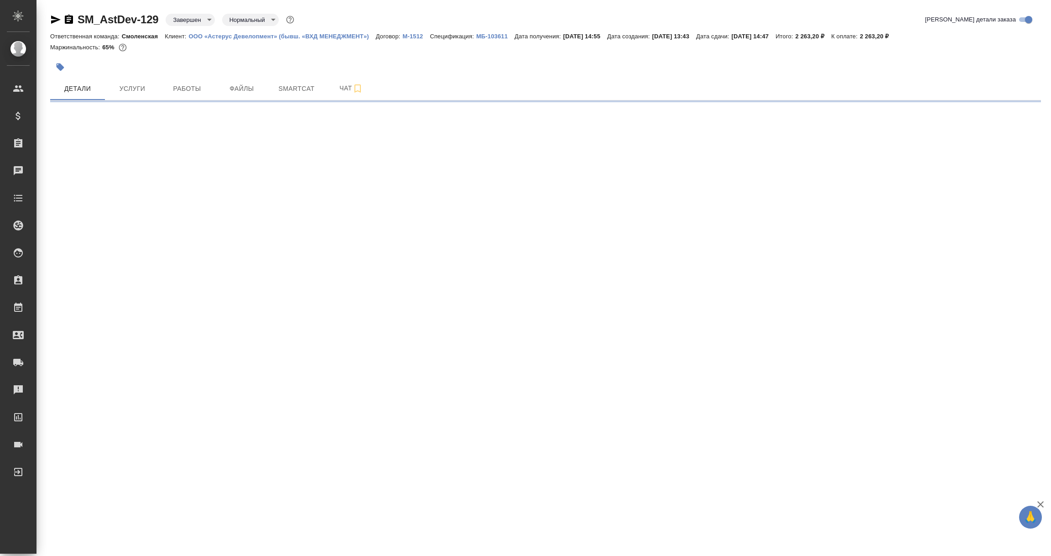
select select "RU"
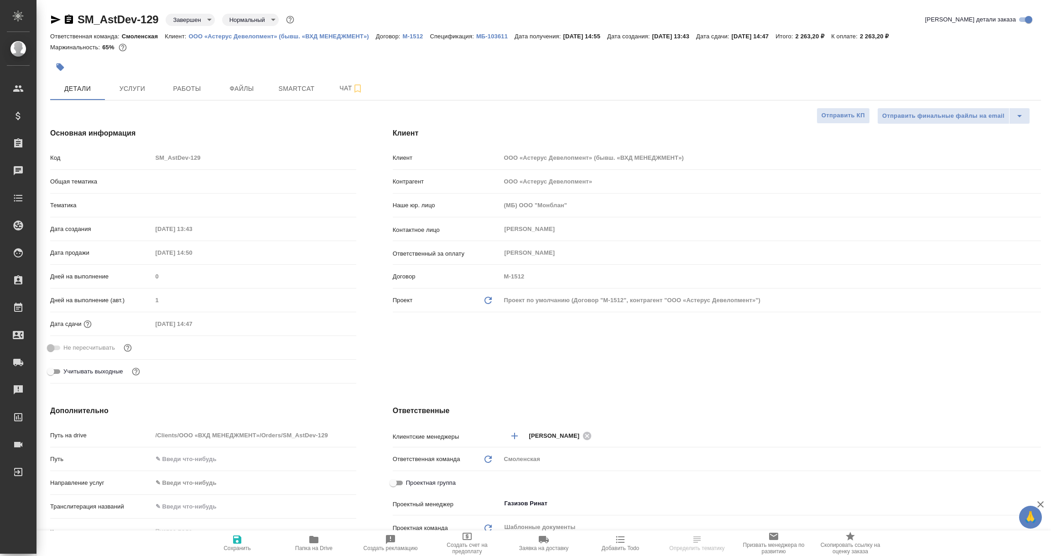
type textarea "x"
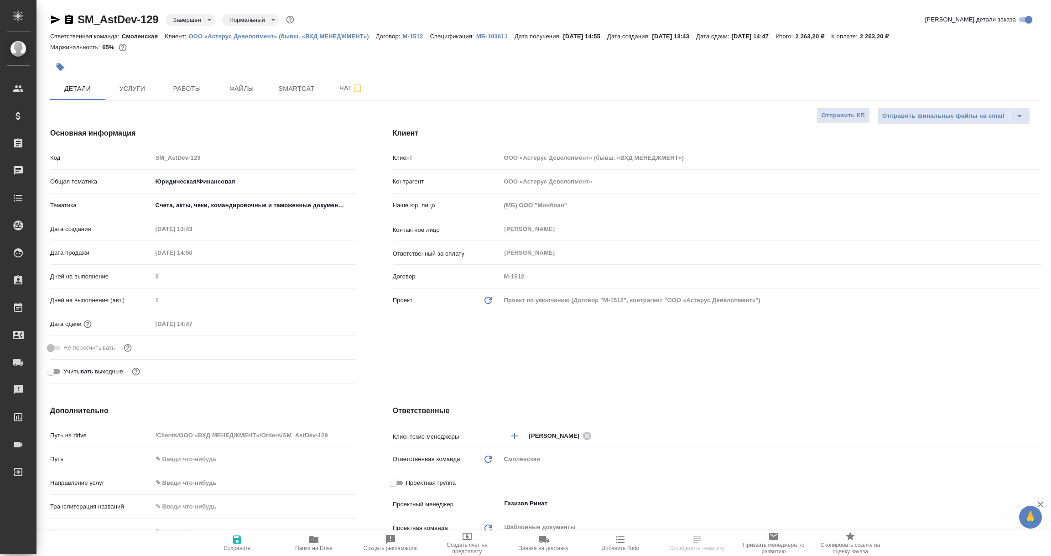
type textarea "x"
select select "RU"
type textarea "x"
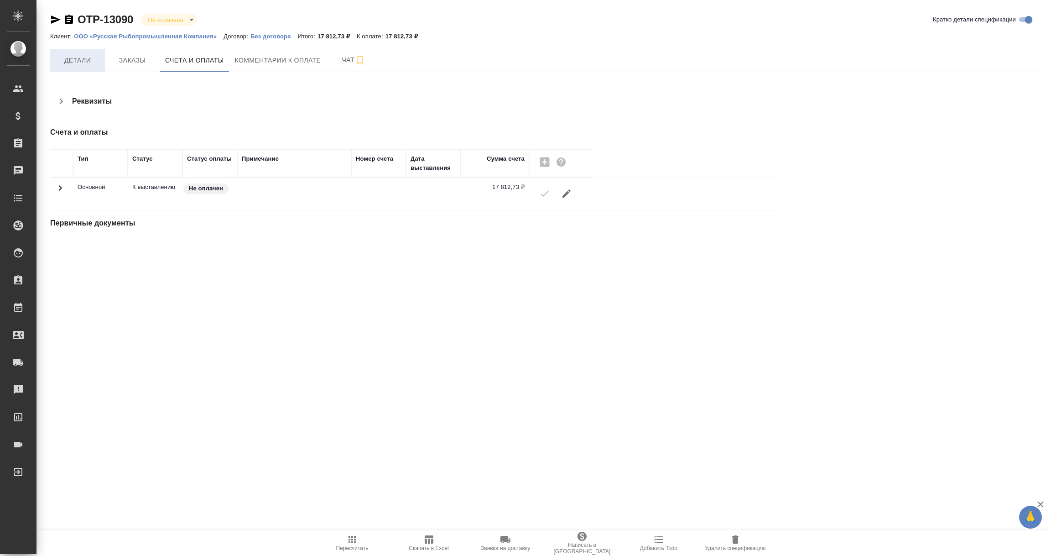
click at [87, 65] on span "Детали" at bounding box center [78, 60] width 44 height 11
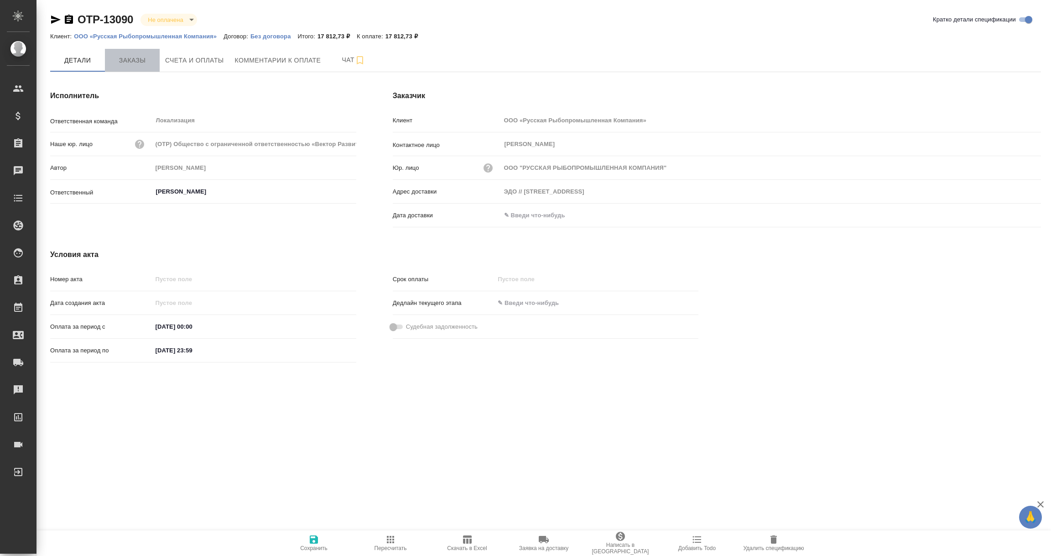
click at [135, 52] on button "Заказы" at bounding box center [132, 60] width 55 height 23
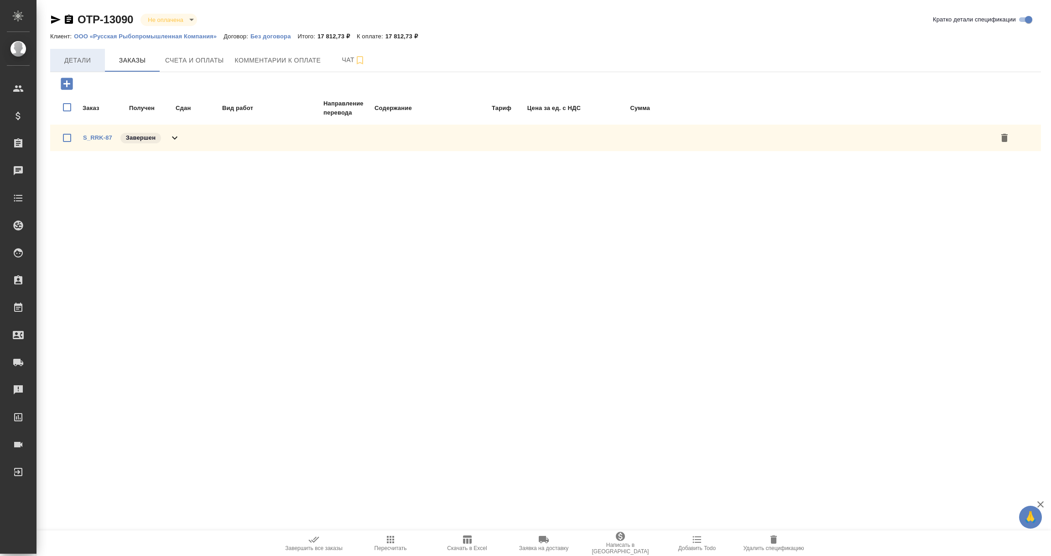
click at [83, 56] on span "Детали" at bounding box center [78, 60] width 44 height 11
